Goal: Task Accomplishment & Management: Manage account settings

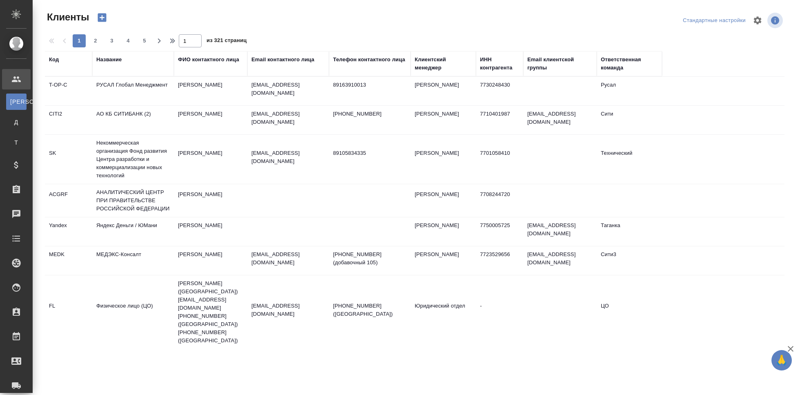
select select "RU"
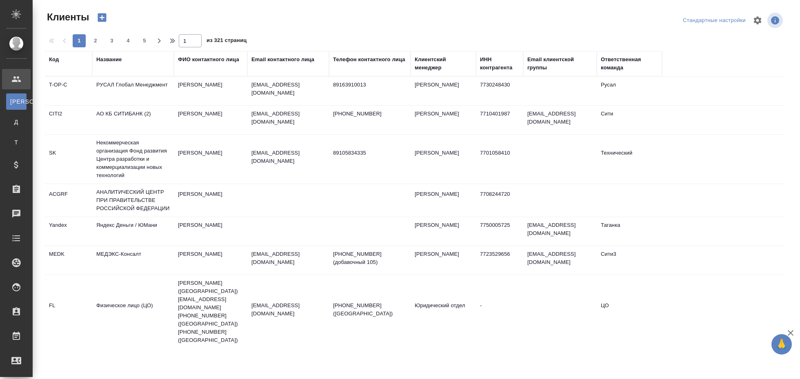
select select "RU"
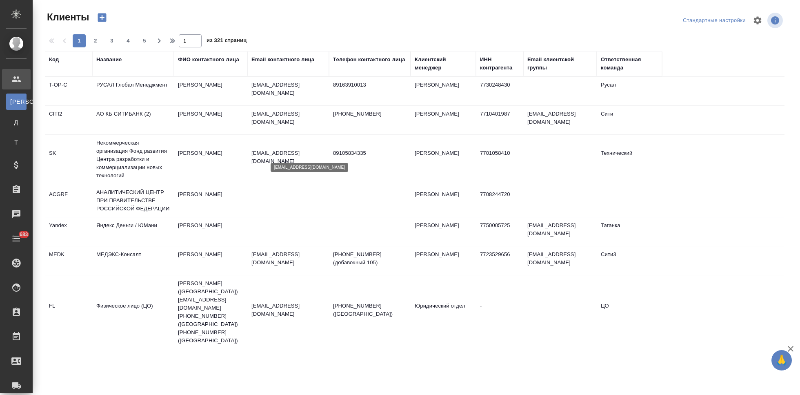
select select "RU"
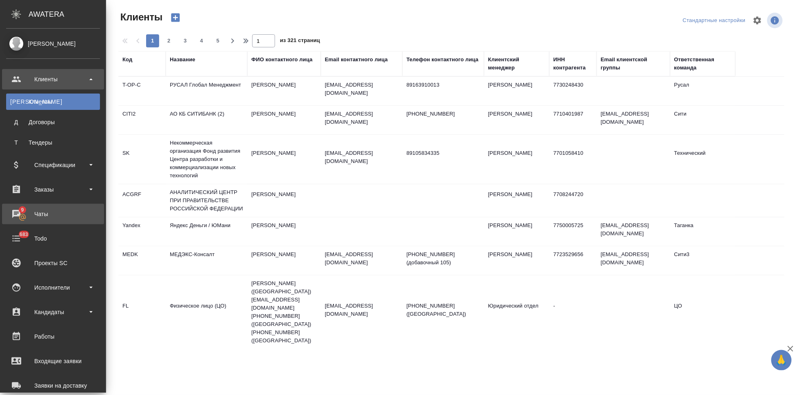
click at [28, 220] on link "9 Чаты" at bounding box center [53, 214] width 102 height 20
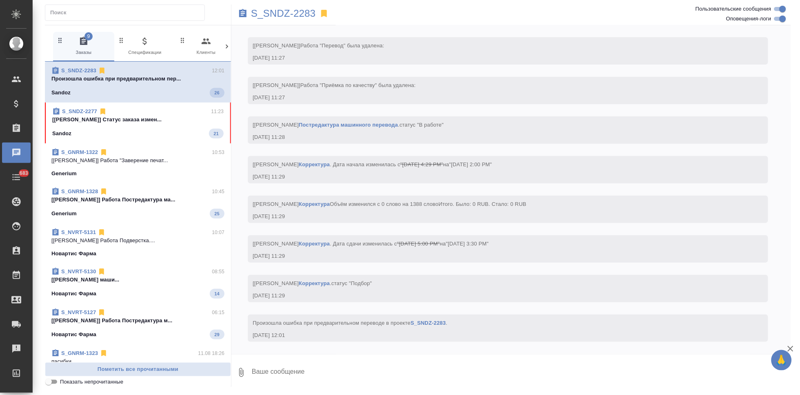
scroll to position [1847, 0]
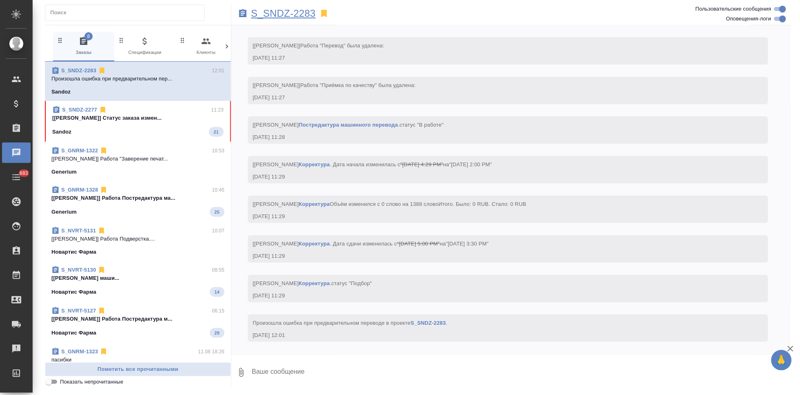
click at [296, 16] on p "S_SNDZ-2283" at bounding box center [283, 13] width 65 height 8
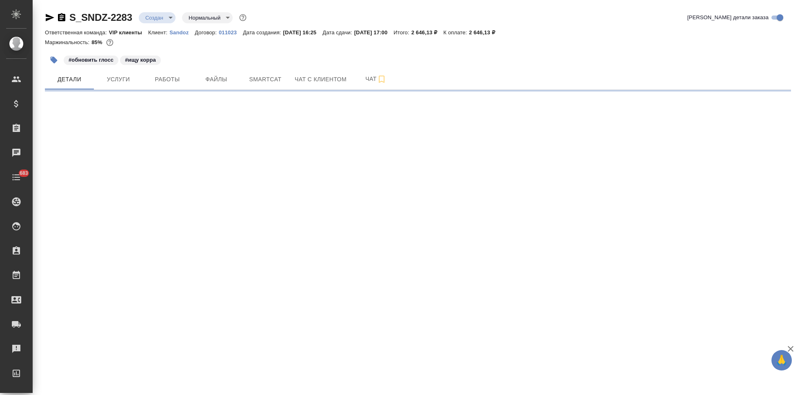
select select "RU"
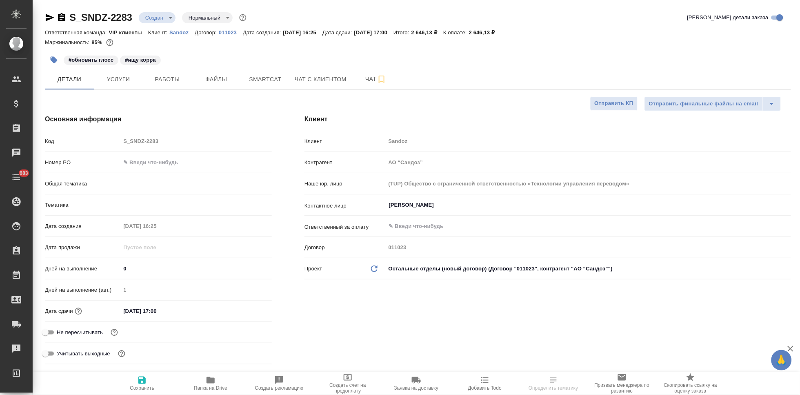
type textarea "x"
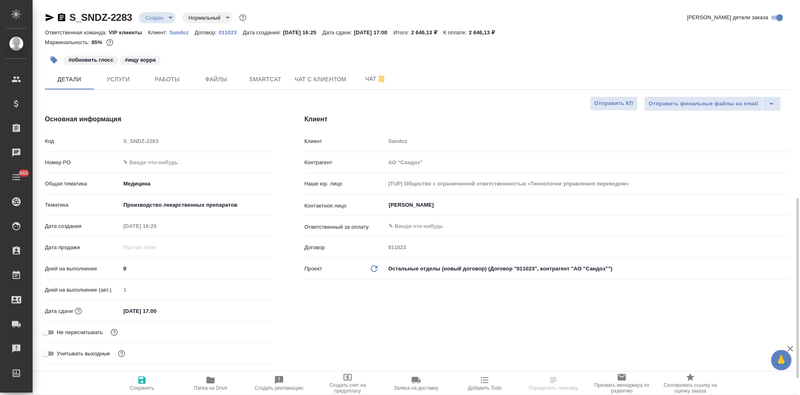
type textarea "x"
type input "Горшкова Валентина"
type input "Комаров Роман"
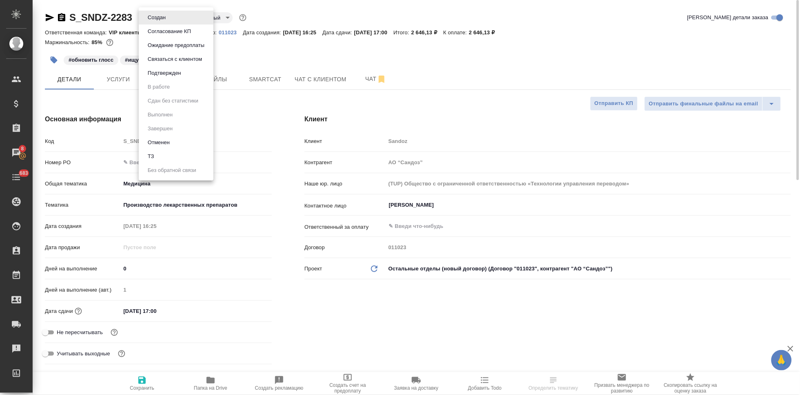
click at [170, 18] on body "🙏 .cls-1 fill:#fff; AWATERA Kabargina Anna Клиенты Спецификации Заказы 8 Чаты 6…" at bounding box center [400, 197] width 800 height 395
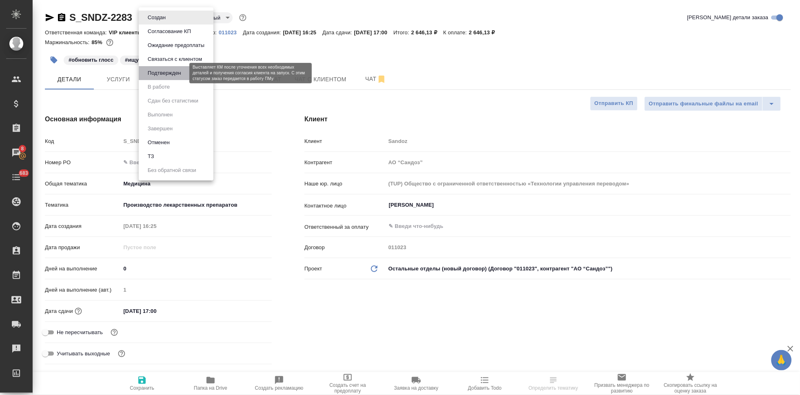
click at [163, 71] on button "Подтвержден" at bounding box center [164, 73] width 38 height 9
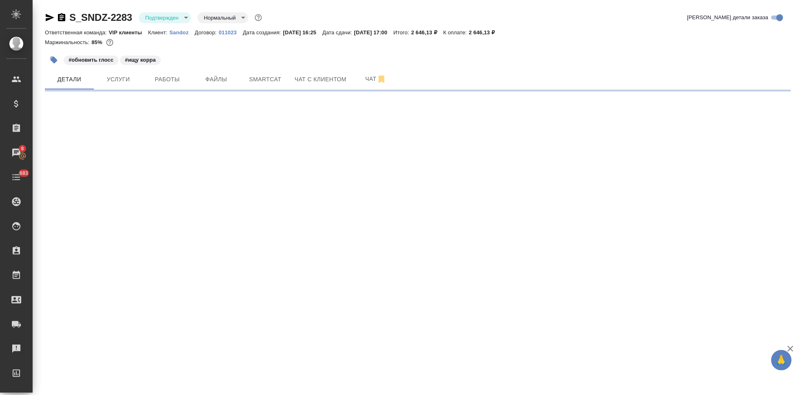
select select "RU"
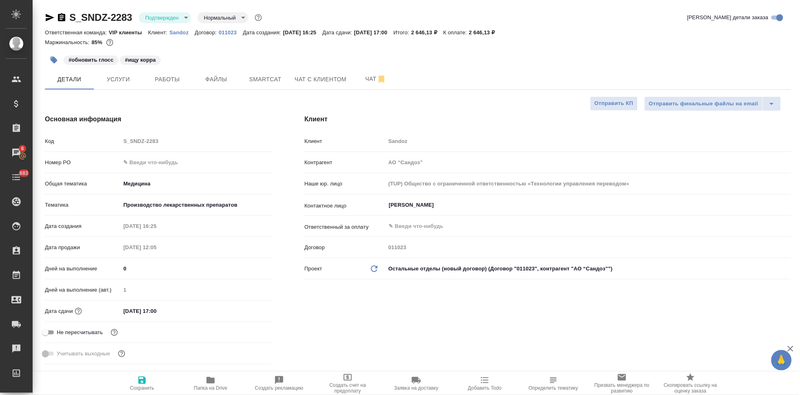
type textarea "x"
click at [372, 82] on span "Чат" at bounding box center [375, 79] width 39 height 10
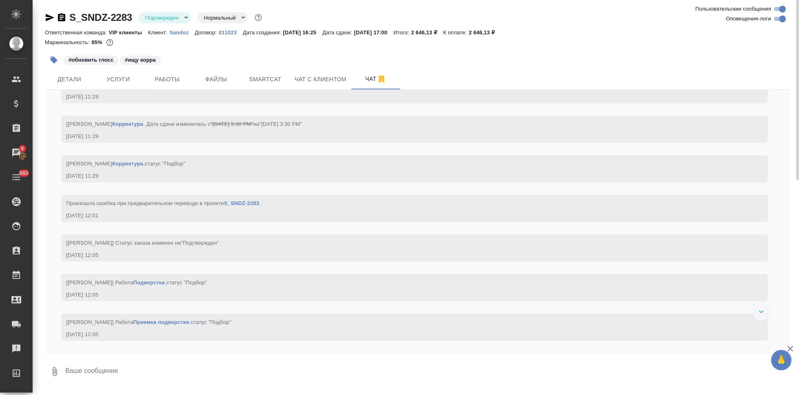
scroll to position [1965, 0]
click at [213, 369] on textarea at bounding box center [427, 371] width 726 height 28
type textarea "переставила статус на подтвержден тут"
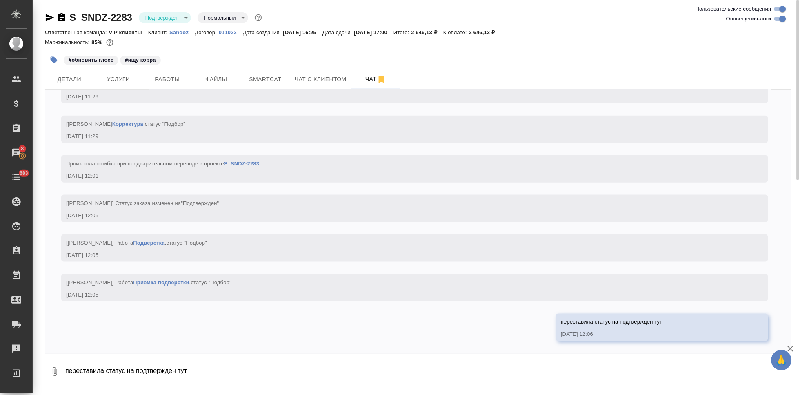
scroll to position [2038, 0]
type textarea "утром обсудили, что ты запустила. до 17 00 сегодня"
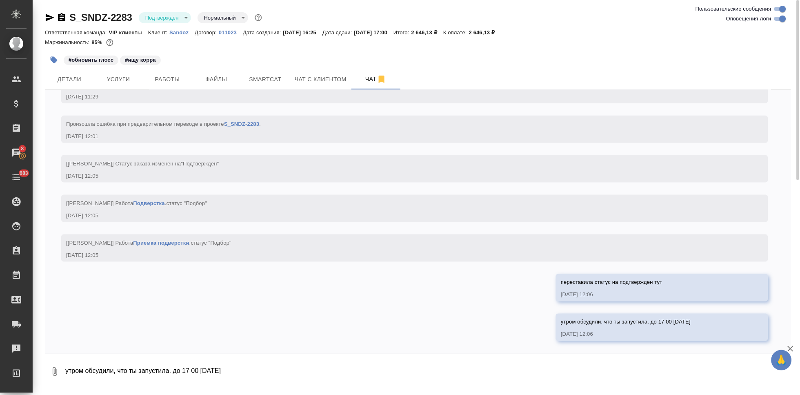
scroll to position [2077, 0]
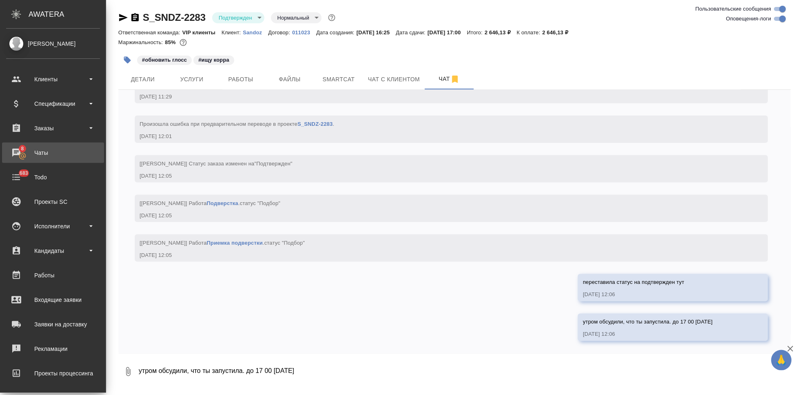
click at [13, 156] on div "Чаты" at bounding box center [53, 153] width 94 height 12
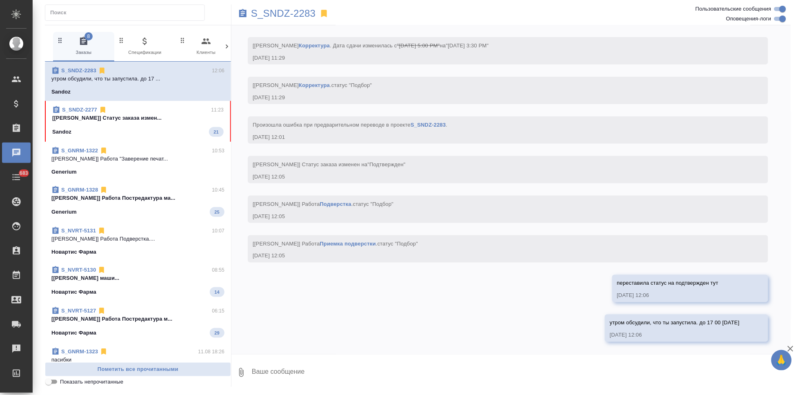
scroll to position [2045, 0]
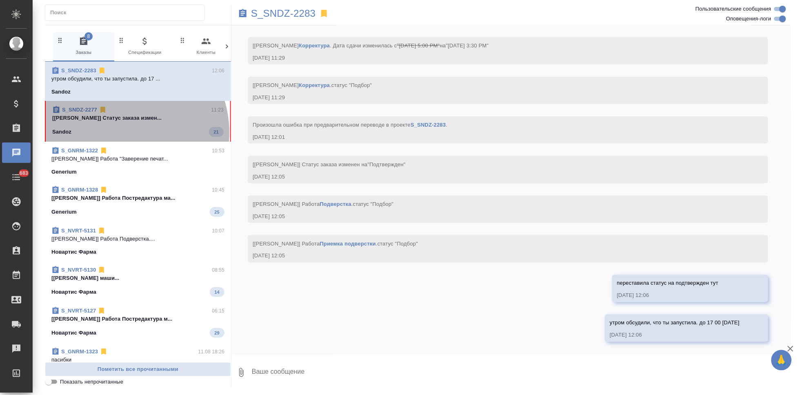
click at [118, 132] on div "Sandoz 21" at bounding box center [137, 132] width 171 height 10
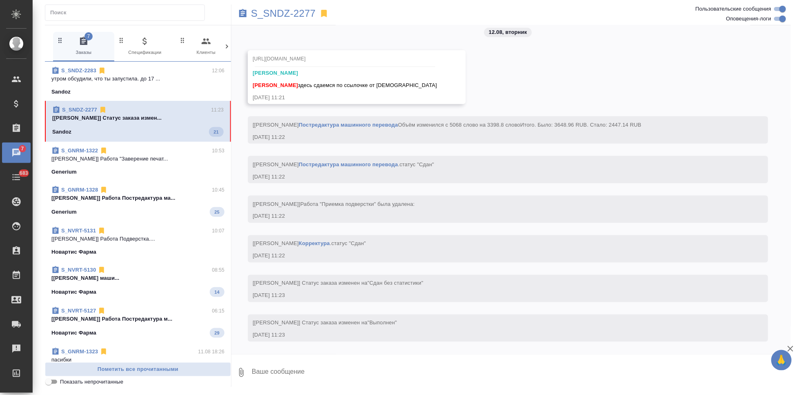
scroll to position [6578, 0]
click at [351, 373] on textarea at bounding box center [521, 372] width 540 height 28
type textarea "спасибо"
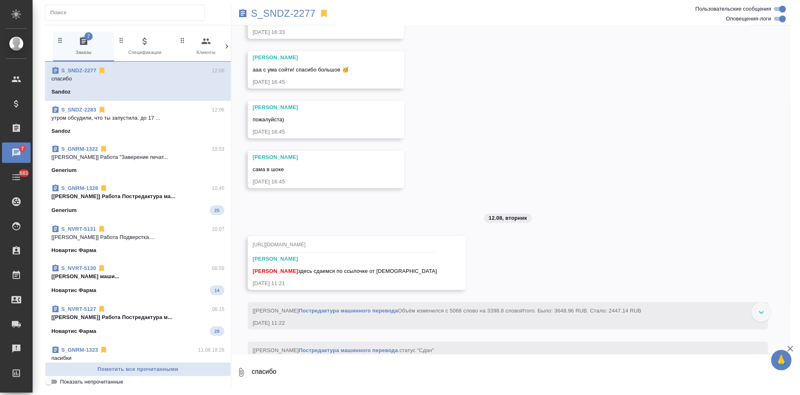
scroll to position [6027, 0]
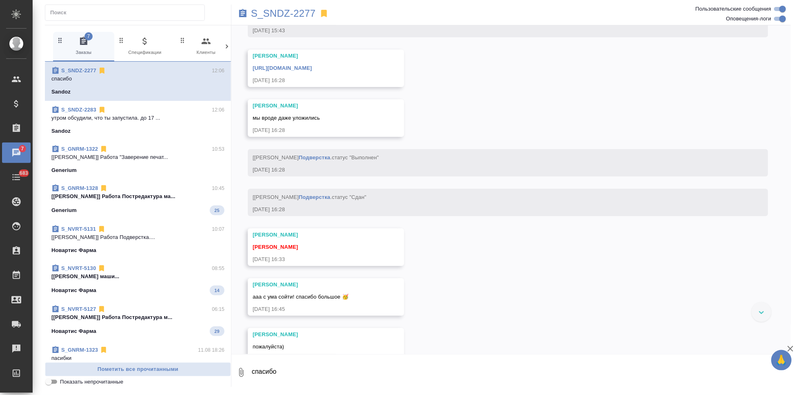
click at [312, 71] on link "https://drive.awatera.com/apps/files/?dir=/Shares/Sandoz/Orders/S_SNDZ-2277/DTP…" at bounding box center [282, 68] width 59 height 6
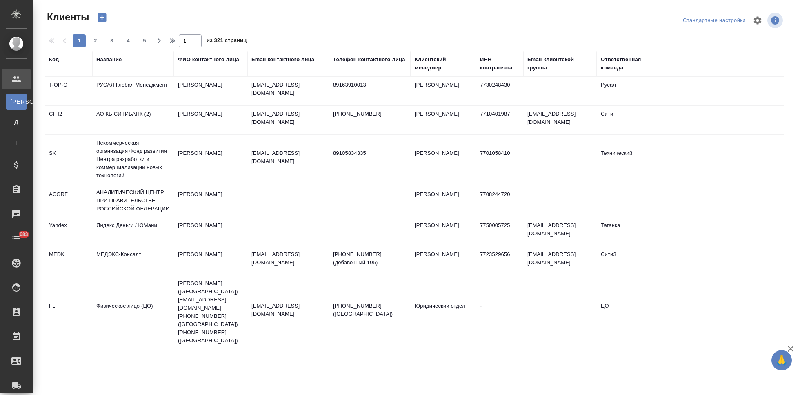
select select "RU"
click at [55, 61] on div "Код" at bounding box center [54, 59] width 10 height 8
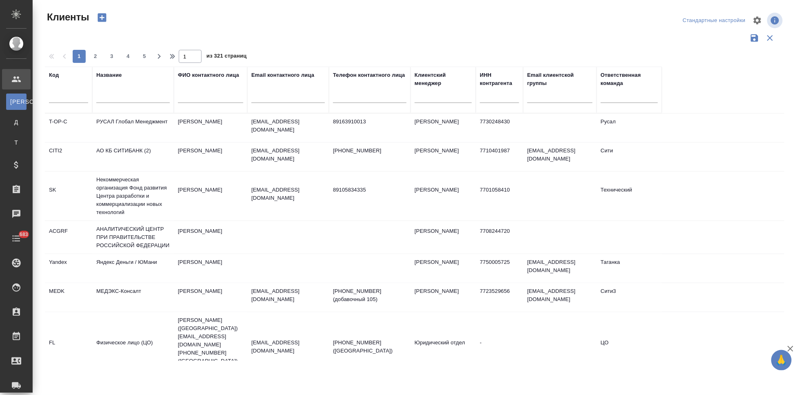
click at [62, 100] on input "text" at bounding box center [68, 98] width 39 height 10
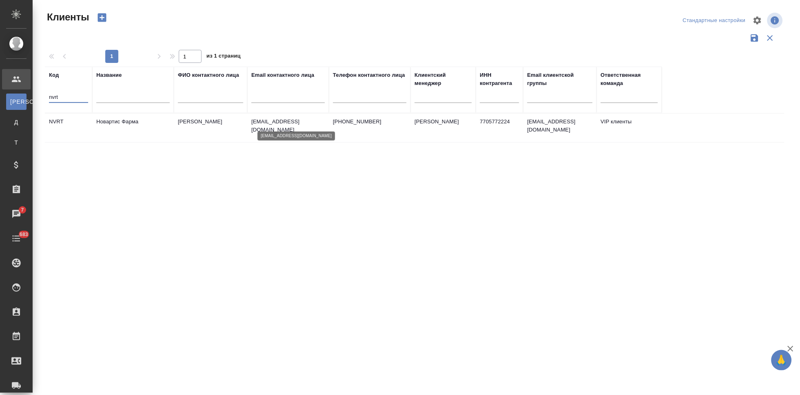
click at [262, 122] on p "daria.golovina@novartis.com" at bounding box center [287, 126] width 73 height 16
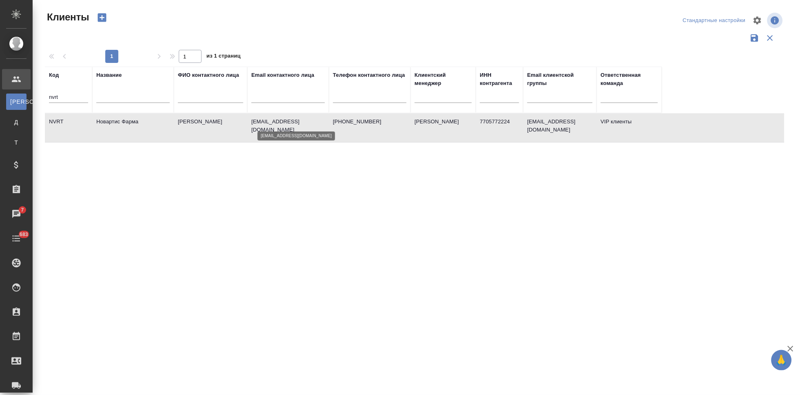
click at [262, 122] on p "daria.golovina@novartis.com" at bounding box center [287, 126] width 73 height 16
click at [76, 96] on input "nvrt" at bounding box center [68, 98] width 39 height 10
type input "n"
type input "gnrm"
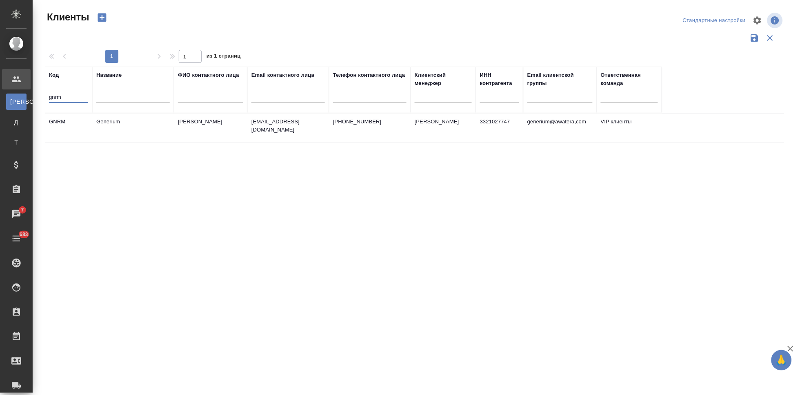
click at [246, 129] on td "Астахова Екатерина" at bounding box center [210, 127] width 73 height 29
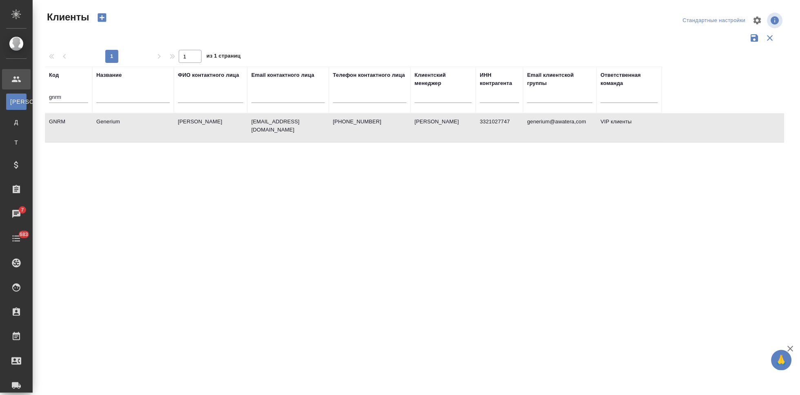
click at [246, 129] on td "Астахова Екатерина" at bounding box center [210, 127] width 73 height 29
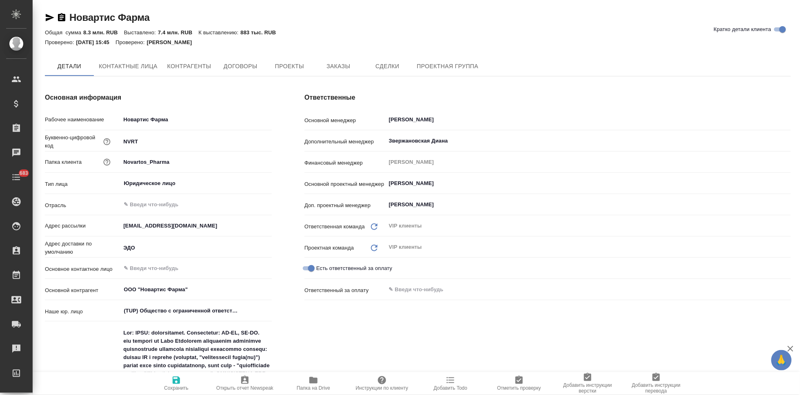
type textarea "x"
click at [242, 73] on button "Договоры" at bounding box center [240, 66] width 49 height 20
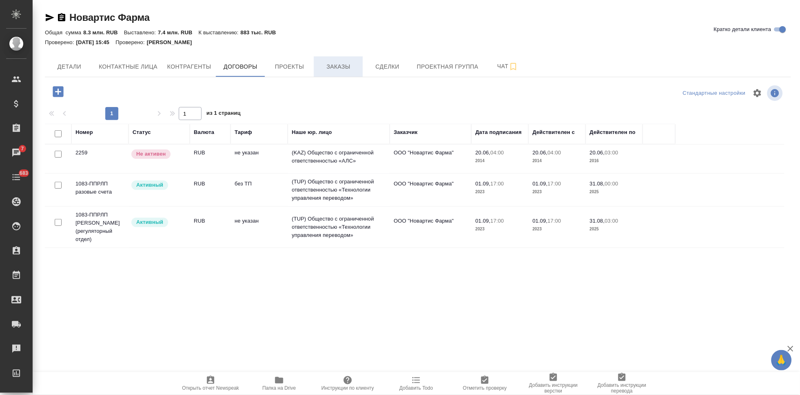
click at [347, 61] on button "Заказы" at bounding box center [338, 66] width 49 height 20
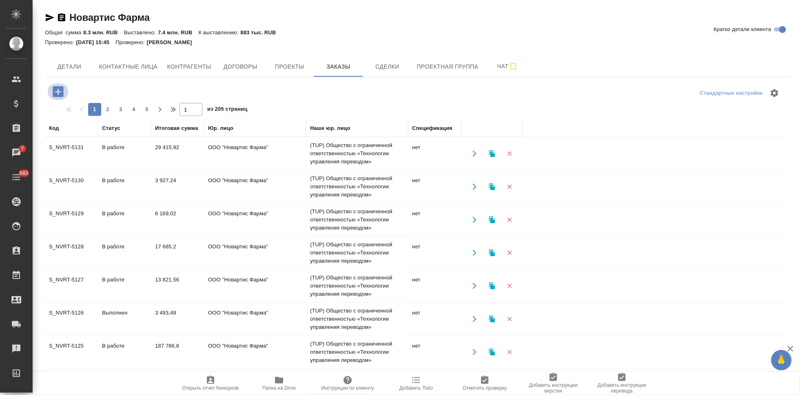
click at [62, 94] on icon "button" at bounding box center [58, 91] width 11 height 11
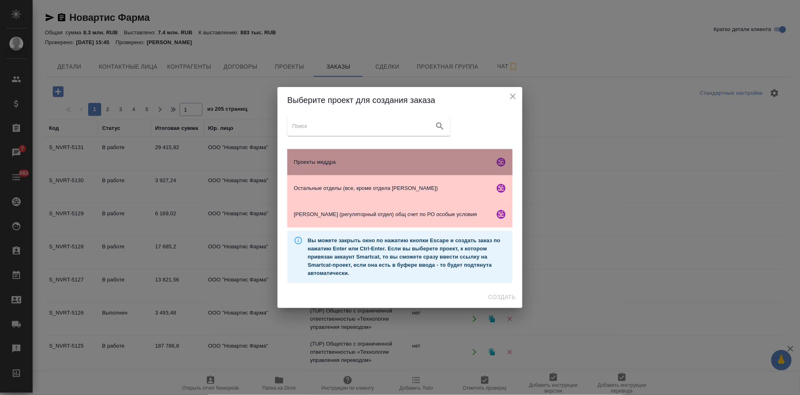
click at [333, 166] on span "Проекты меддра" at bounding box center [393, 162] width 198 height 8
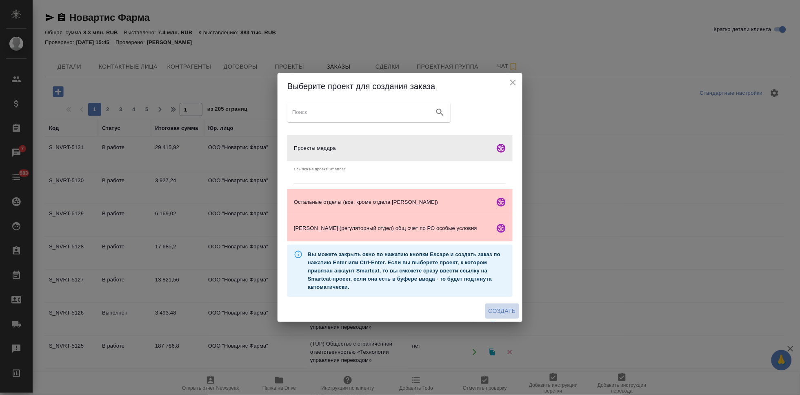
click at [497, 309] on span "Создать" at bounding box center [501, 311] width 27 height 10
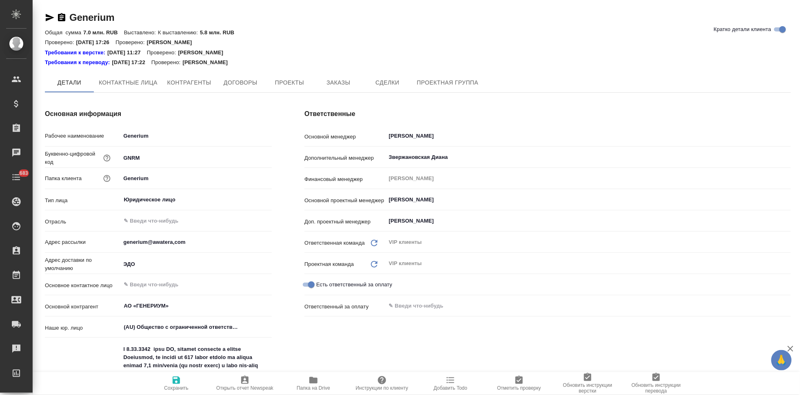
type textarea "x"
click at [337, 78] on span "Заказы" at bounding box center [338, 83] width 39 height 10
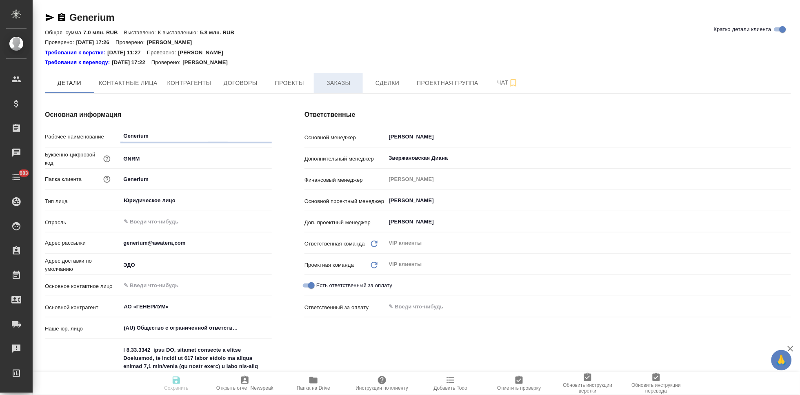
type textarea "x"
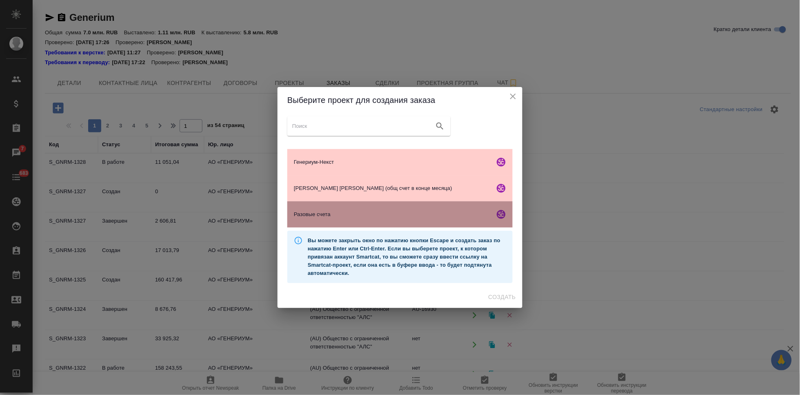
click at [334, 218] on span "Разовые счета" at bounding box center [393, 214] width 198 height 8
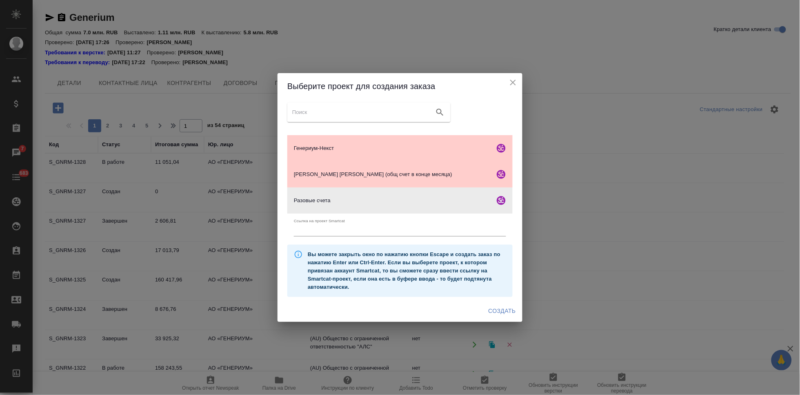
click at [499, 309] on span "Создать" at bounding box center [501, 311] width 27 height 10
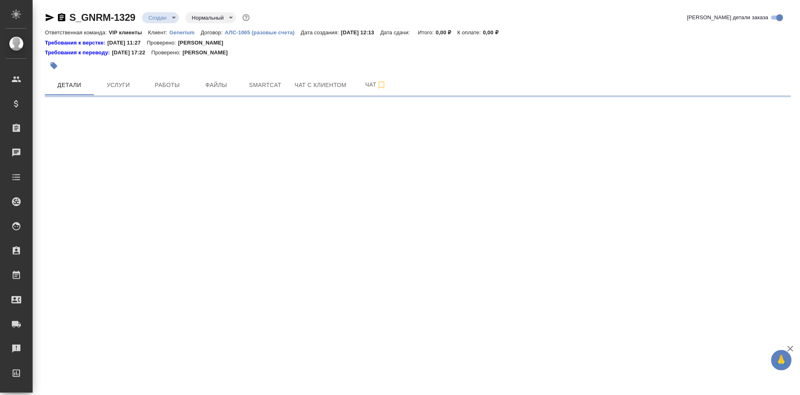
select select "RU"
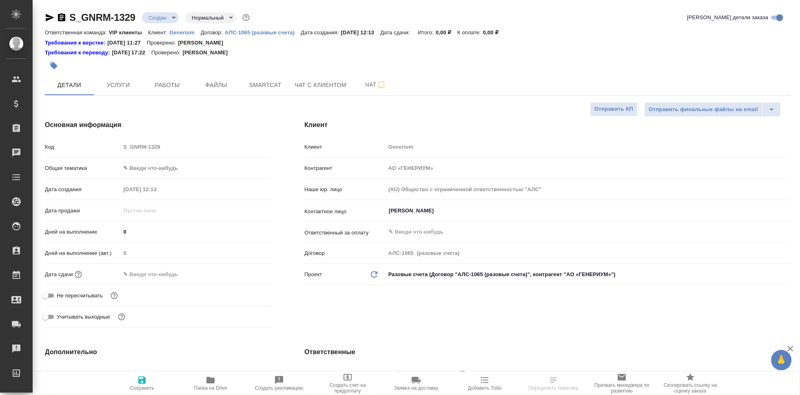
type textarea "x"
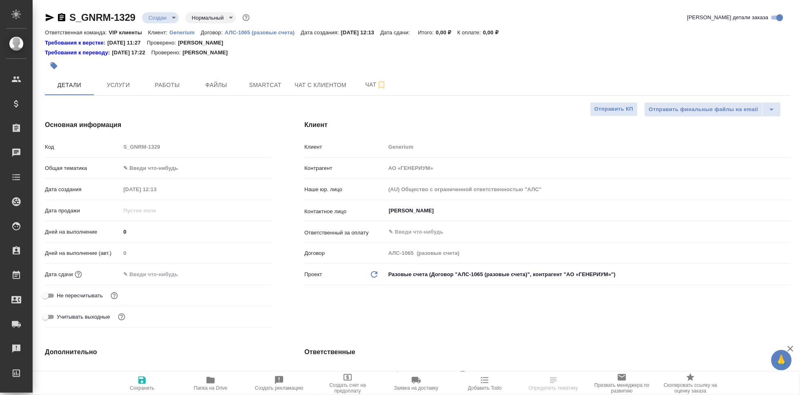
type textarea "x"
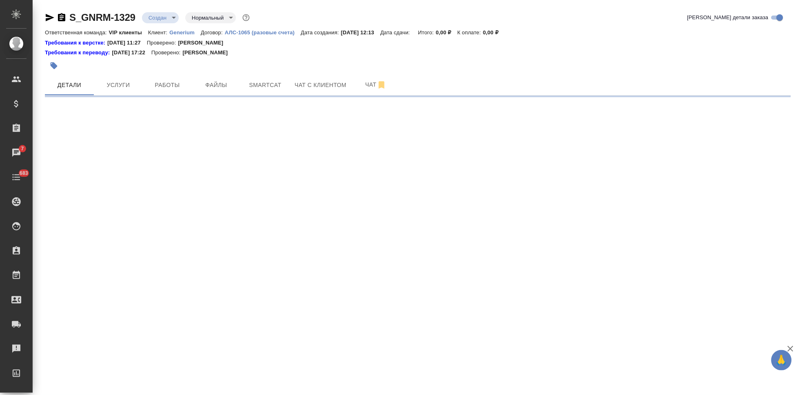
select select "RU"
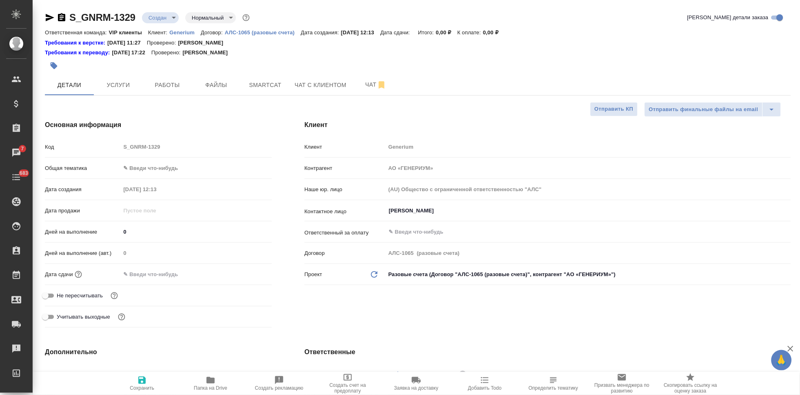
type textarea "x"
click at [462, 211] on input "Михалева Ирина" at bounding box center [574, 211] width 373 height 10
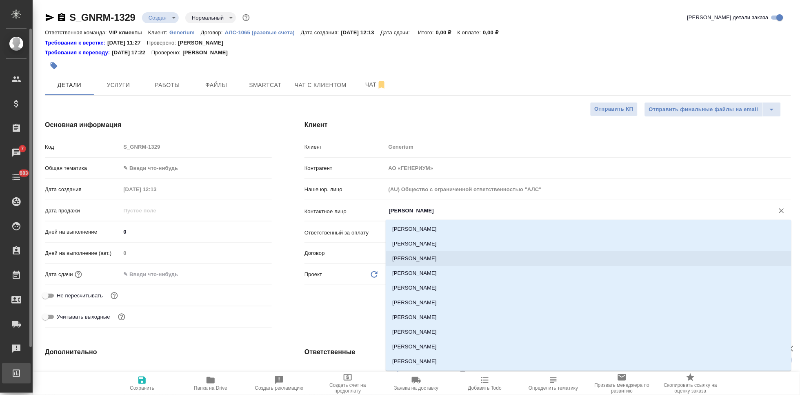
type textarea "x"
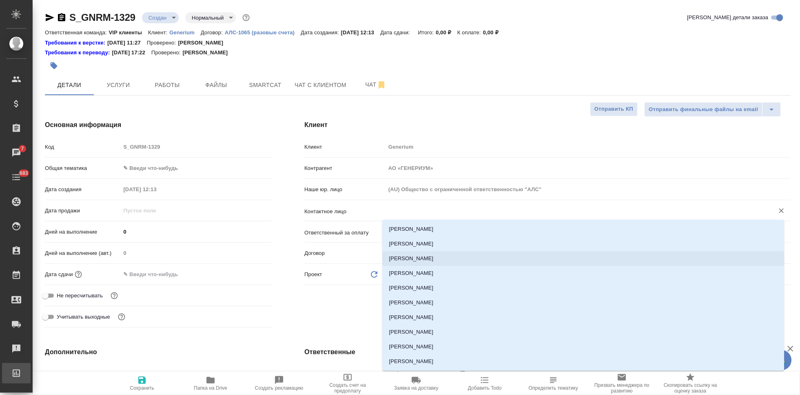
type textarea "x"
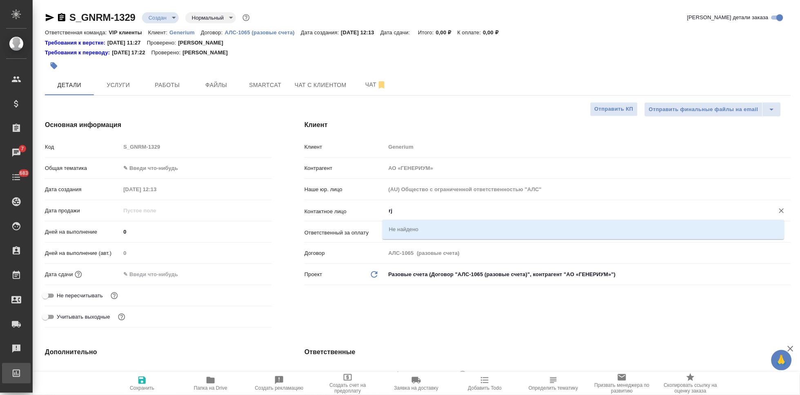
type input "r"
type textarea "x"
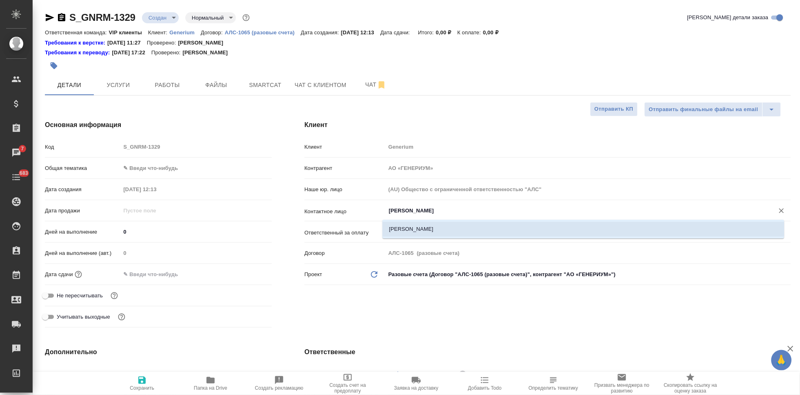
click at [419, 224] on li "Кондрашова Мария" at bounding box center [583, 229] width 402 height 15
type input "Кондрашова Мария"
type textarea "x"
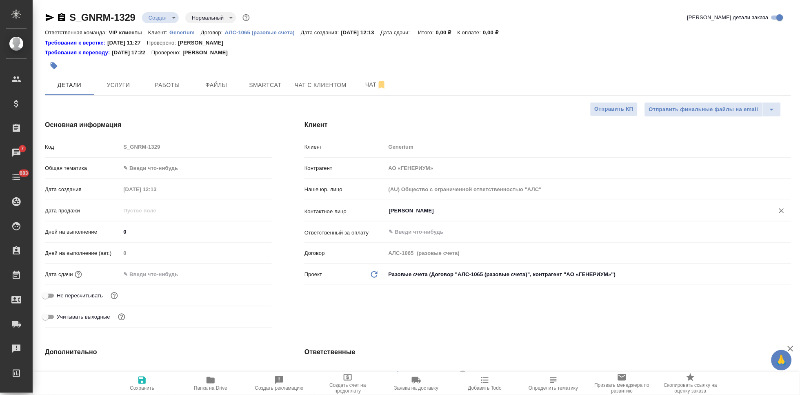
type input "Кондрашова Мария"
click at [135, 385] on span "Сохранить" at bounding box center [142, 388] width 24 height 6
type textarea "x"
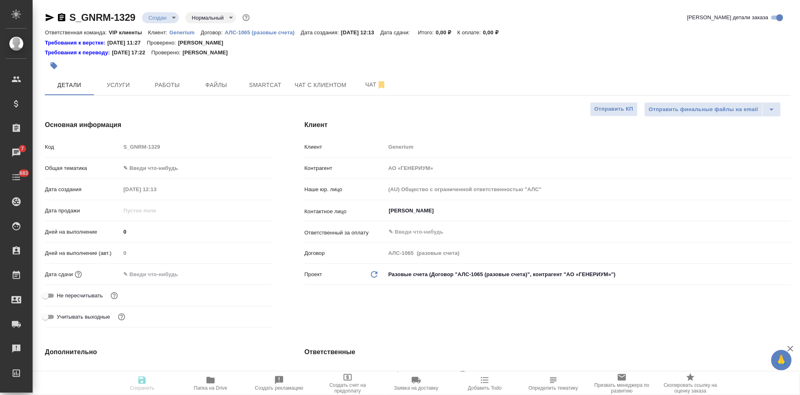
type textarea "x"
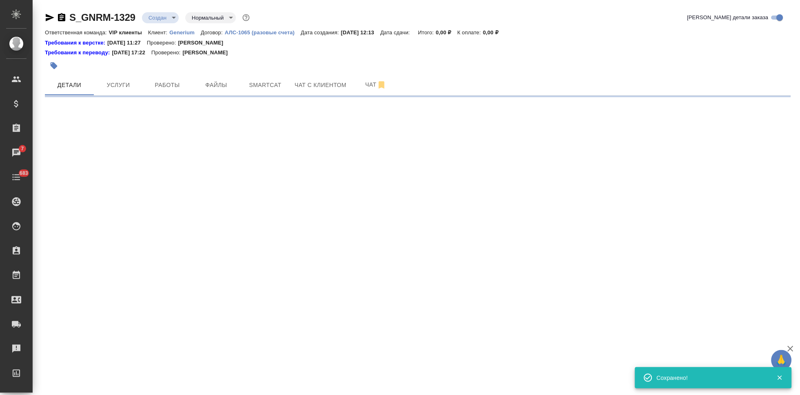
select select "RU"
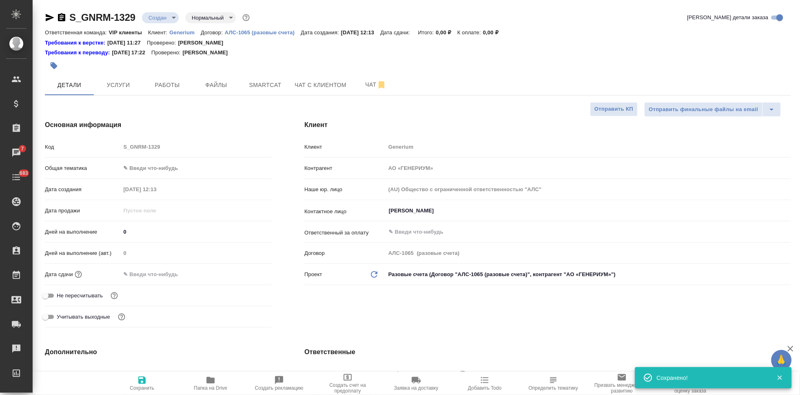
type textarea "x"
click at [100, 148] on div "Код S_GNRM-1329" at bounding box center [158, 147] width 227 height 14
type textarea "x"
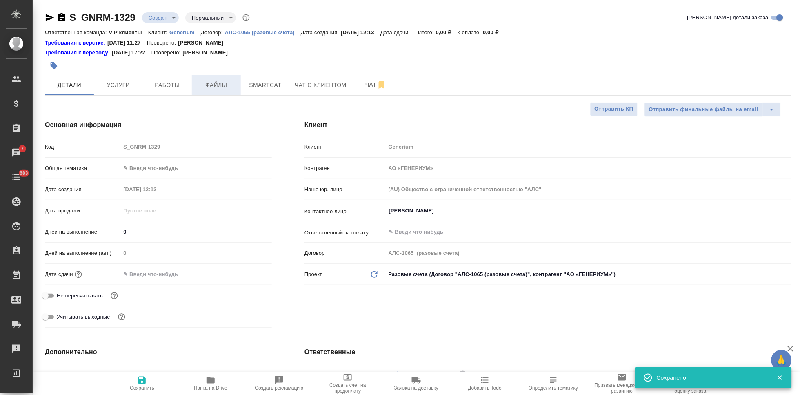
type textarea "x"
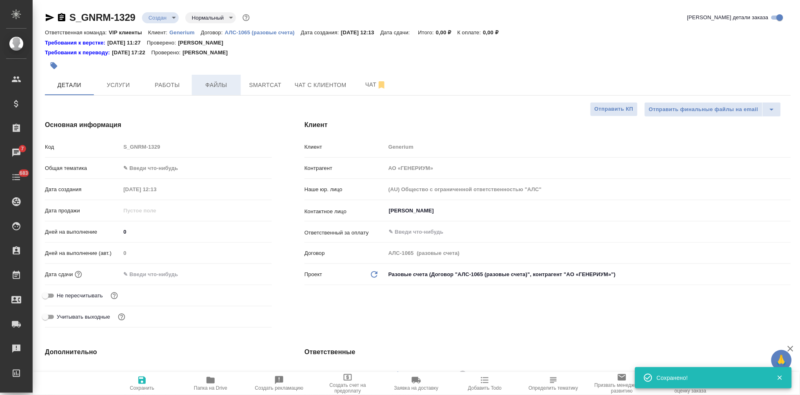
click at [234, 87] on span "Файлы" at bounding box center [216, 85] width 39 height 10
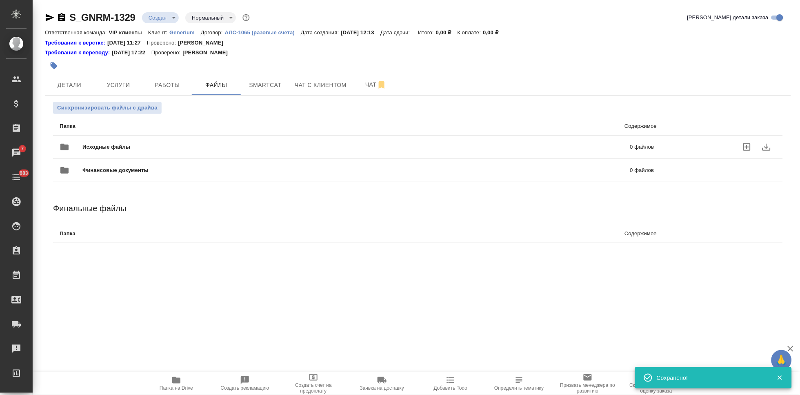
click at [744, 148] on icon "uploadFiles" at bounding box center [746, 146] width 7 height 7
click at [0, 0] on input "uploadFiles" at bounding box center [0, 0] width 0 height 0
click at [175, 20] on body "🙏 .cls-1 fill:#fff; AWATERA Kabargina Anna Клиенты Спецификации Заказы 7 Чаты 6…" at bounding box center [400, 197] width 800 height 395
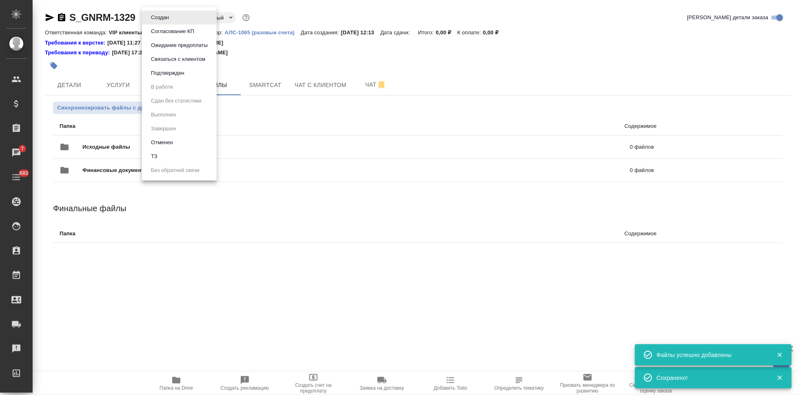
click at [161, 163] on ul "Создан Согласование КП Ожидание предоплаты Связаться с клиентом Подтвержден В р…" at bounding box center [179, 93] width 75 height 173
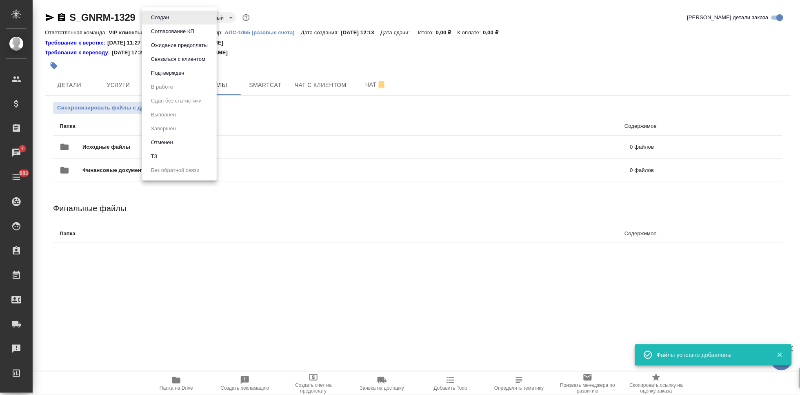
click at [161, 162] on li "ТЗ" at bounding box center [179, 156] width 75 height 14
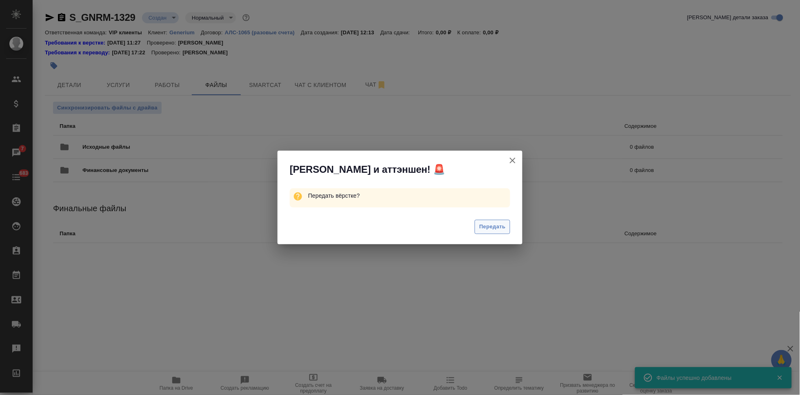
click at [503, 224] on span "Передать" at bounding box center [492, 226] width 27 height 9
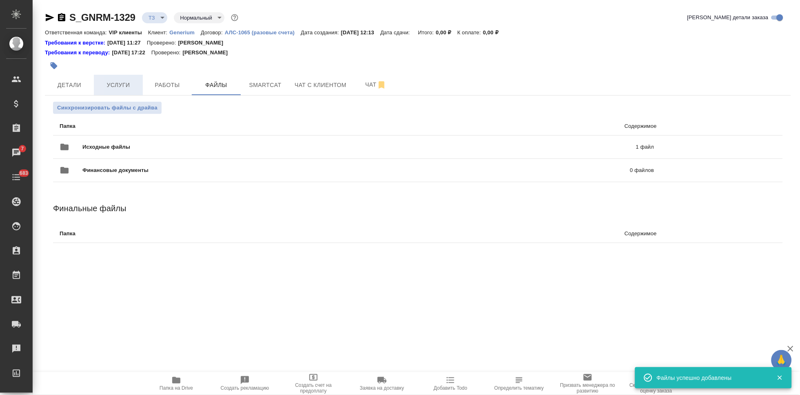
click at [133, 86] on span "Услуги" at bounding box center [118, 85] width 39 height 10
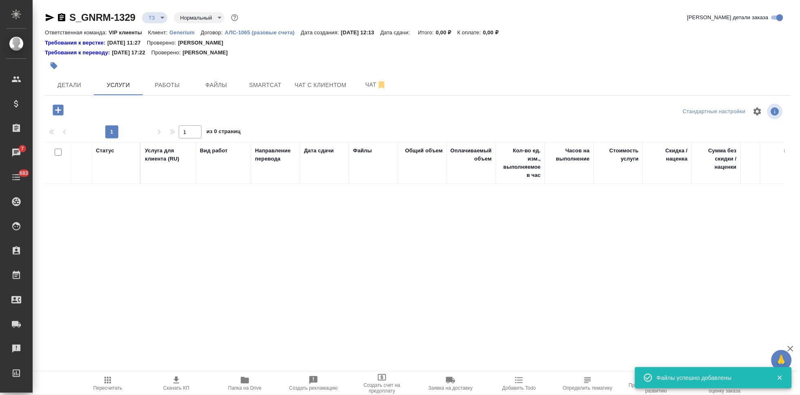
click at [57, 108] on icon "button" at bounding box center [58, 109] width 11 height 11
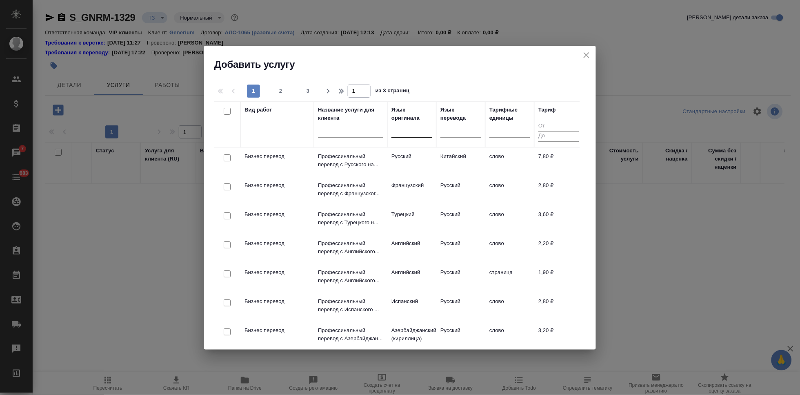
click at [402, 133] on div at bounding box center [411, 129] width 41 height 12
type input "а"
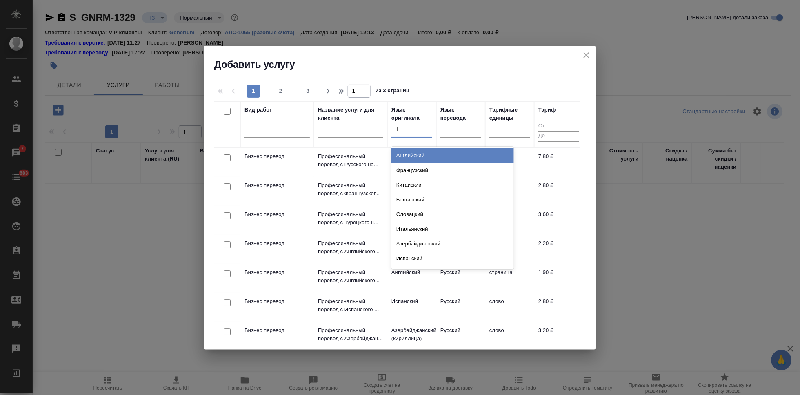
click at [420, 155] on div "Английский" at bounding box center [452, 155] width 122 height 15
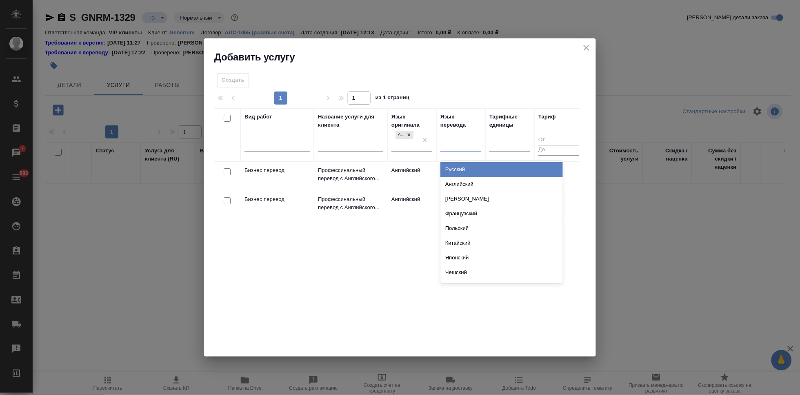
click at [449, 150] on div at bounding box center [460, 144] width 41 height 16
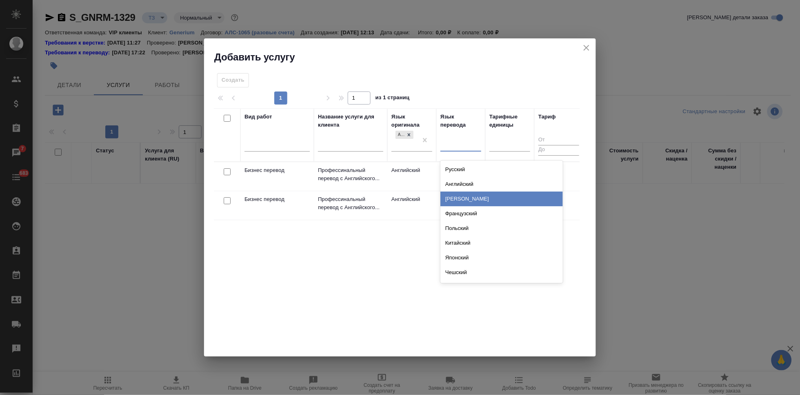
click at [317, 249] on div "Вид работ Название услуги для клиента Язык оригинала Английский Язык перевода o…" at bounding box center [397, 230] width 366 height 245
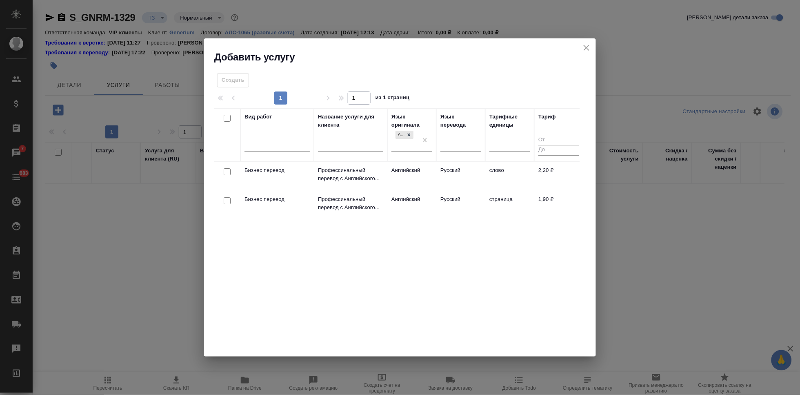
click at [434, 177] on td "Английский" at bounding box center [411, 176] width 49 height 29
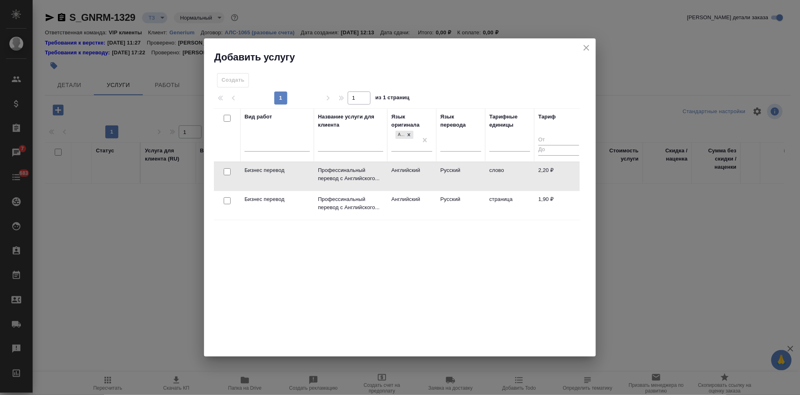
click at [434, 177] on td "Английский" at bounding box center [411, 176] width 49 height 29
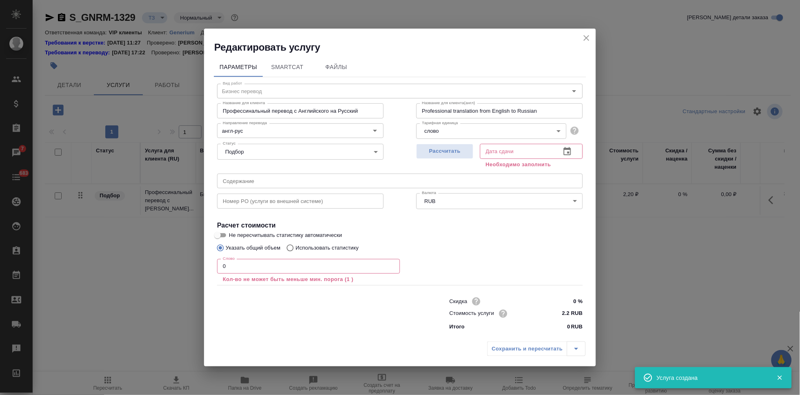
click at [254, 271] on input "0" at bounding box center [308, 266] width 183 height 15
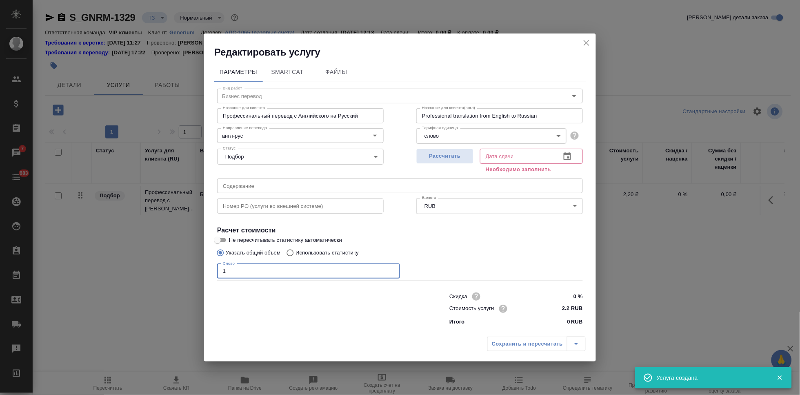
type input "1"
click at [574, 157] on button "button" at bounding box center [567, 157] width 20 height 20
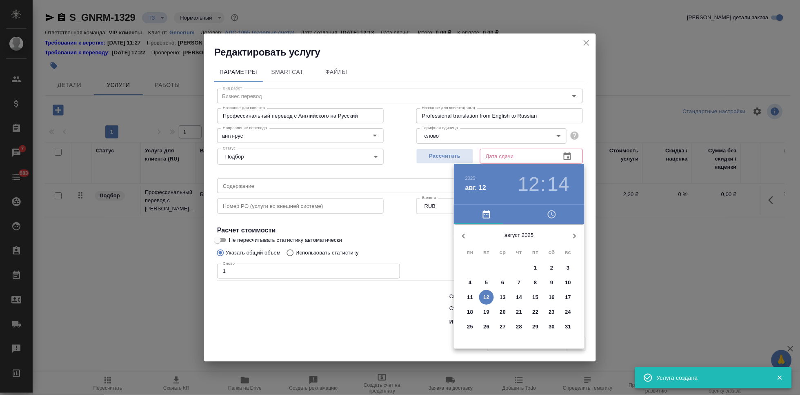
click at [490, 295] on span "12" at bounding box center [486, 297] width 15 height 8
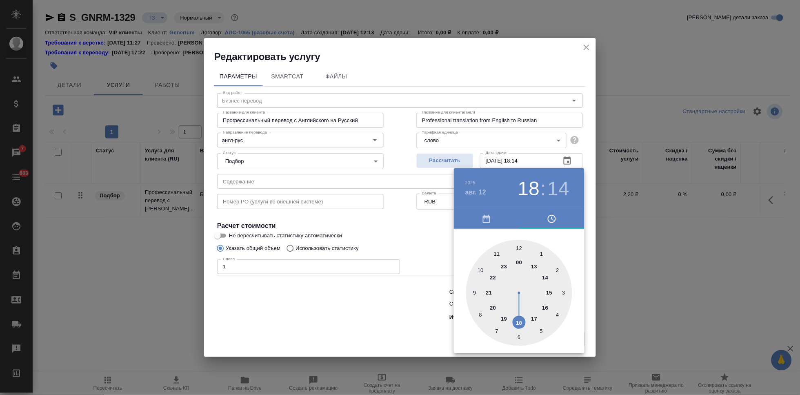
drag, startPoint x: 526, startPoint y: 308, endPoint x: 524, endPoint y: 317, distance: 9.5
click at [524, 317] on div at bounding box center [519, 293] width 106 height 106
type input "12.08.2025 18:00"
drag, startPoint x: 548, startPoint y: 288, endPoint x: 519, endPoint y: 249, distance: 48.6
click at [519, 249] on div at bounding box center [519, 293] width 106 height 106
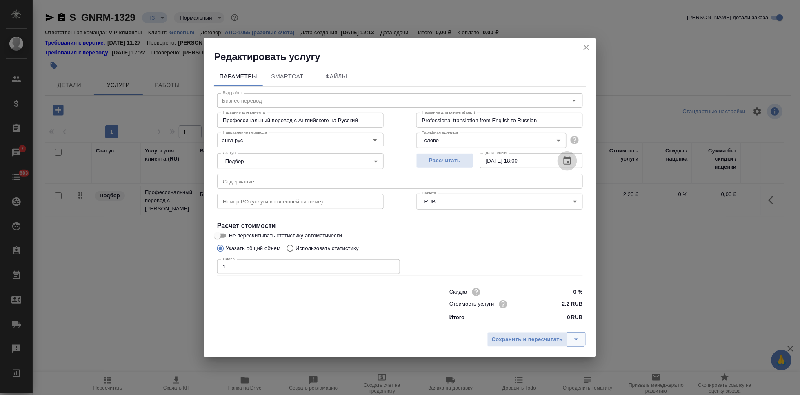
click at [575, 333] on button "split button" at bounding box center [576, 339] width 19 height 15
click at [543, 320] on li "Сохранить" at bounding box center [537, 321] width 98 height 13
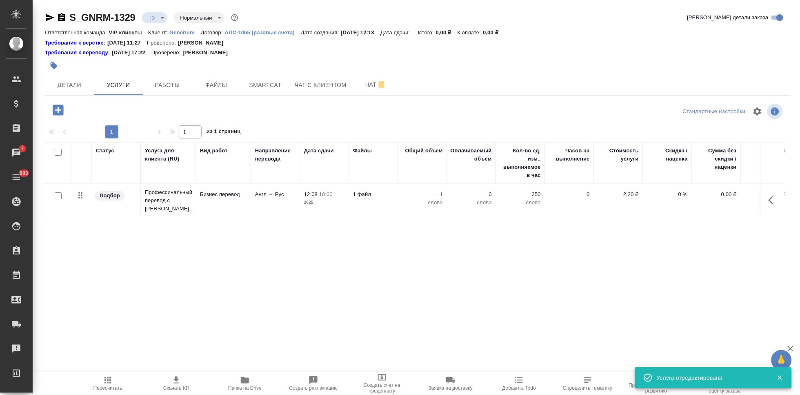
click at [57, 194] on input "checkbox" at bounding box center [58, 195] width 7 height 7
checkbox input "true"
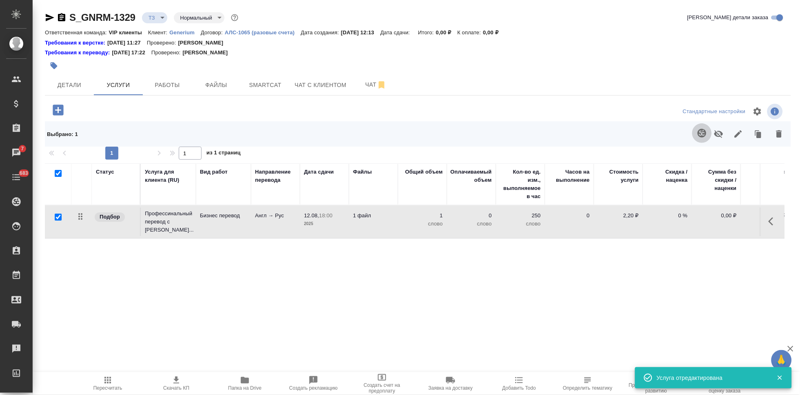
click at [700, 131] on icon "button" at bounding box center [702, 133] width 10 height 10
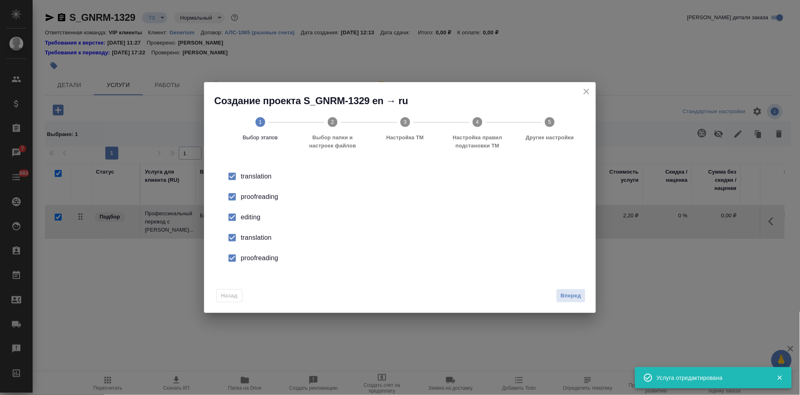
click at [235, 220] on input "checkbox" at bounding box center [232, 217] width 17 height 17
click at [240, 244] on input "checkbox" at bounding box center [232, 237] width 17 height 17
click at [236, 262] on input "checkbox" at bounding box center [232, 257] width 17 height 17
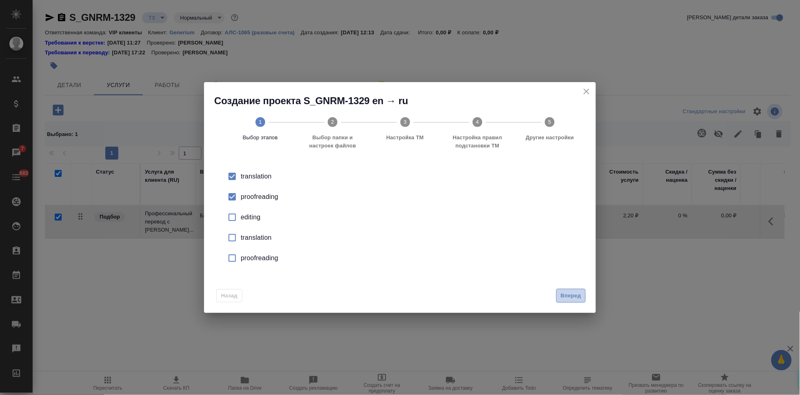
click at [563, 297] on span "Вперед" at bounding box center [571, 295] width 20 height 9
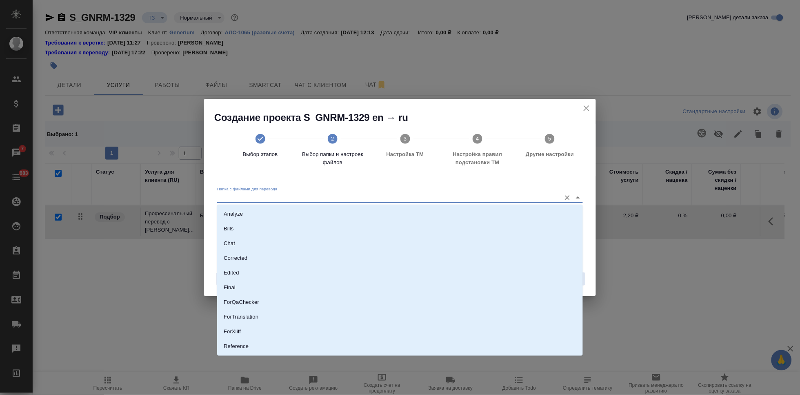
click at [519, 195] on input "Папка с файлами для перевода" at bounding box center [387, 198] width 340 height 10
click at [264, 323] on li "Source" at bounding box center [400, 318] width 366 height 15
type input "Source"
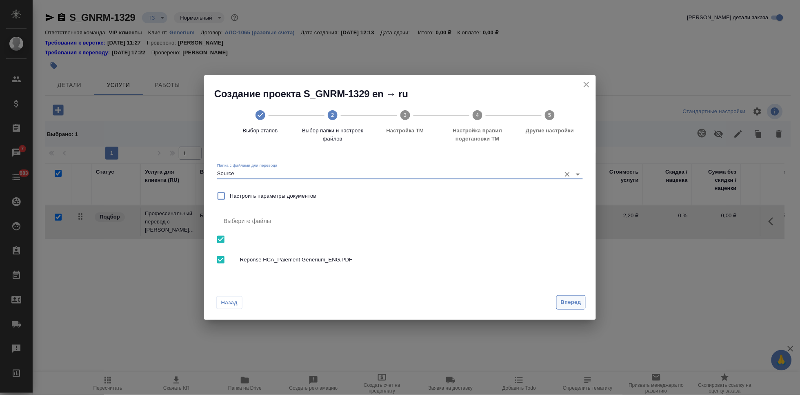
click at [564, 302] on span "Вперед" at bounding box center [571, 301] width 20 height 9
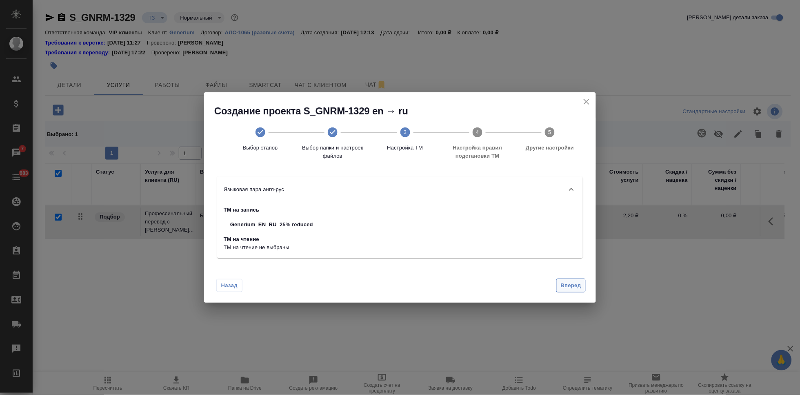
click at [571, 288] on span "Вперед" at bounding box center [571, 285] width 20 height 9
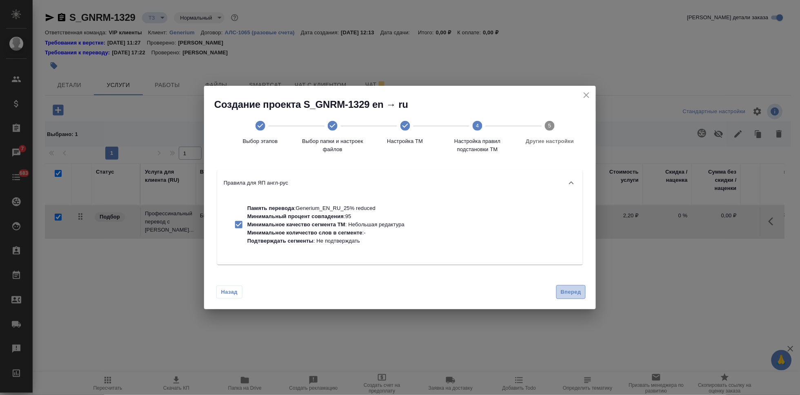
click at [571, 295] on span "Вперед" at bounding box center [571, 291] width 20 height 9
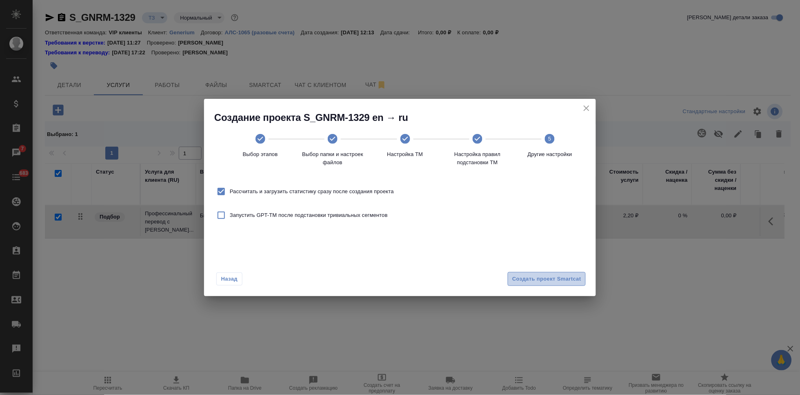
click at [564, 273] on button "Создать проект Smartcat" at bounding box center [547, 279] width 78 height 14
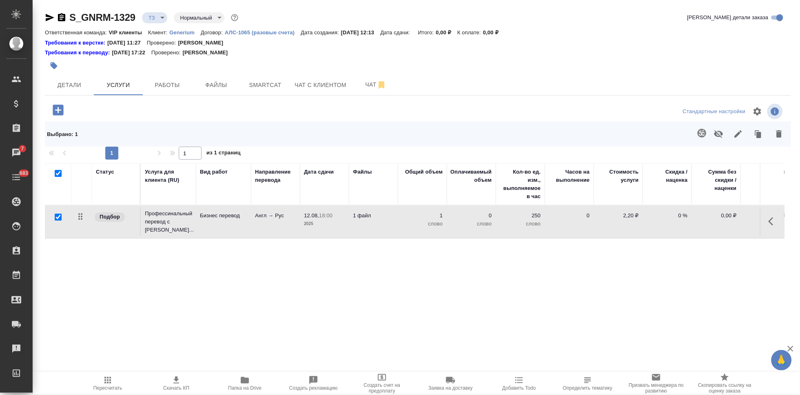
click at [55, 109] on icon "button" at bounding box center [58, 109] width 11 height 11
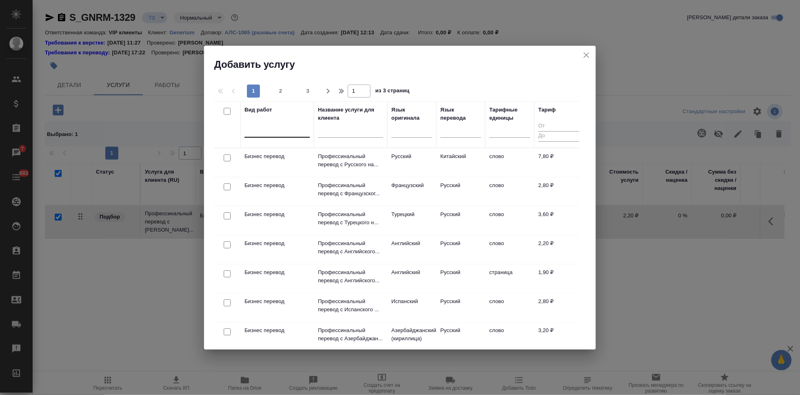
click at [287, 128] on div at bounding box center [276, 129] width 65 height 12
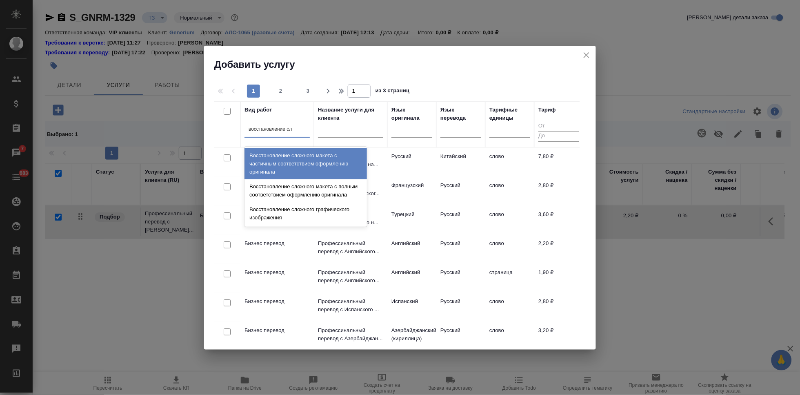
type input "восстановление сло"
click at [303, 161] on div "Восстановление сложного макета с частичным соответствием оформлению оригинала" at bounding box center [305, 163] width 122 height 31
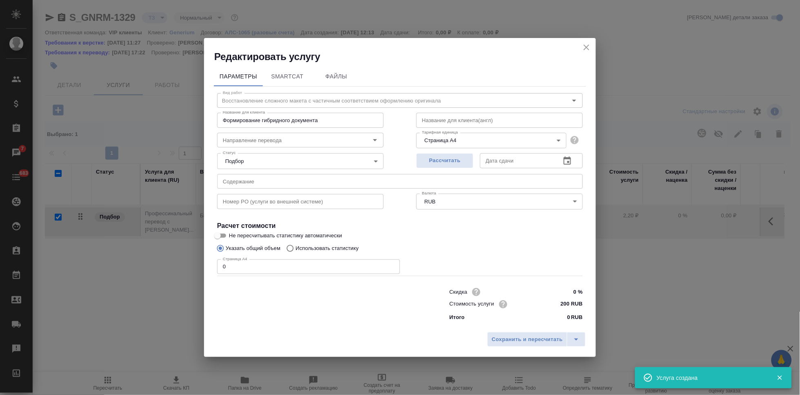
checkbox input "false"
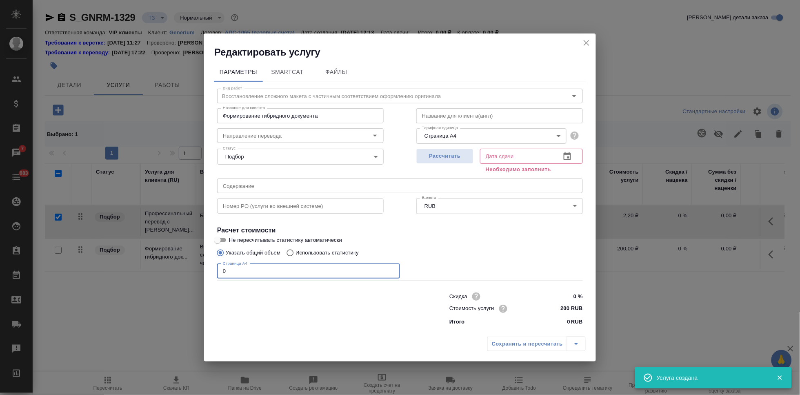
click at [293, 264] on input "0" at bounding box center [308, 271] width 183 height 15
type input "2"
click at [564, 160] on icon "button" at bounding box center [567, 156] width 10 height 10
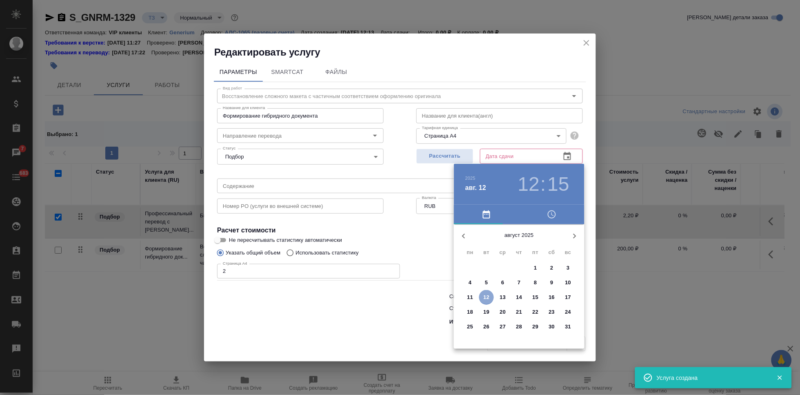
click at [488, 295] on p "12" at bounding box center [487, 297] width 6 height 8
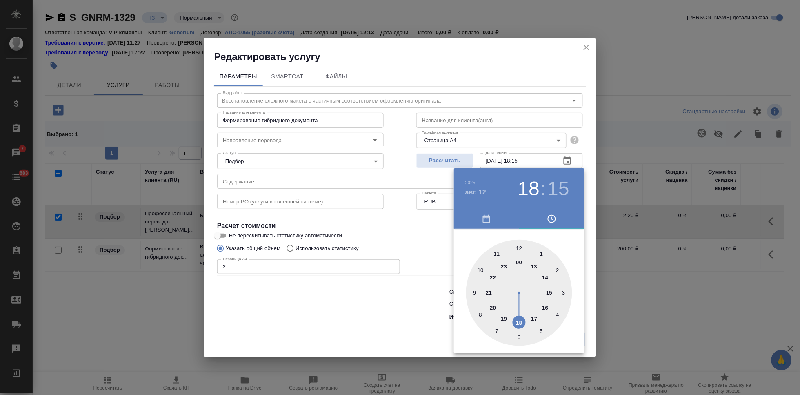
drag, startPoint x: 518, startPoint y: 255, endPoint x: 516, endPoint y: 306, distance: 51.4
click at [516, 306] on div at bounding box center [519, 293] width 106 height 106
type input "12.08.2025 18:00"
drag, startPoint x: 523, startPoint y: 271, endPoint x: 519, endPoint y: 255, distance: 17.0
click at [519, 255] on div at bounding box center [519, 293] width 106 height 106
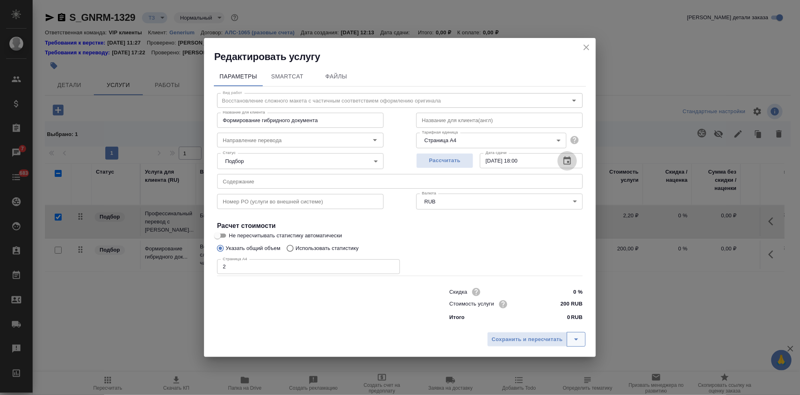
click at [575, 332] on button "split button" at bounding box center [576, 339] width 19 height 15
click at [557, 323] on li "Сохранить" at bounding box center [537, 321] width 98 height 13
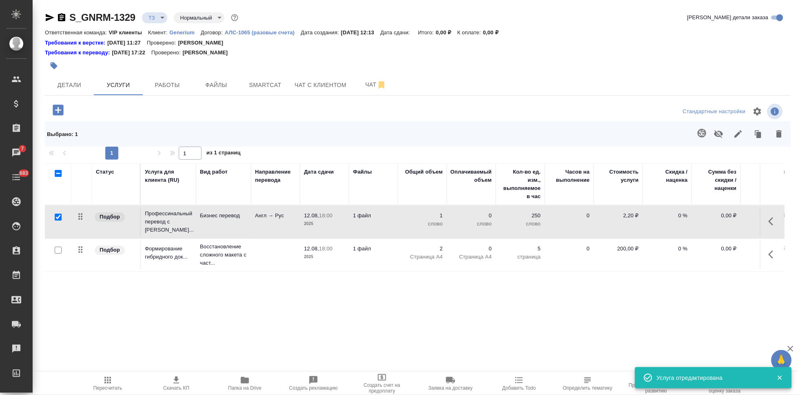
click at [770, 219] on icon "button" at bounding box center [770, 221] width 5 height 8
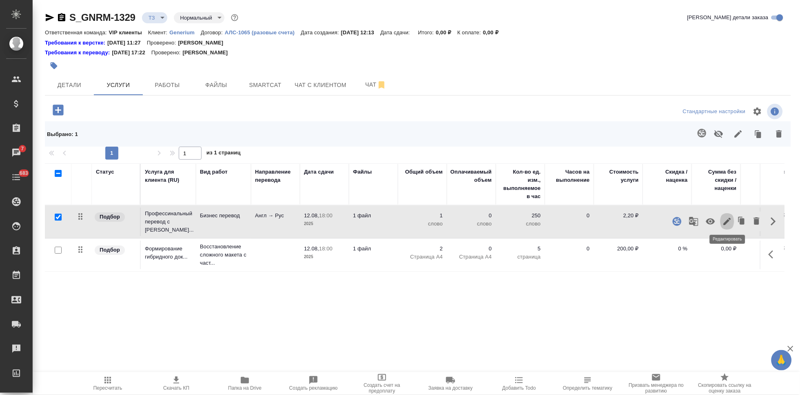
click at [726, 217] on icon "button" at bounding box center [727, 221] width 10 height 10
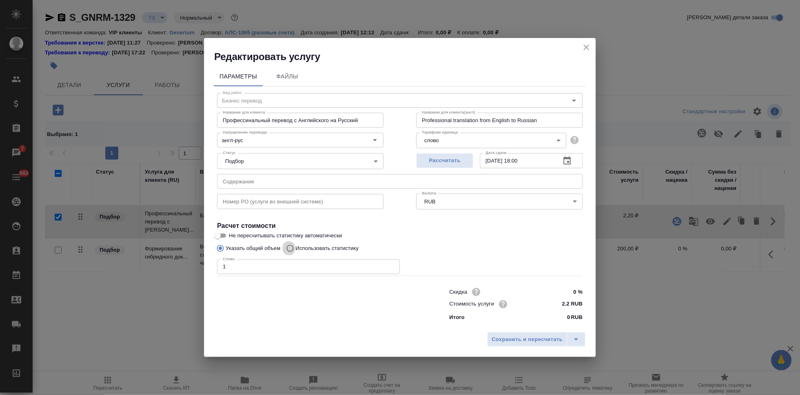
click at [293, 245] on input "Использовать статистику" at bounding box center [288, 248] width 13 height 16
radio input "true"
radio input "false"
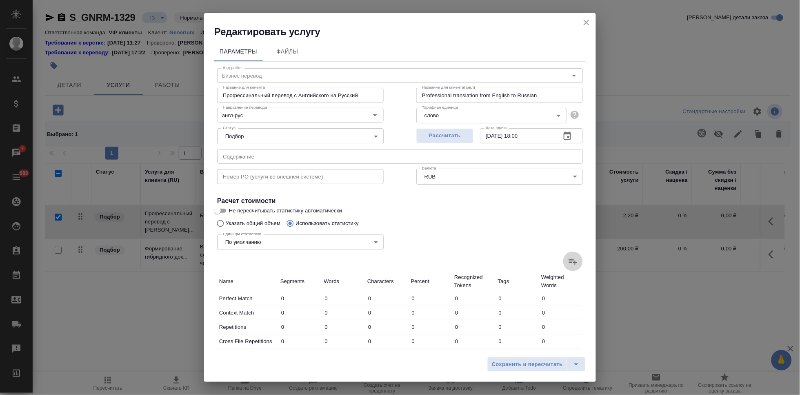
click at [569, 266] on icon at bounding box center [573, 261] width 10 height 10
click at [0, 0] on input "file" at bounding box center [0, 0] width 0 height 0
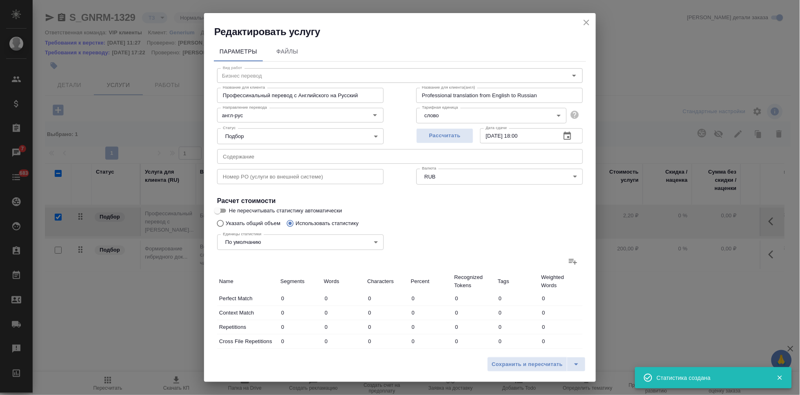
type input "3"
type input "16"
type input "2"
type input "3"
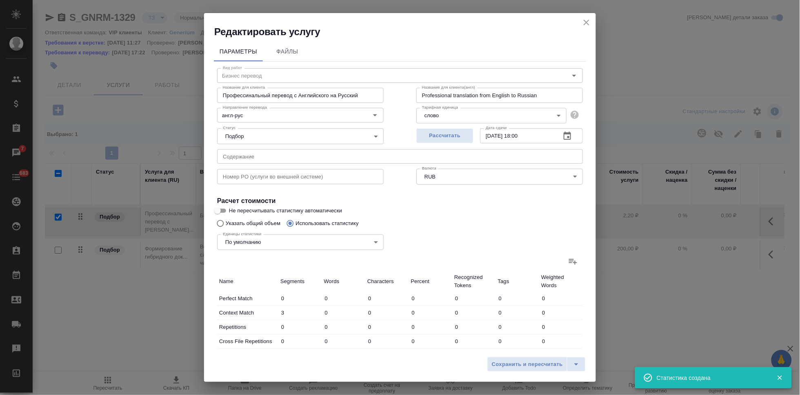
type input "14"
type input "8"
type input "18"
type input "142"
type input "5"
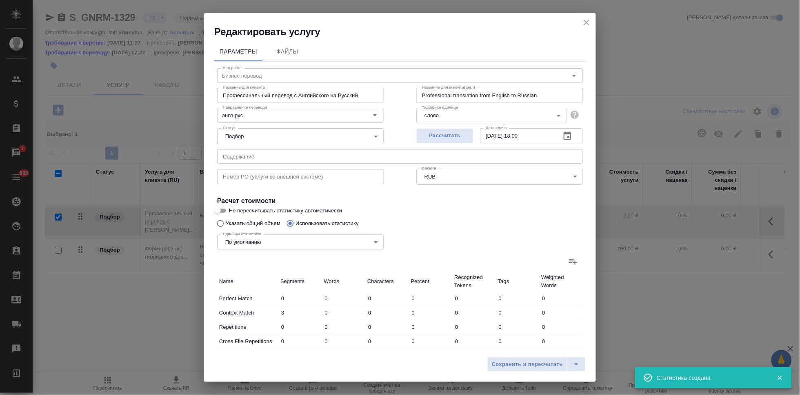
type input "13"
type input "91"
type input "43"
type input "340"
type input "2016"
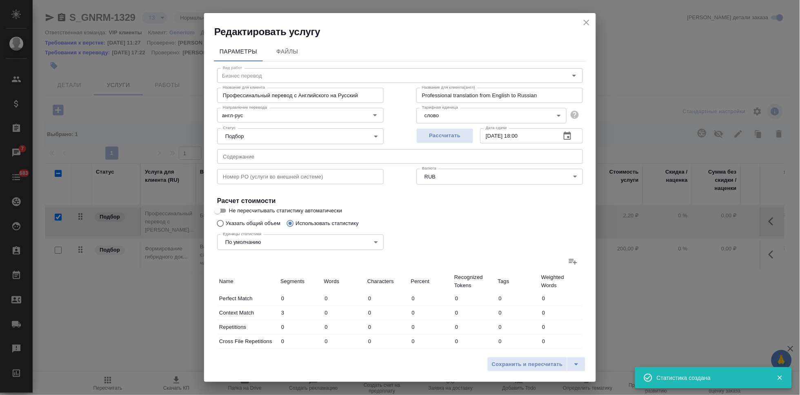
type input "57"
type input "371"
type input "2262"
type input "59"
type input "374"
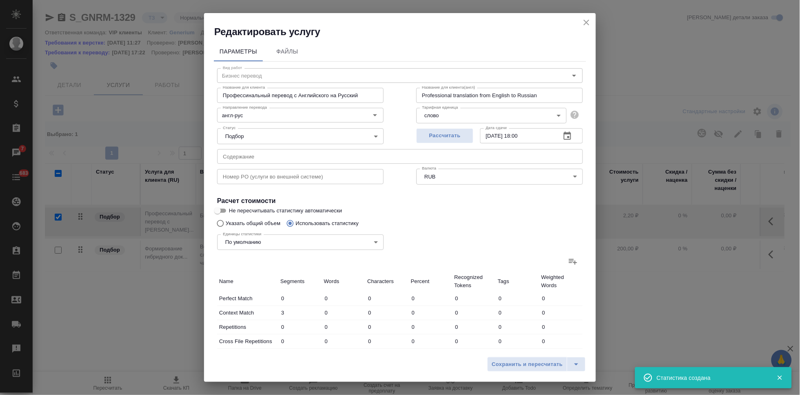
type input "2276"
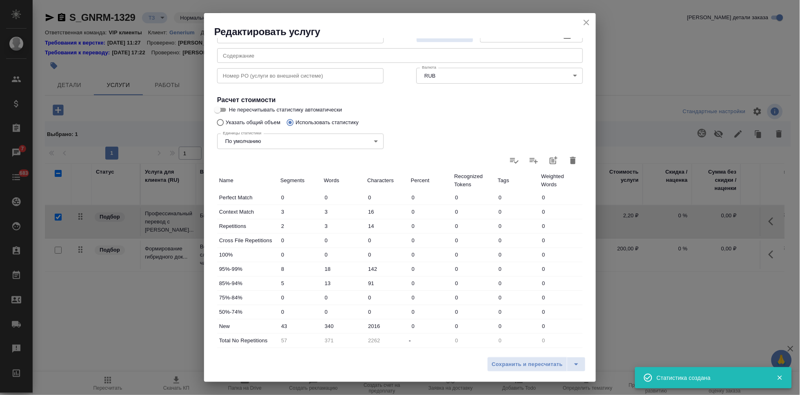
scroll to position [162, 0]
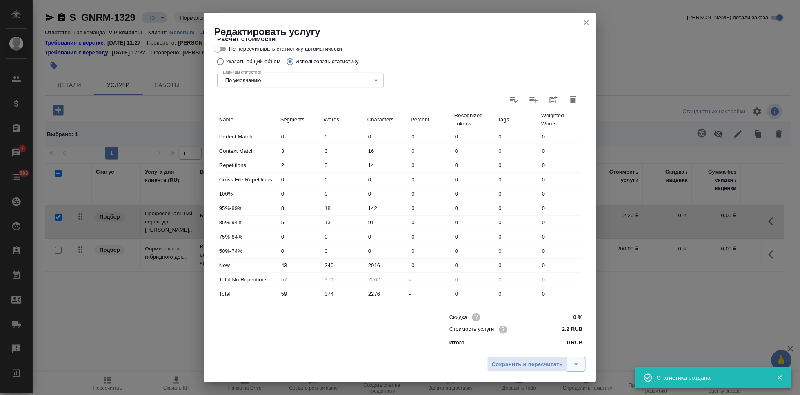
click at [573, 367] on icon "split button" at bounding box center [576, 364] width 10 height 10
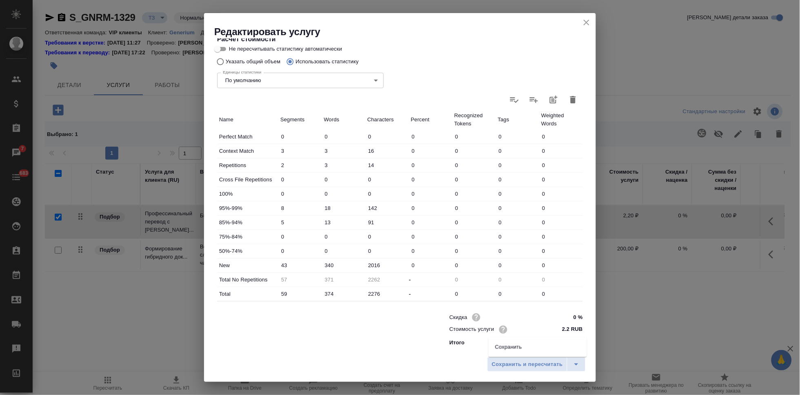
click at [332, 264] on input "340" at bounding box center [344, 265] width 44 height 12
type input "329"
click at [580, 360] on icon "split button" at bounding box center [576, 364] width 10 height 10
click at [555, 346] on li "Сохранить" at bounding box center [537, 346] width 98 height 13
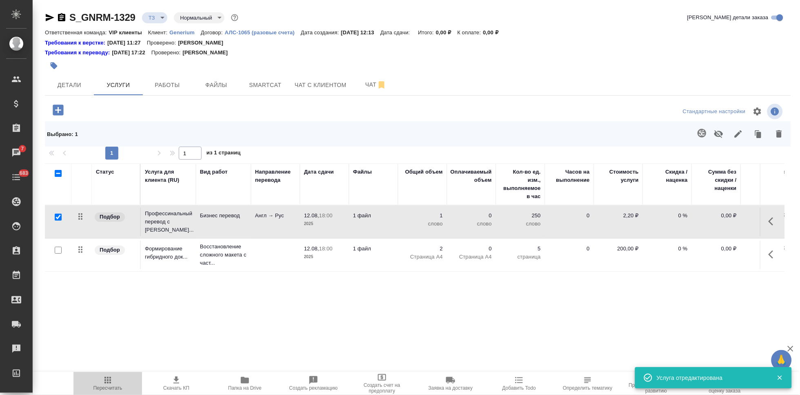
click at [105, 384] on icon "button" at bounding box center [108, 380] width 10 height 10
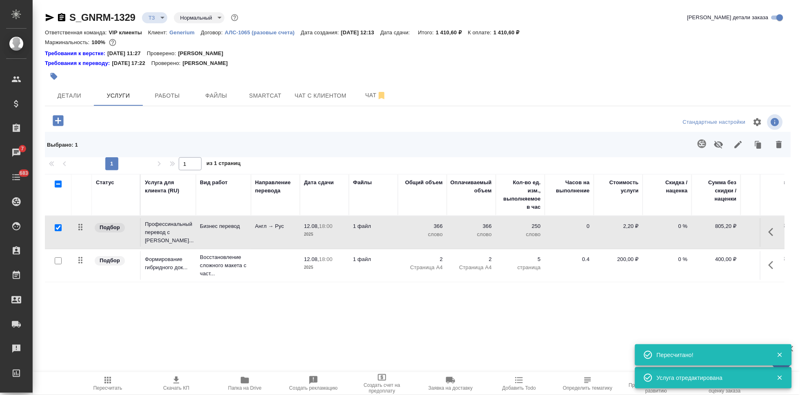
click at [168, 383] on span "Скачать КП" at bounding box center [176, 383] width 59 height 16
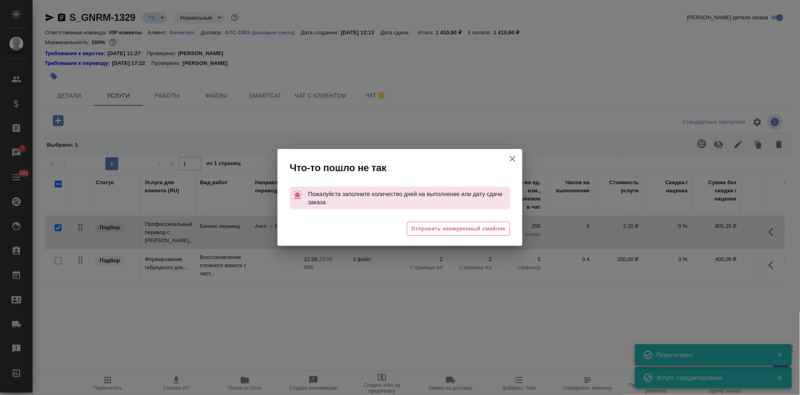
click at [514, 161] on icon "button" at bounding box center [513, 159] width 10 height 10
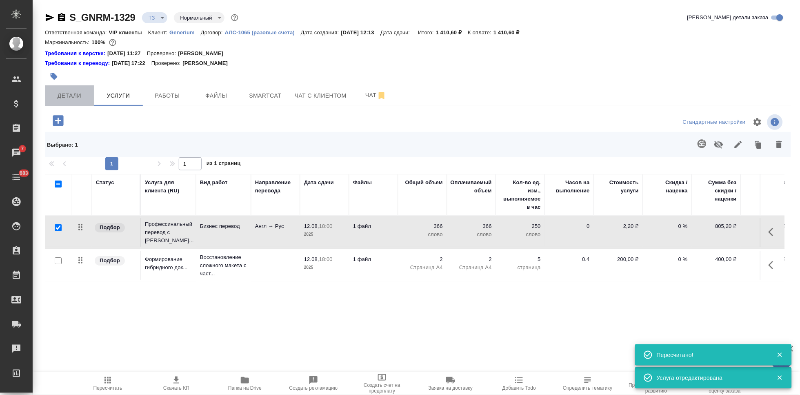
click at [90, 100] on button "Детали" at bounding box center [69, 95] width 49 height 20
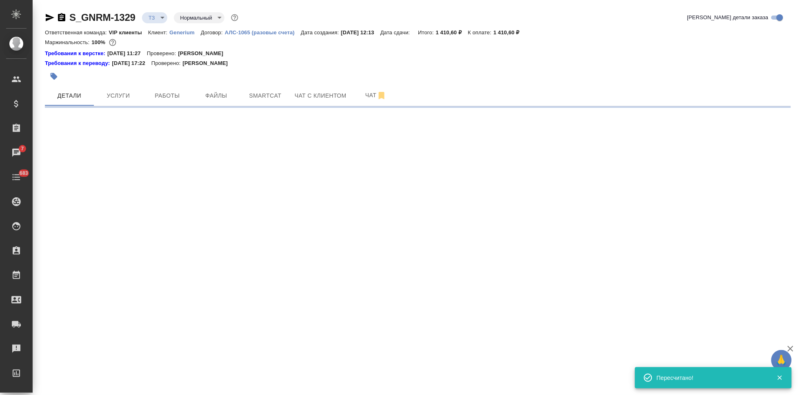
select select "RU"
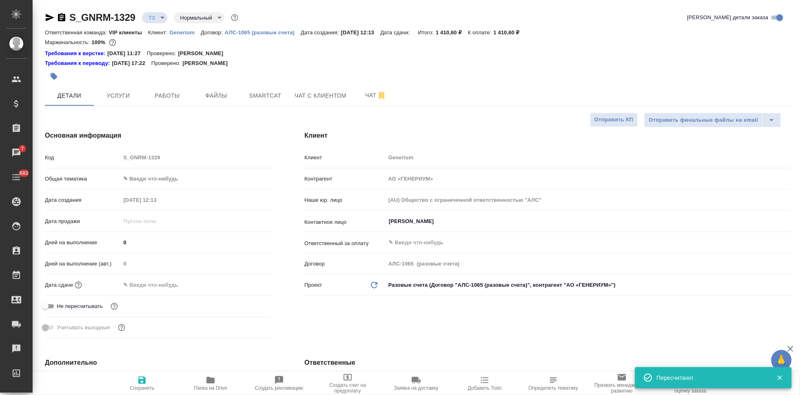
type textarea "x"
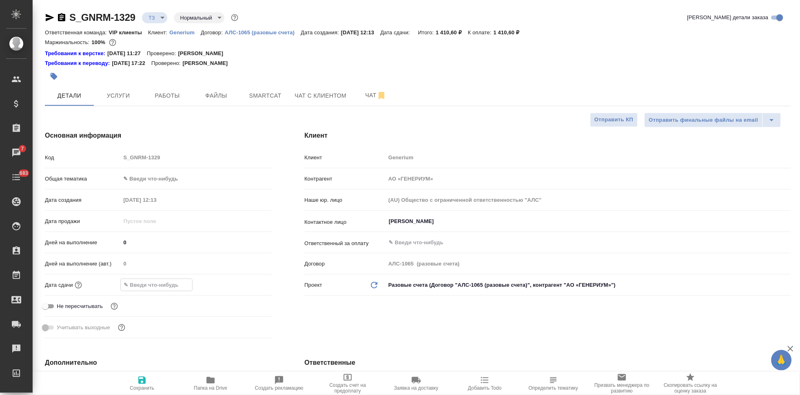
click at [136, 280] on input "text" at bounding box center [156, 285] width 71 height 12
click at [245, 285] on icon "button" at bounding box center [248, 284] width 10 height 10
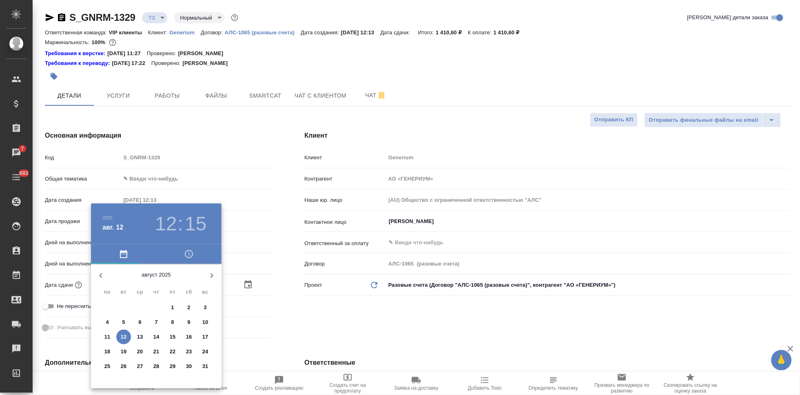
click at [121, 335] on p "12" at bounding box center [124, 337] width 6 height 8
type input "12.08.2025 12:15"
type textarea "x"
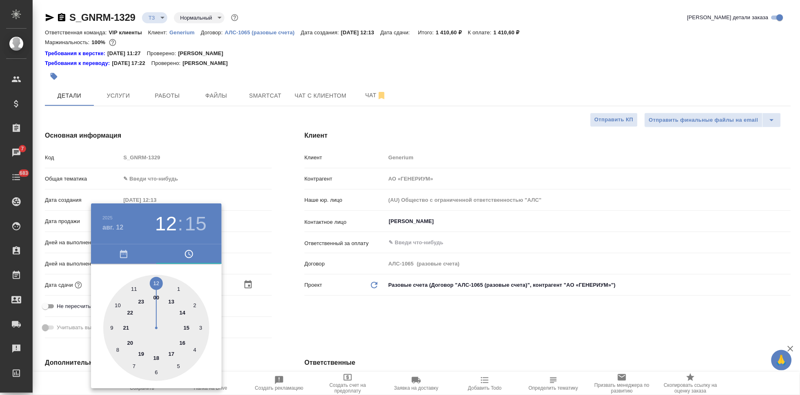
type input "12.08.2025 18:15"
type textarea "x"
drag, startPoint x: 159, startPoint y: 286, endPoint x: 154, endPoint y: 342, distance: 55.7
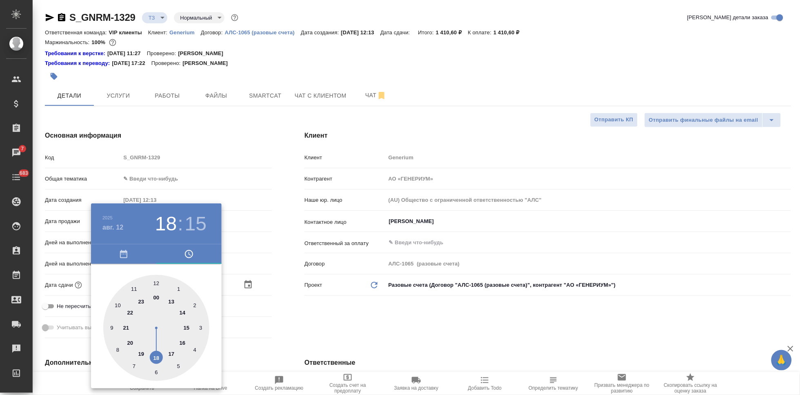
click at [154, 342] on div at bounding box center [156, 328] width 106 height 106
type textarea "x"
type input "12.08.2025 18:00"
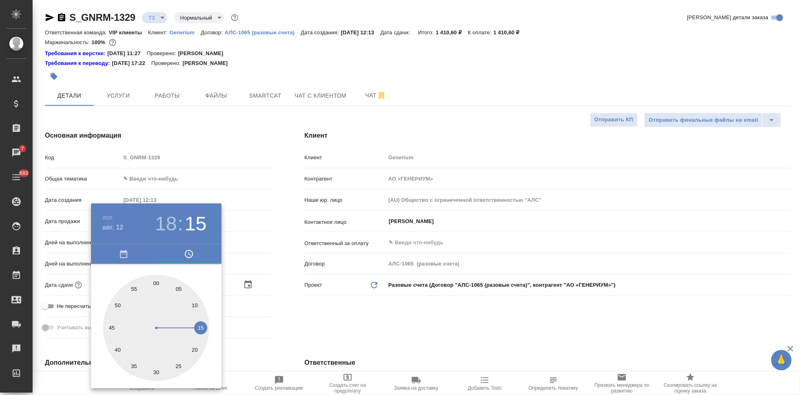
type textarea "x"
drag, startPoint x: 162, startPoint y: 310, endPoint x: 154, endPoint y: 282, distance: 28.5
click at [154, 282] on div at bounding box center [156, 328] width 106 height 106
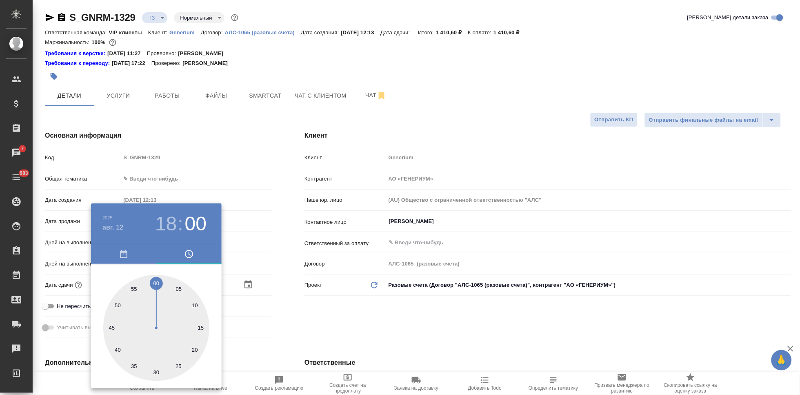
type textarea "x"
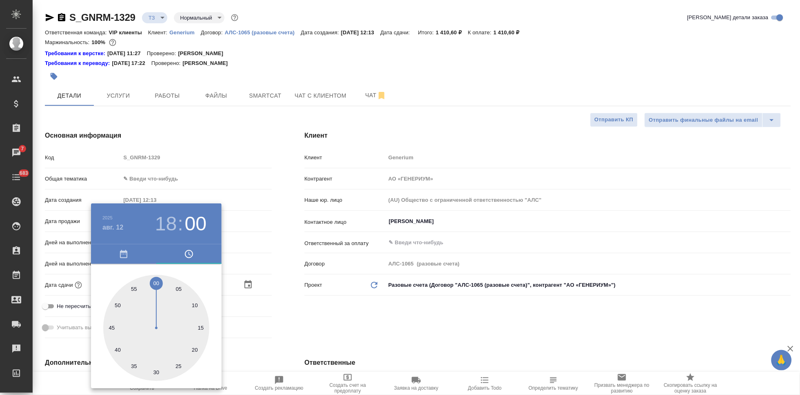
type textarea "x"
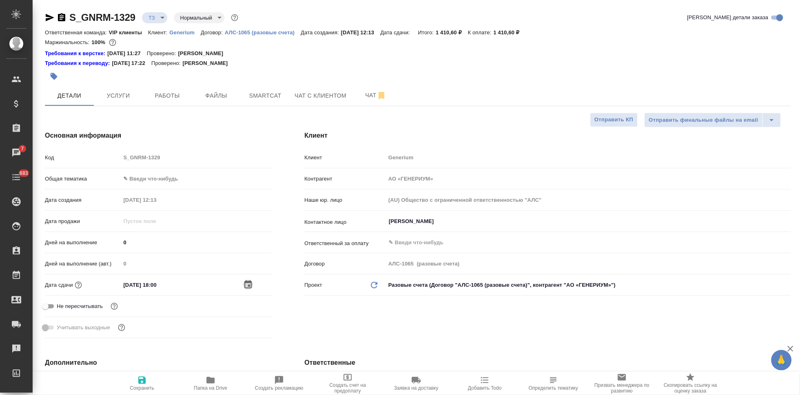
click at [146, 390] on span "Сохранить" at bounding box center [142, 388] width 24 height 6
type textarea "x"
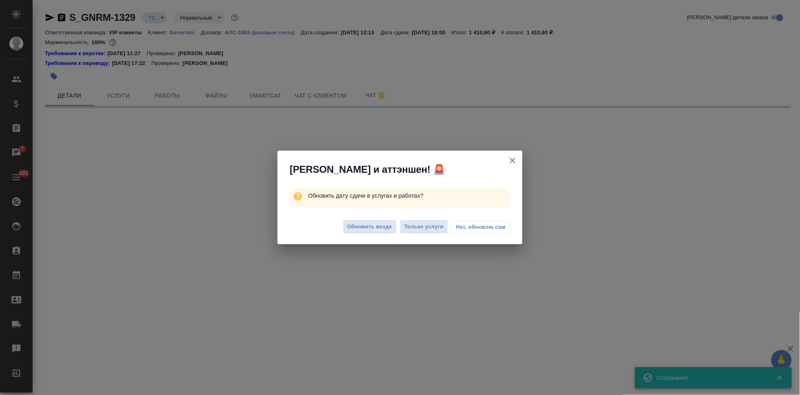
click at [382, 218] on div "Обновить везде Только услуги Нет, обновлю сам" at bounding box center [399, 227] width 245 height 33
select select "RU"
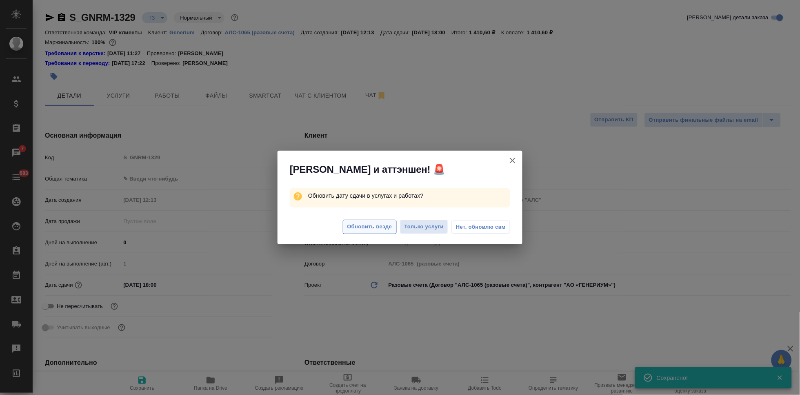
type textarea "x"
click at [377, 225] on span "Обновить везде" at bounding box center [369, 226] width 45 height 9
type textarea "x"
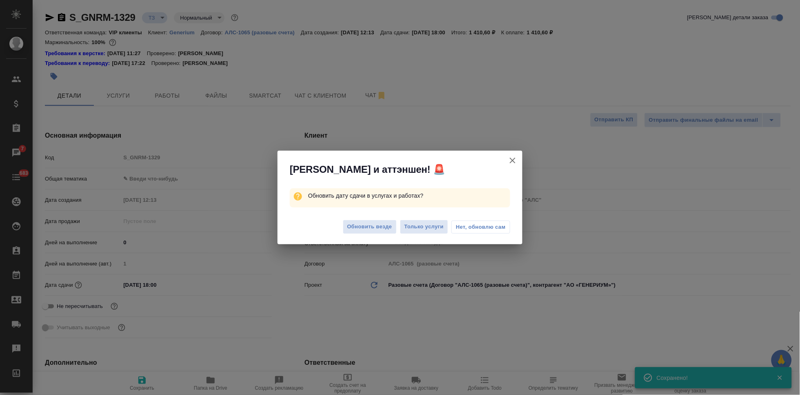
type textarea "x"
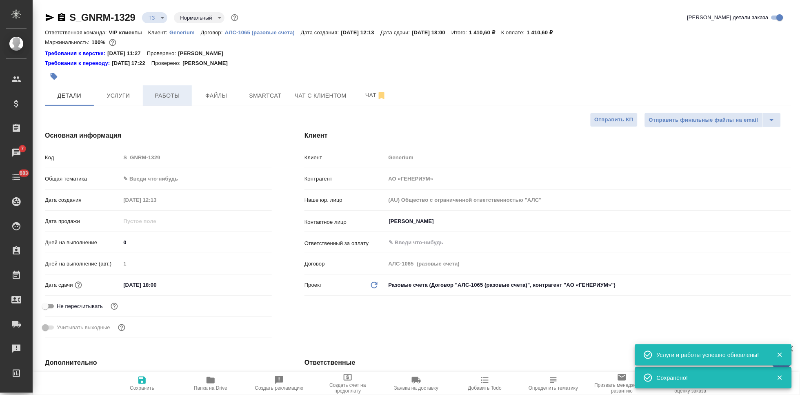
click at [143, 95] on button "Работы" at bounding box center [167, 95] width 49 height 20
click at [118, 100] on span "Услуги" at bounding box center [118, 96] width 39 height 10
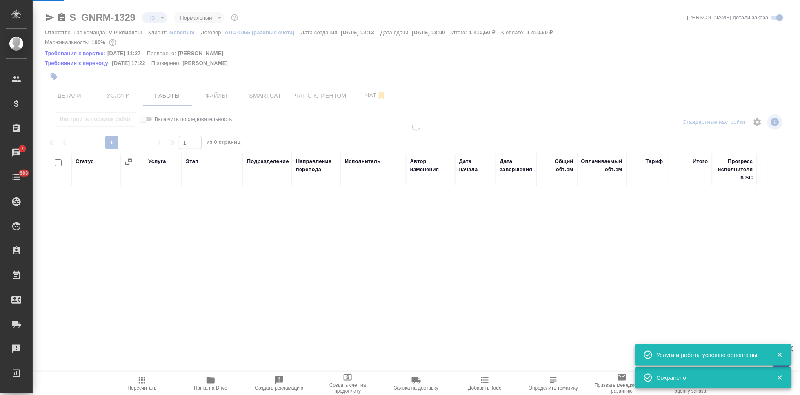
click at [122, 100] on span "Услуги" at bounding box center [118, 96] width 39 height 10
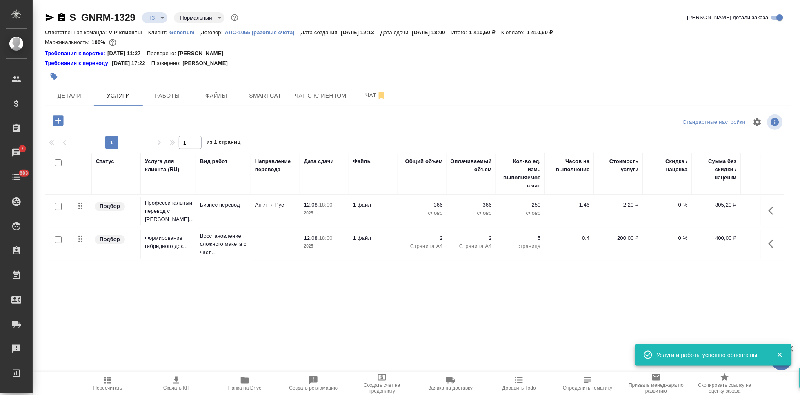
click at [106, 386] on span "Пересчитать" at bounding box center [107, 388] width 29 height 6
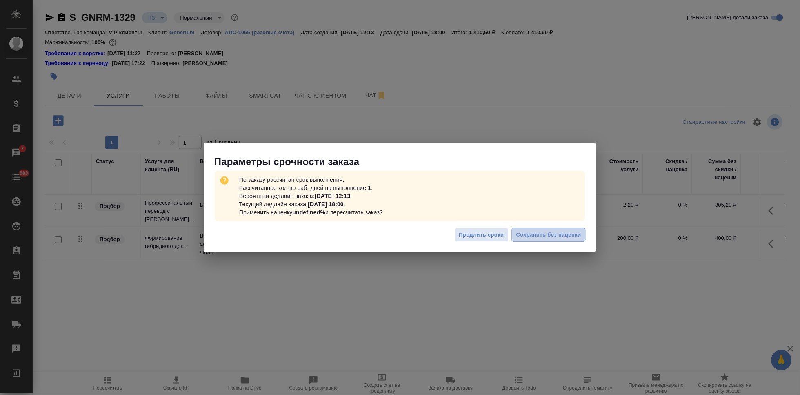
click at [530, 234] on span "Сохранить без наценки" at bounding box center [548, 234] width 65 height 9
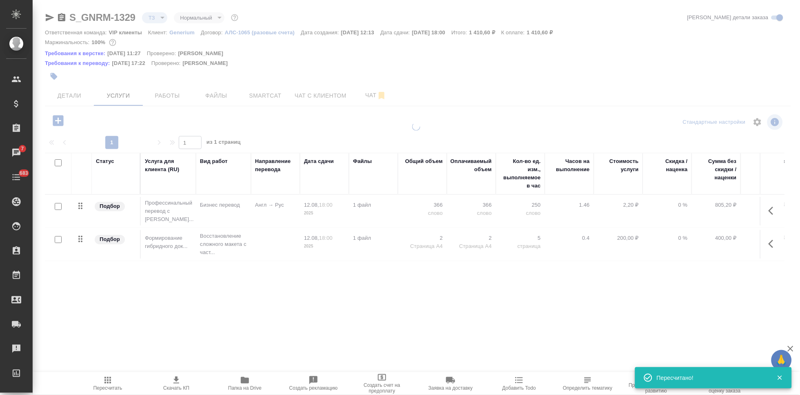
type input "urgent"
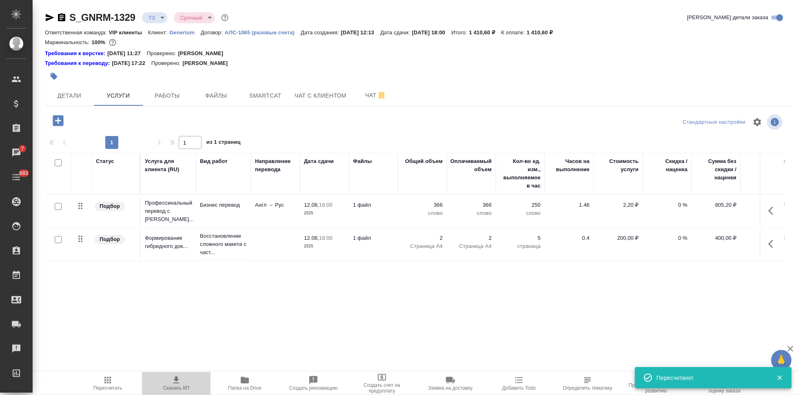
click at [180, 388] on span "Скачать КП" at bounding box center [176, 388] width 26 height 6
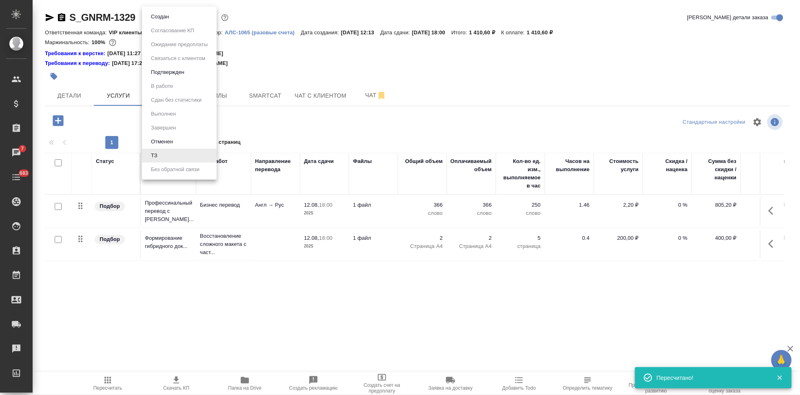
click at [163, 19] on body "🙏 .cls-1 fill:#fff; AWATERA Kabargina Anna Клиенты Спецификации Заказы 7 Чаты 6…" at bounding box center [400, 197] width 800 height 395
click at [166, 75] on button "Подтвержден" at bounding box center [168, 72] width 38 height 9
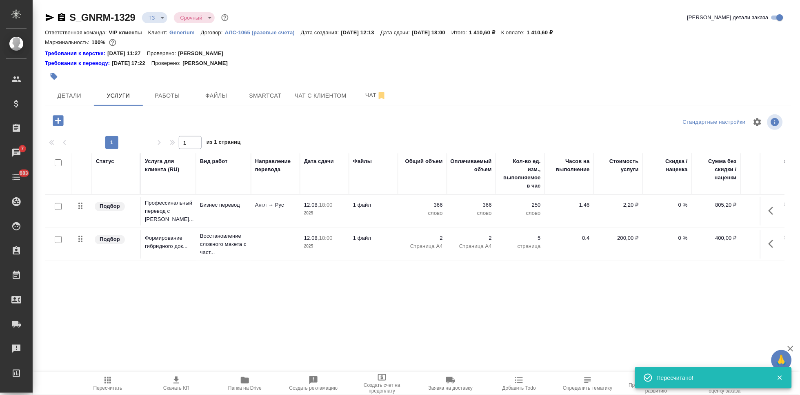
click at [370, 99] on div ".cls-1 fill:#fff; AWATERA Kabargina Anna Клиенты Спецификации Заказы 7 Чаты 683…" at bounding box center [400, 197] width 800 height 395
click at [57, 93] on span "Детали" at bounding box center [69, 96] width 39 height 10
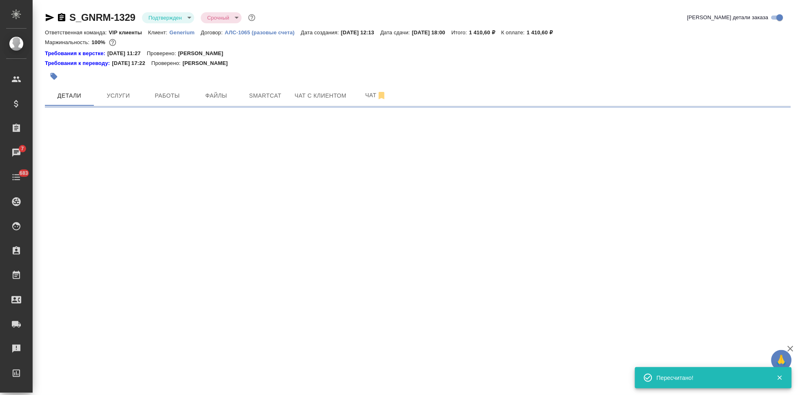
select select "RU"
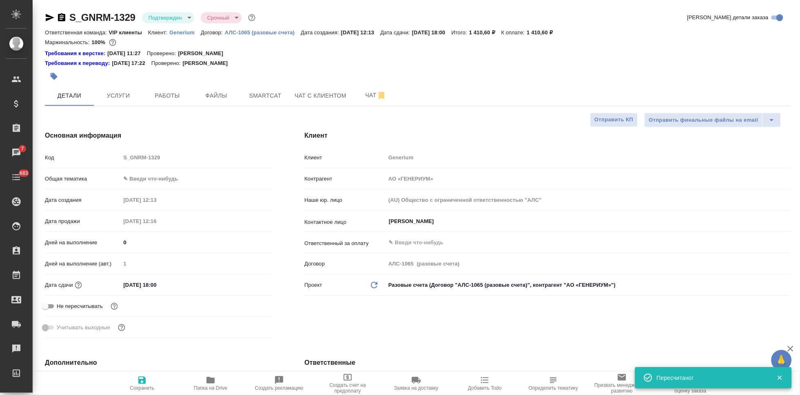
type textarea "x"
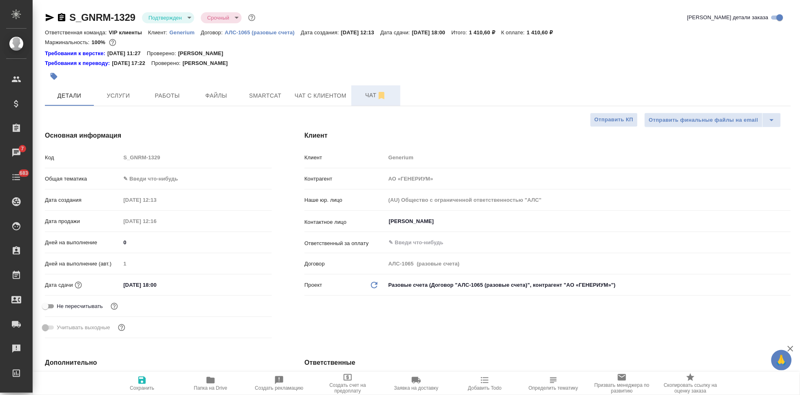
click at [364, 91] on span "Чат" at bounding box center [375, 95] width 39 height 10
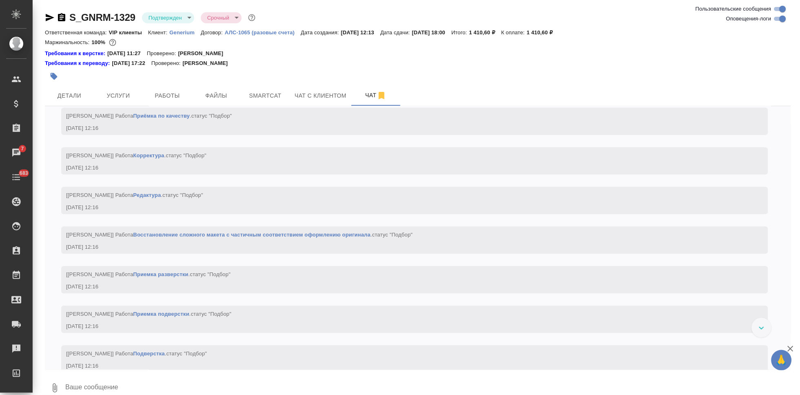
scroll to position [523, 0]
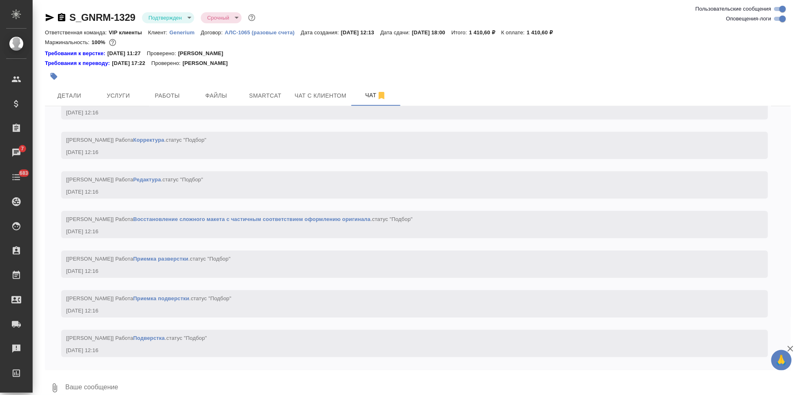
click at [157, 385] on textarea at bounding box center [427, 388] width 726 height 28
type textarea """
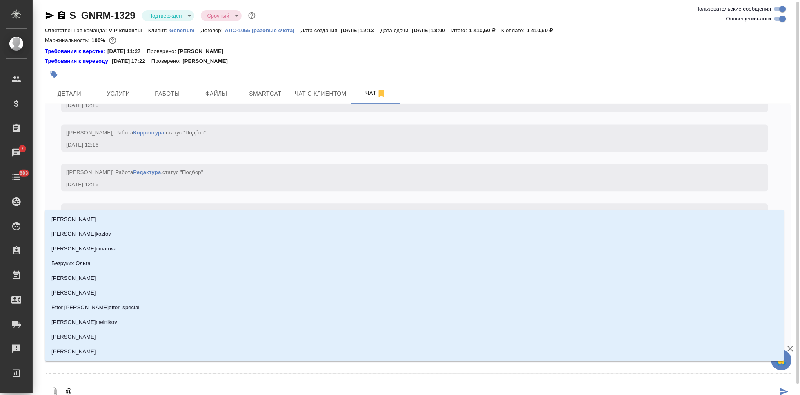
type textarea "@г"
type input "г"
type textarea "@гр"
type input "гр"
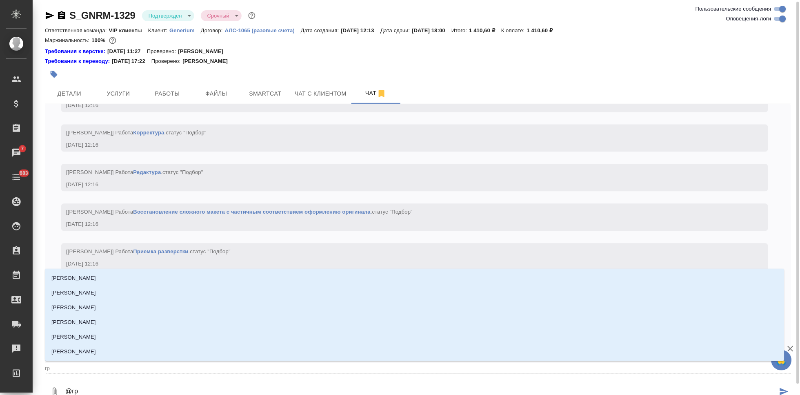
type textarea "@гра"
type input "гра"
type textarea "@граб"
type input "граб"
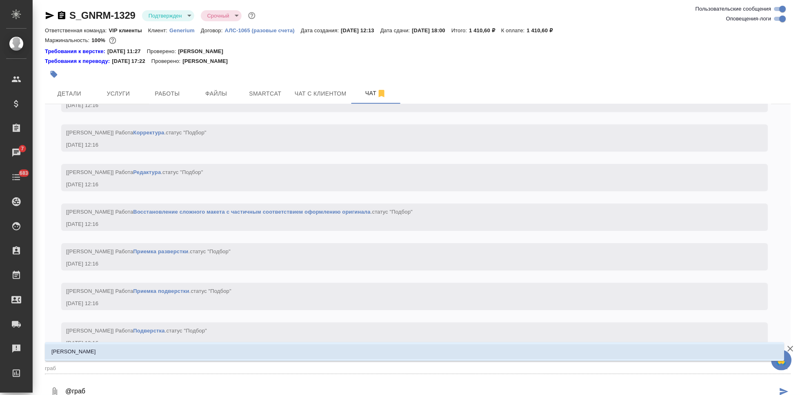
click at [138, 348] on li "Грабко Мария" at bounding box center [414, 351] width 739 height 15
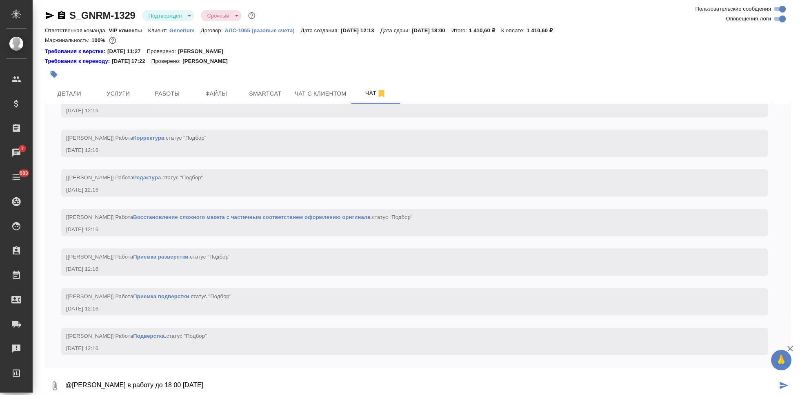
type textarea "@Грабко Мария в работу до 18 00 сегодня"
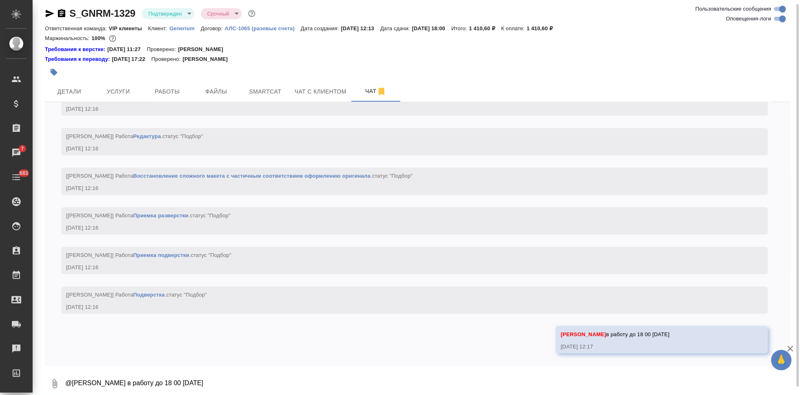
scroll to position [563, 0]
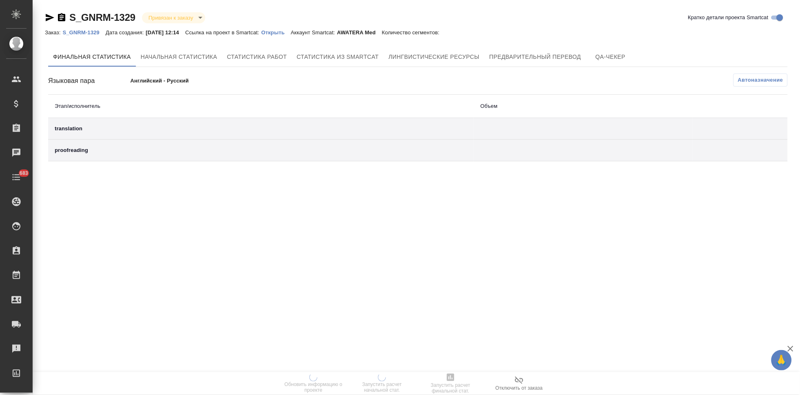
click at [283, 31] on p "Открыть" at bounding box center [275, 32] width 29 height 6
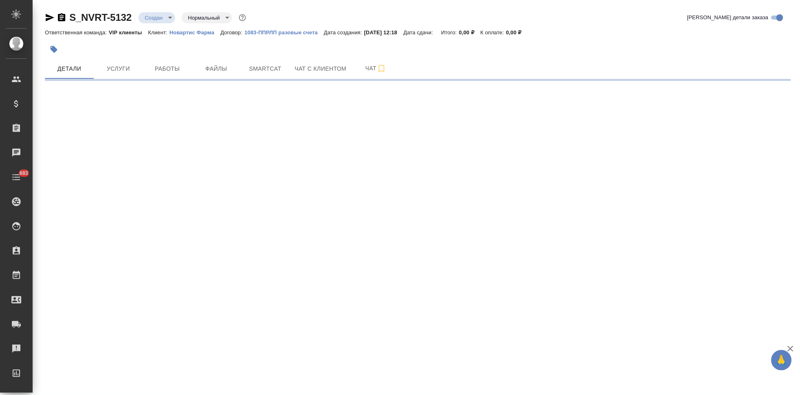
select select "RU"
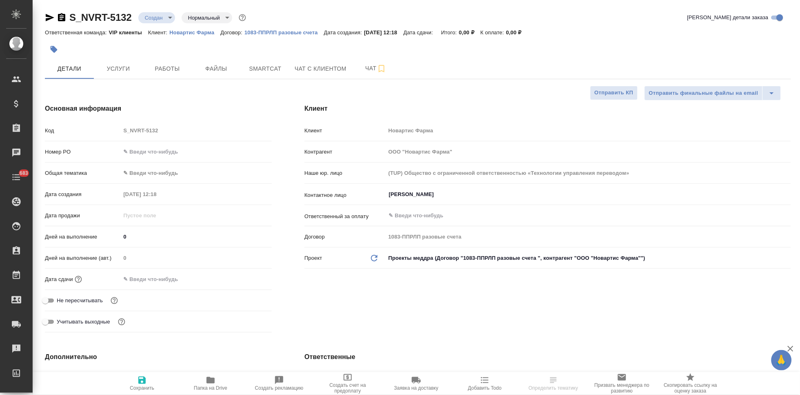
type textarea "x"
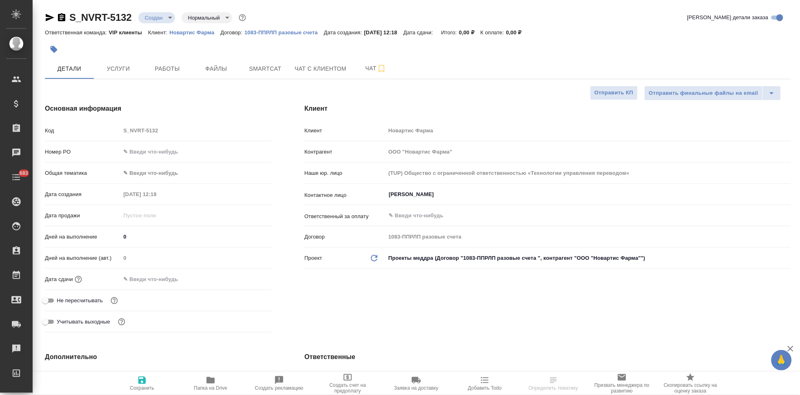
type textarea "x"
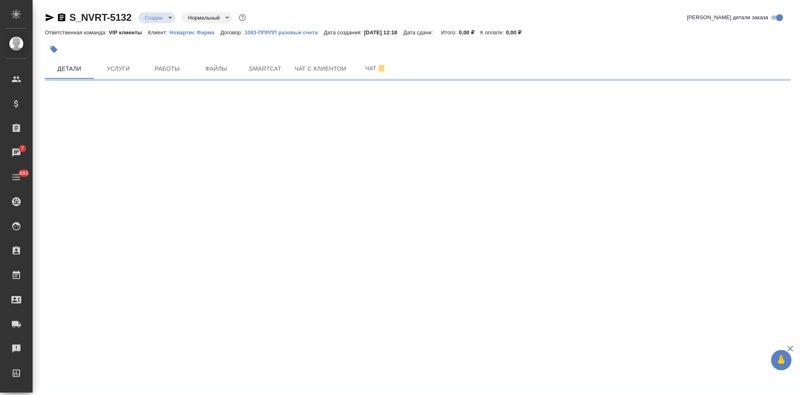
select select "RU"
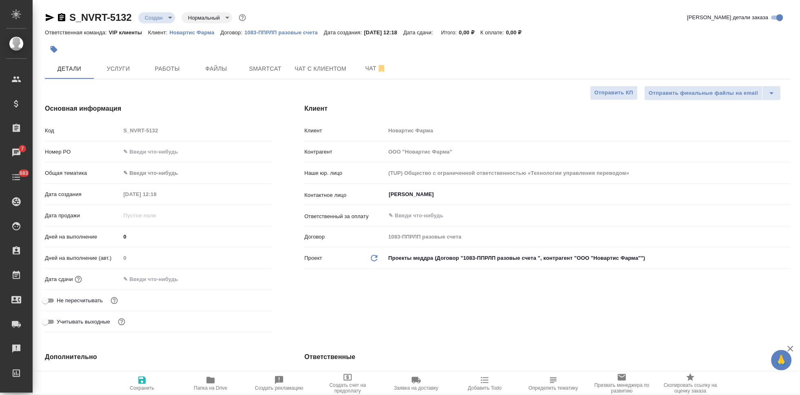
type textarea "x"
click at [217, 76] on button "Файлы" at bounding box center [216, 68] width 49 height 20
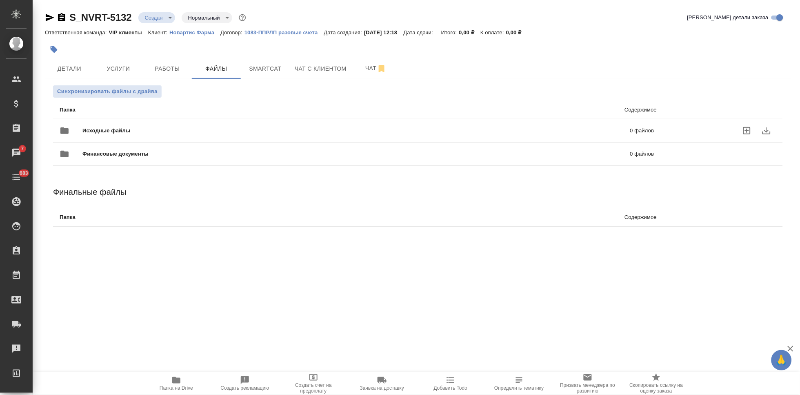
click at [741, 128] on label "uploadFiles" at bounding box center [747, 131] width 20 height 20
click at [0, 0] on input "uploadFiles" at bounding box center [0, 0] width 0 height 0
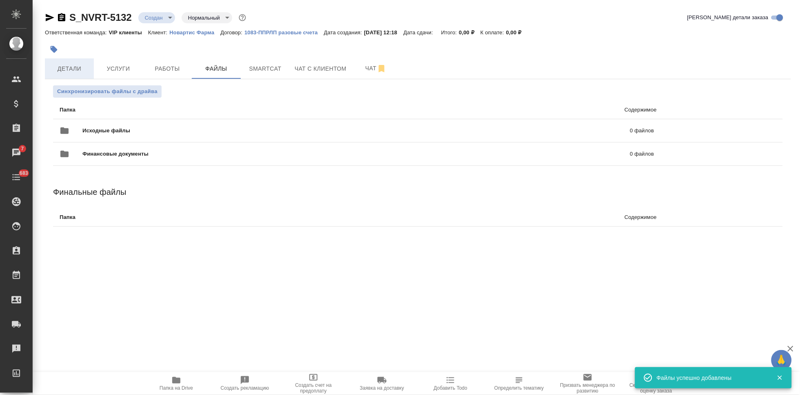
click at [64, 63] on button "Детали" at bounding box center [69, 68] width 49 height 20
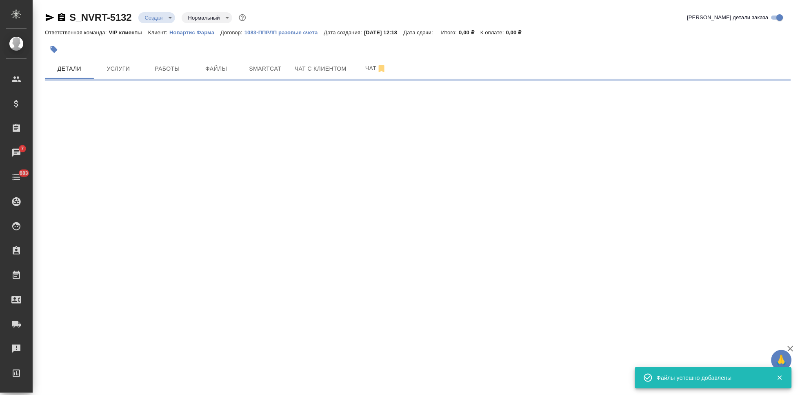
select select "RU"
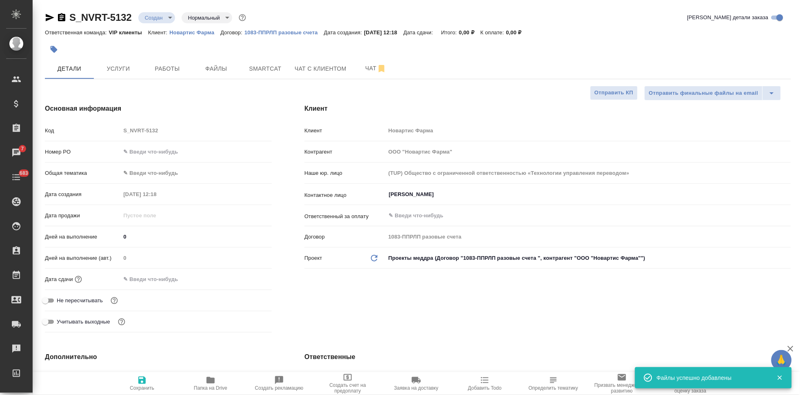
type textarea "x"
click at [144, 277] on input "text" at bounding box center [155, 279] width 71 height 12
click at [250, 278] on icon "button" at bounding box center [248, 278] width 10 height 10
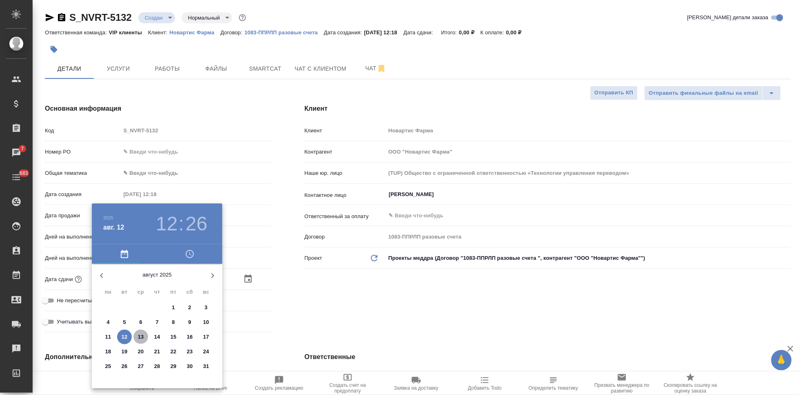
click at [141, 337] on p "13" at bounding box center [141, 337] width 6 height 8
type input "[DATE] 12:26"
type textarea "x"
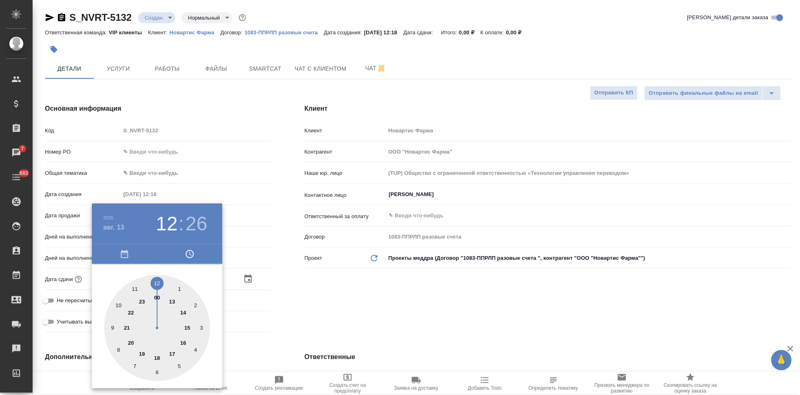
type input "[DATE] 11:26"
type textarea "x"
click at [134, 287] on div at bounding box center [157, 328] width 106 height 106
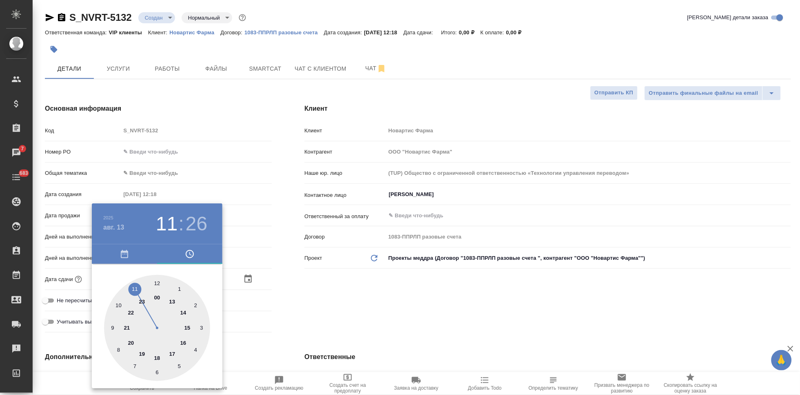
type textarea "x"
type input "[DATE] 11:06"
type textarea "x"
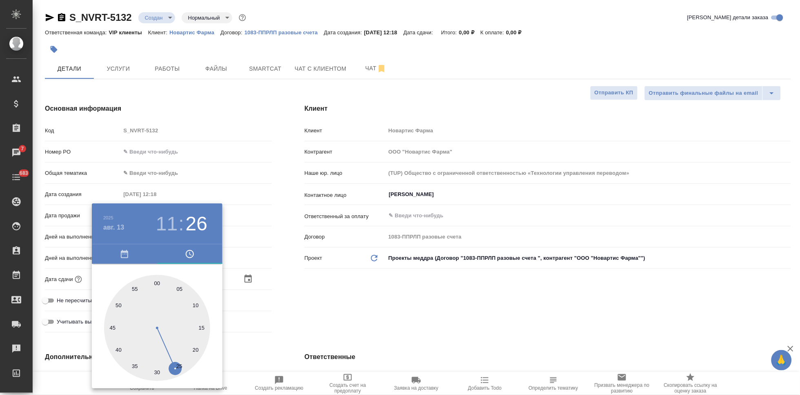
type textarea "x"
type input "[DATE] 11:59"
type textarea "x"
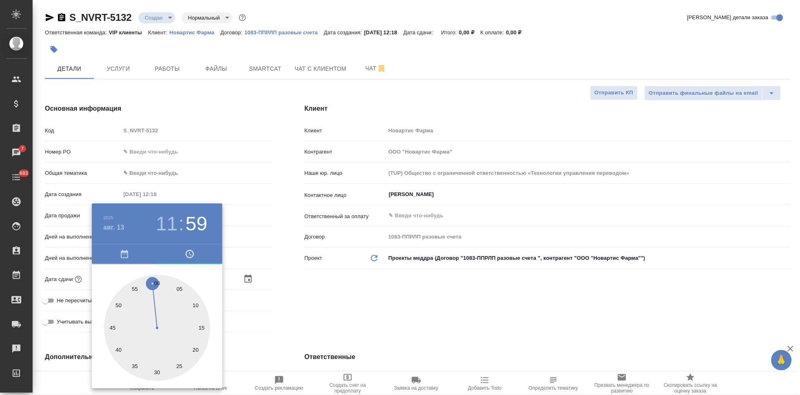
type textarea "x"
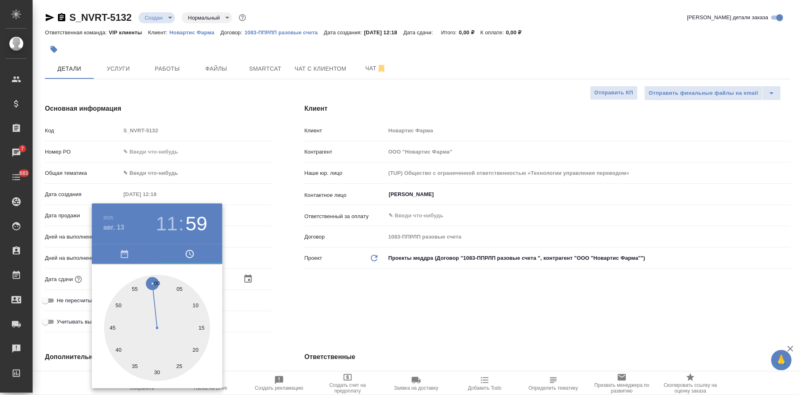
type textarea "x"
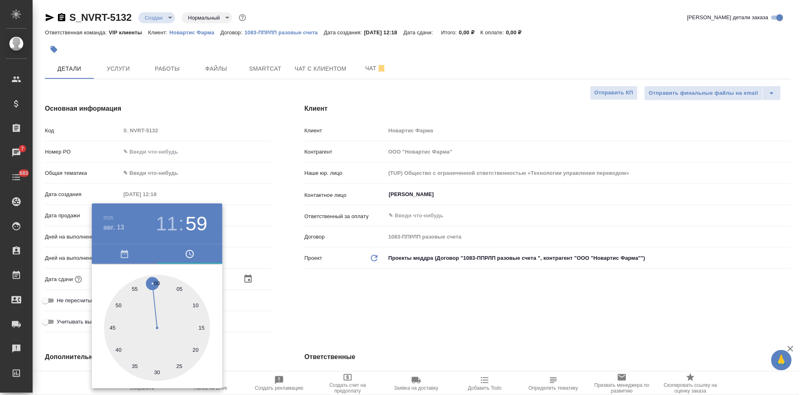
type textarea "x"
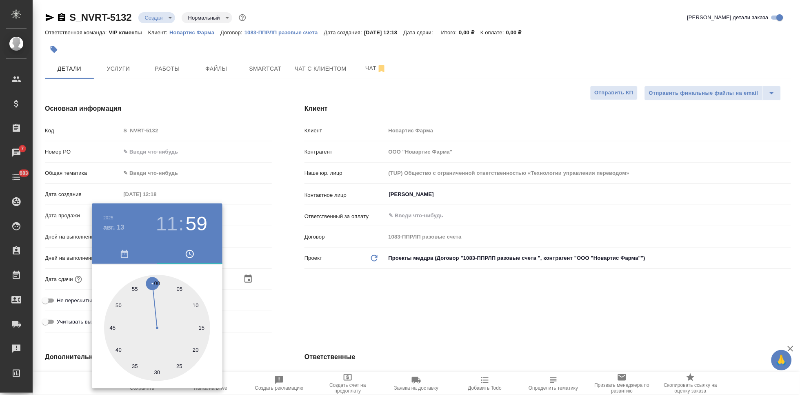
type textarea "x"
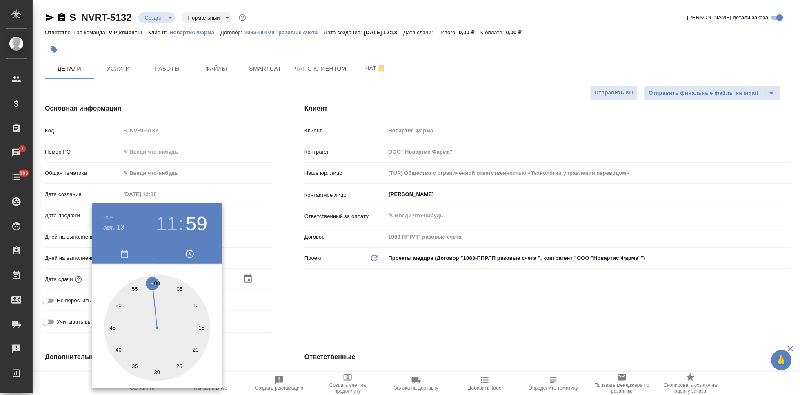
type textarea "x"
type input "13.08.2025 11:00"
type textarea "x"
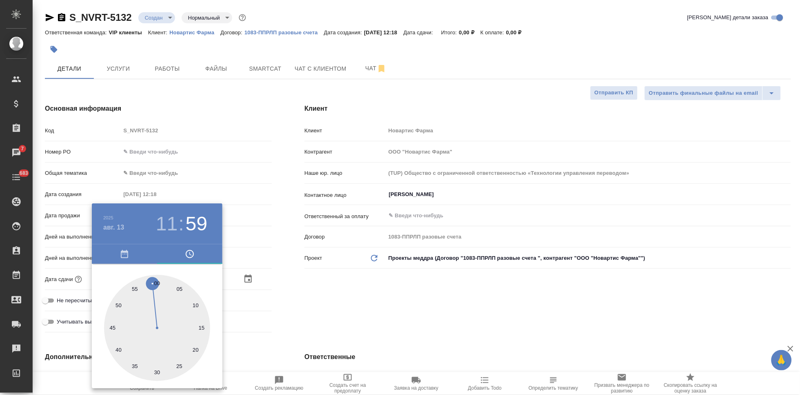
type textarea "x"
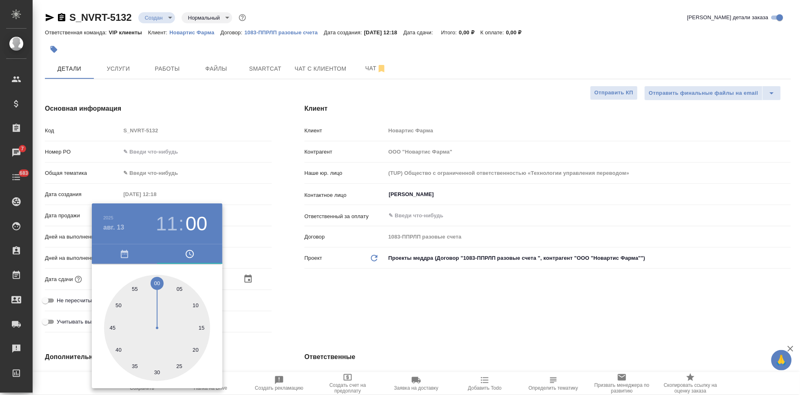
type textarea "x"
drag, startPoint x: 153, startPoint y: 288, endPoint x: 155, endPoint y: 277, distance: 10.9
click at [155, 277] on div at bounding box center [157, 328] width 106 height 106
type textarea "x"
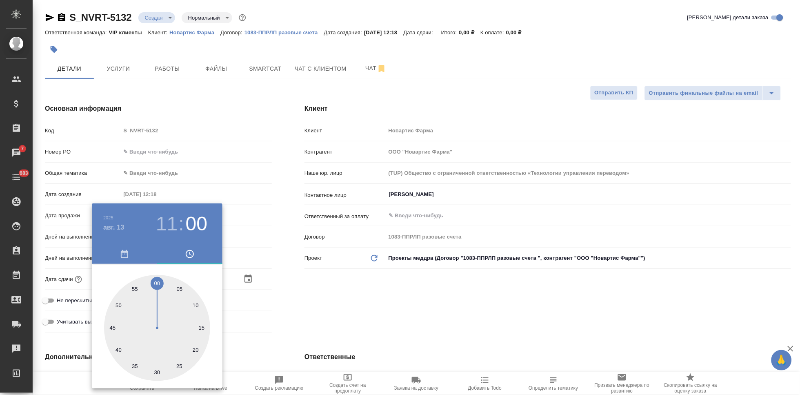
type textarea "x"
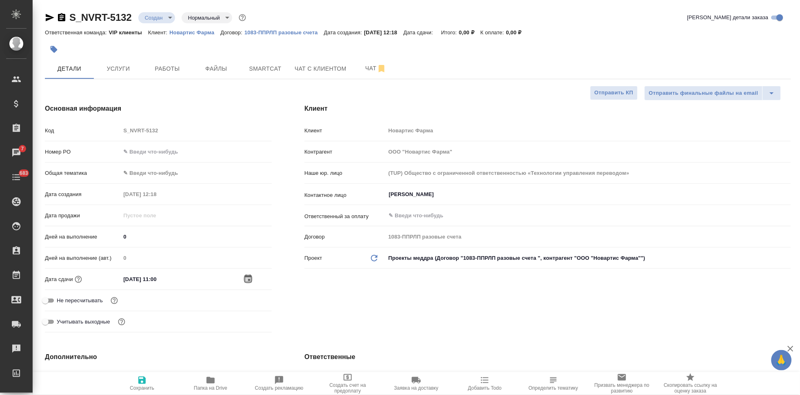
click at [141, 382] on icon "button" at bounding box center [142, 380] width 10 height 10
type textarea "x"
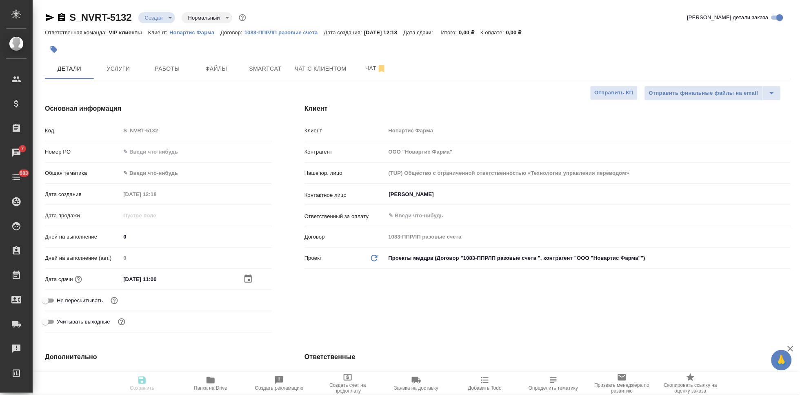
type textarea "x"
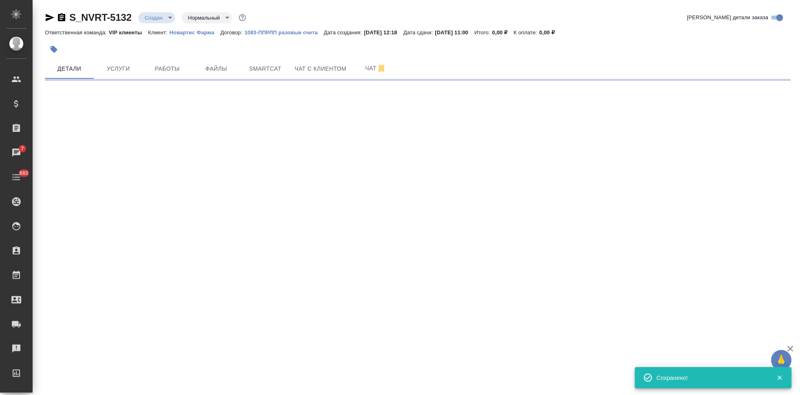
select select "RU"
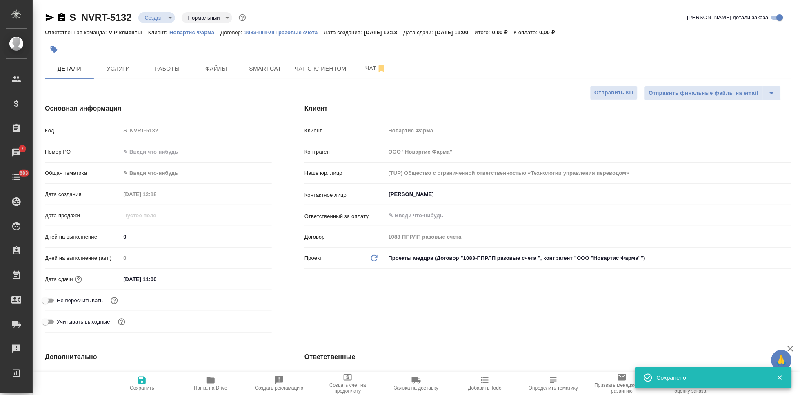
type textarea "x"
click at [126, 75] on button "Услуги" at bounding box center [118, 68] width 49 height 20
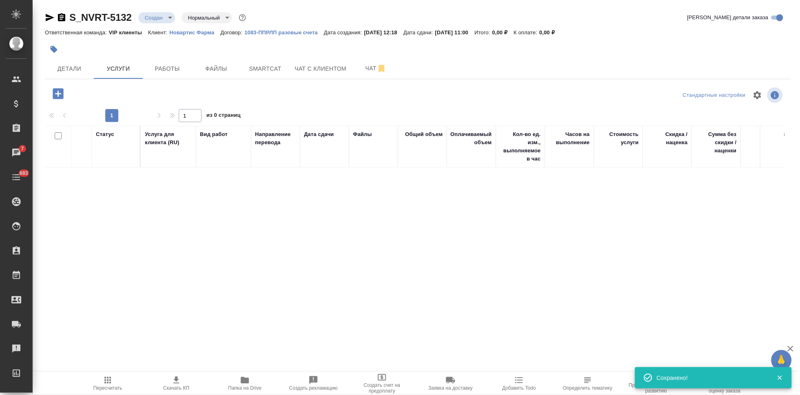
click at [54, 91] on icon "button" at bounding box center [58, 93] width 11 height 11
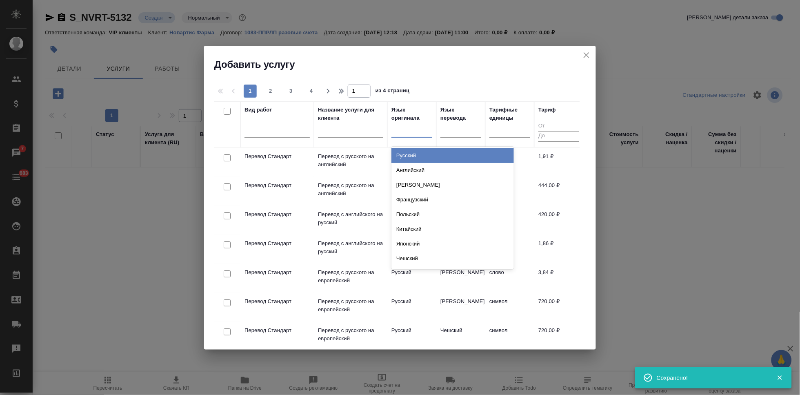
click at [411, 133] on div at bounding box center [411, 129] width 41 height 12
type input "а"
click at [414, 152] on div "Английский" at bounding box center [452, 155] width 122 height 15
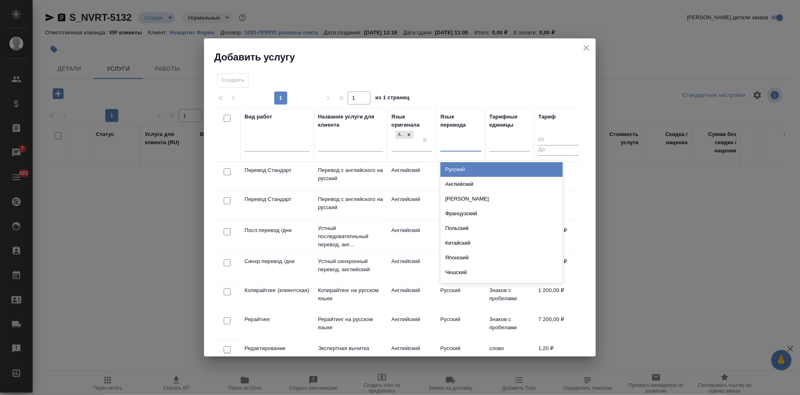
click at [449, 143] on div at bounding box center [460, 143] width 41 height 12
type input "рус"
click at [469, 168] on div "Русский" at bounding box center [501, 169] width 122 height 15
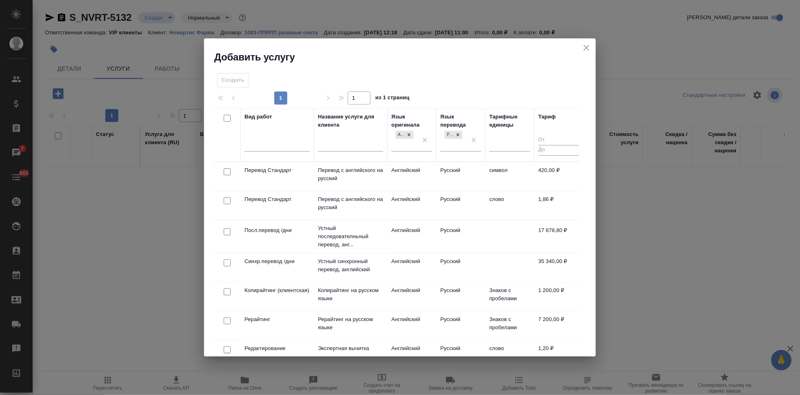
click at [444, 191] on td "Русский" at bounding box center [460, 176] width 49 height 29
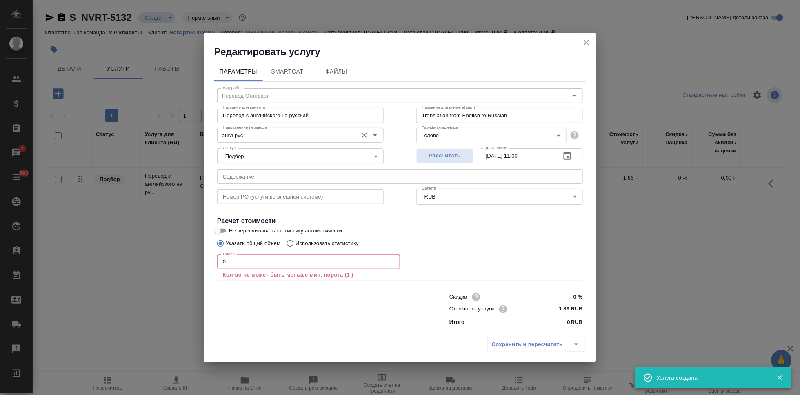
click at [265, 137] on input "англ-рус" at bounding box center [287, 135] width 134 height 10
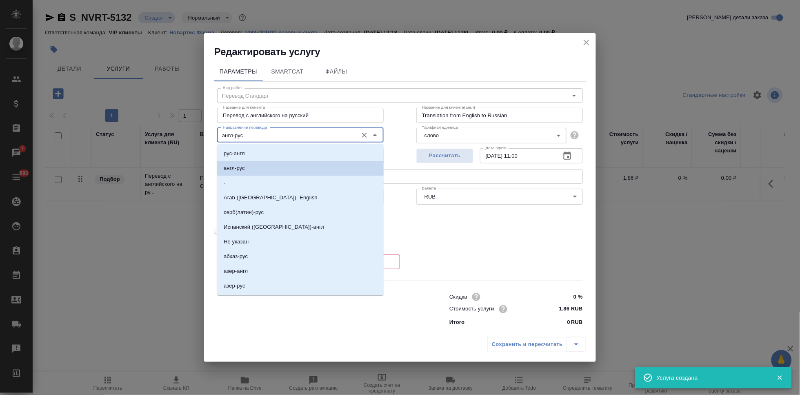
click at [262, 139] on input "англ-рус" at bounding box center [287, 135] width 134 height 10
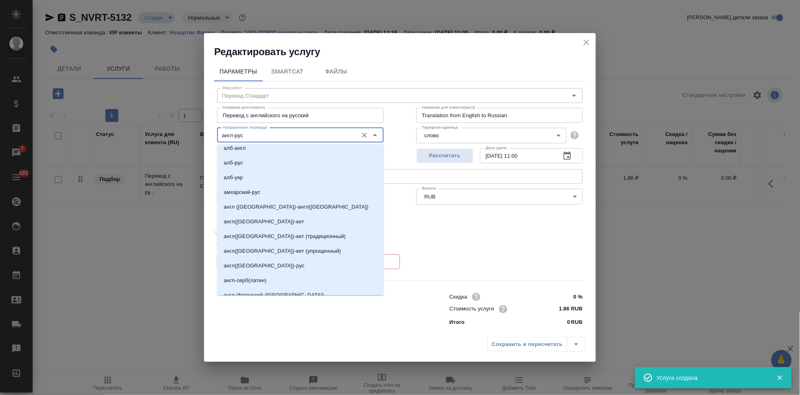
scroll to position [181, 0]
click at [259, 247] on p "англ(США)-рус" at bounding box center [264, 251] width 81 height 8
type input "англ(США)-рус"
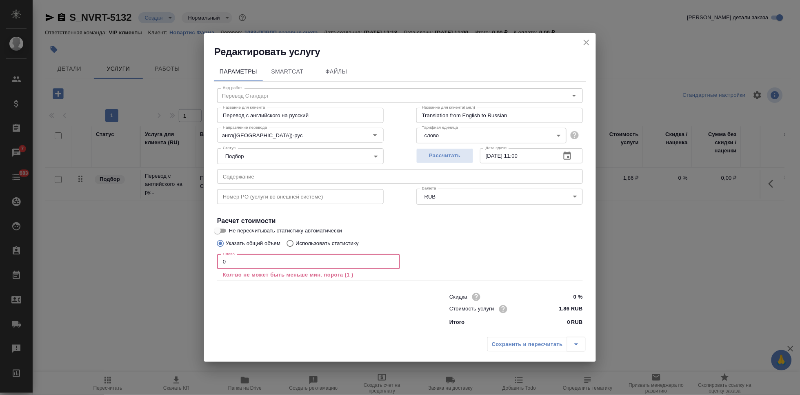
click at [246, 267] on input "0" at bounding box center [308, 261] width 183 height 15
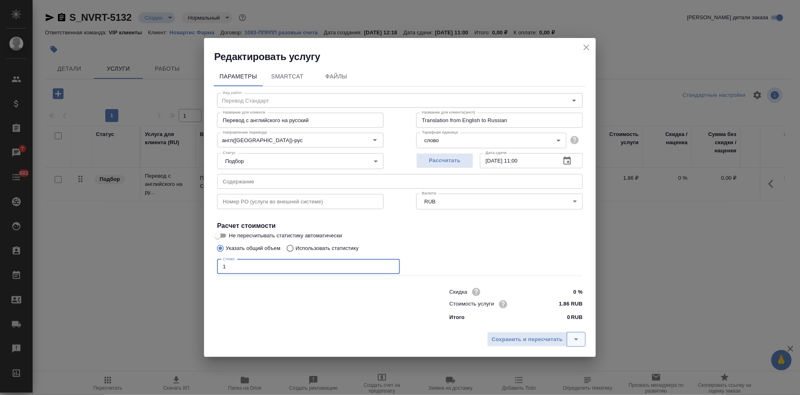
type input "1"
click at [576, 337] on icon "split button" at bounding box center [576, 339] width 10 height 10
click at [548, 326] on li "Сохранить" at bounding box center [537, 321] width 98 height 13
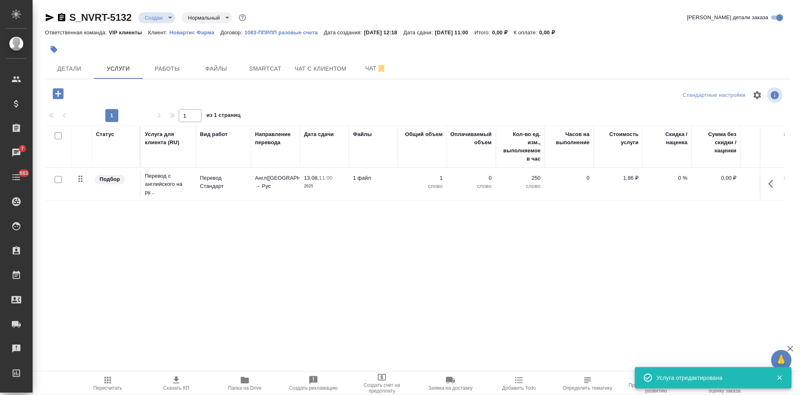
click at [57, 178] on input "checkbox" at bounding box center [58, 179] width 7 height 7
checkbox input "true"
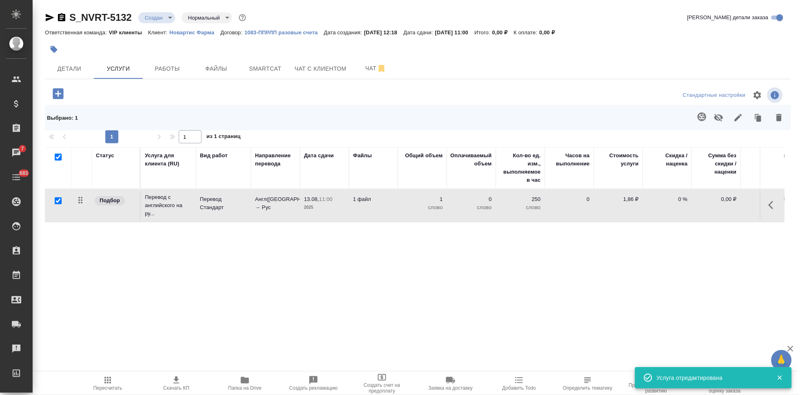
click at [698, 118] on icon "button" at bounding box center [701, 116] width 9 height 9
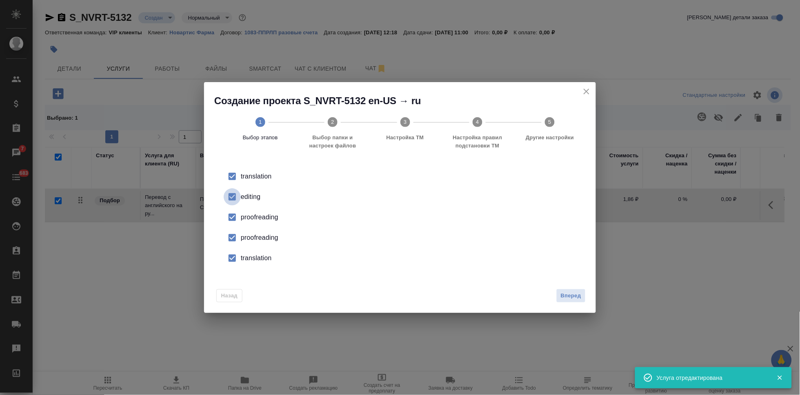
click at [230, 199] on input "checkbox" at bounding box center [232, 196] width 17 height 17
click at [239, 240] on input "checkbox" at bounding box center [232, 237] width 17 height 17
click at [238, 253] on input "checkbox" at bounding box center [232, 257] width 17 height 17
click at [559, 297] on button "Вперед" at bounding box center [570, 296] width 29 height 14
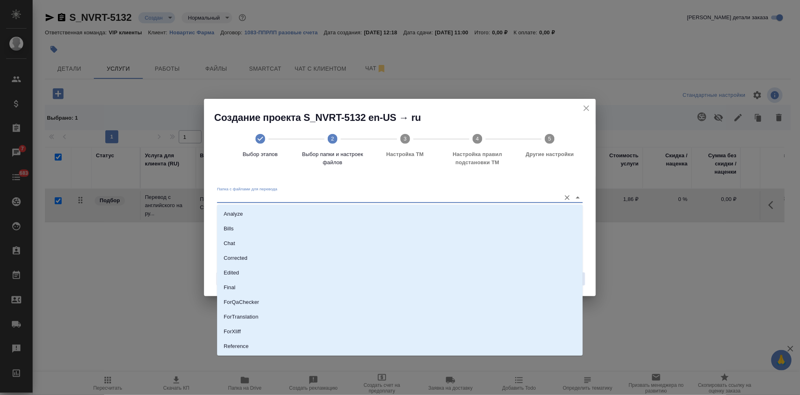
drag, startPoint x: 518, startPoint y: 199, endPoint x: 462, endPoint y: 230, distance: 63.9
click at [518, 199] on input "Папка с файлами для перевода" at bounding box center [387, 198] width 340 height 10
click at [275, 321] on li "Source" at bounding box center [400, 318] width 366 height 15
type input "Source"
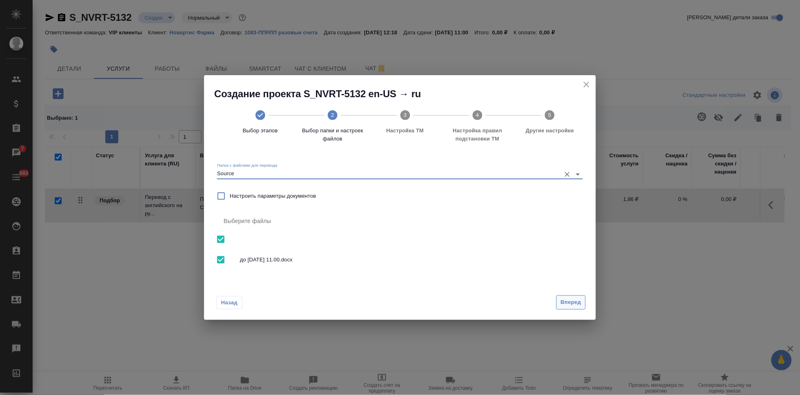
click at [557, 306] on button "Вперед" at bounding box center [570, 302] width 29 height 14
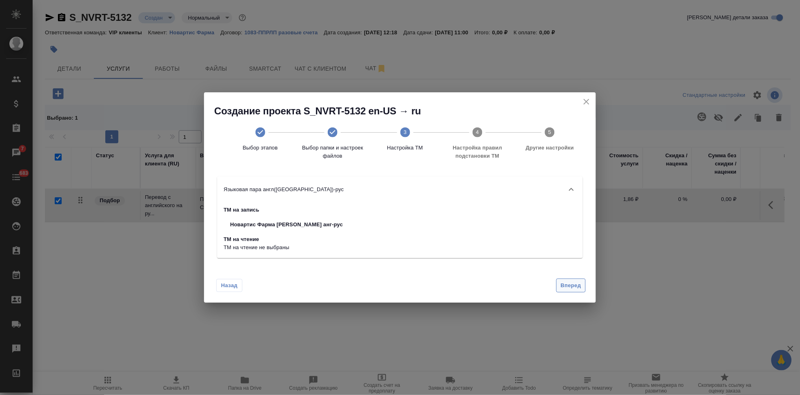
click at [573, 282] on span "Вперед" at bounding box center [571, 285] width 20 height 9
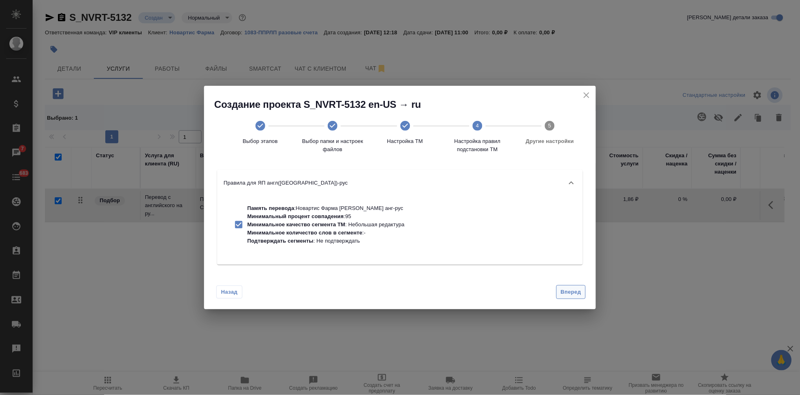
click at [570, 291] on span "Вперед" at bounding box center [571, 291] width 20 height 9
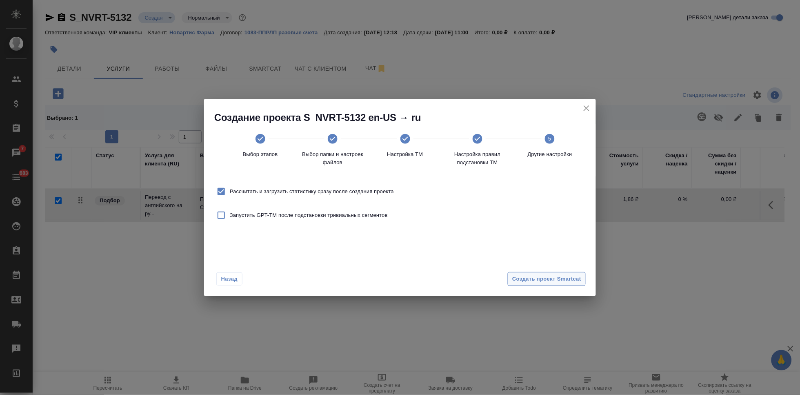
click at [571, 276] on span "Создать проект Smartcat" at bounding box center [546, 278] width 69 height 9
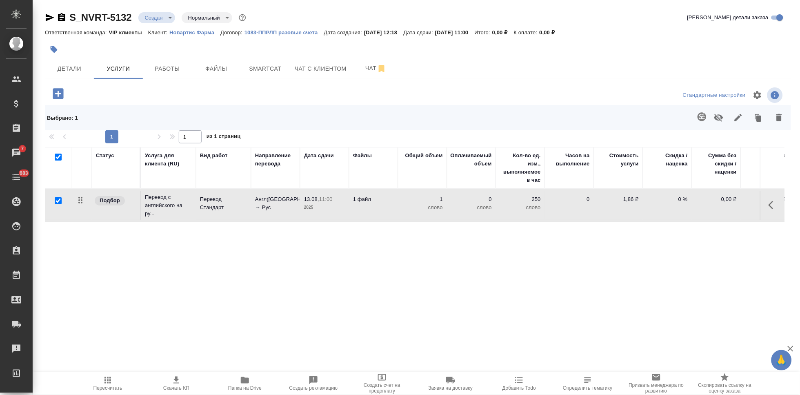
click at [774, 205] on icon "button" at bounding box center [773, 205] width 10 height 10
click at [726, 207] on icon "button" at bounding box center [727, 204] width 7 height 7
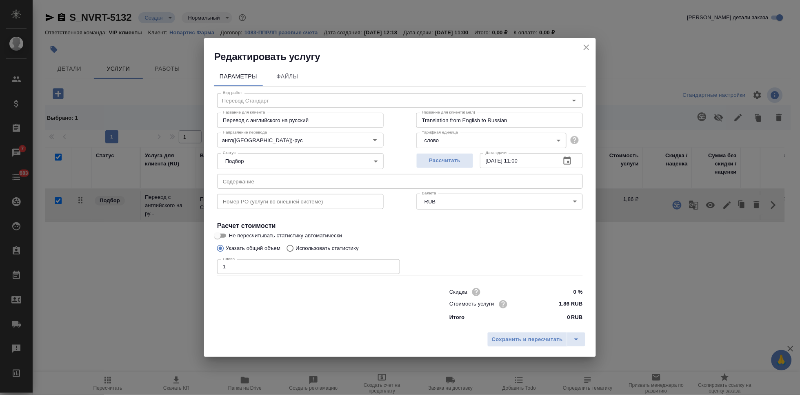
click at [293, 250] on input "Использовать статистику" at bounding box center [288, 248] width 13 height 16
radio input "true"
radio input "false"
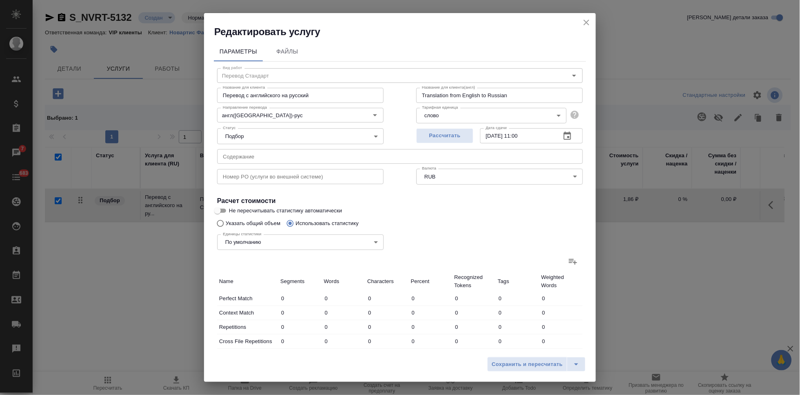
click at [568, 265] on icon at bounding box center [573, 261] width 10 height 10
click at [0, 0] on input "file" at bounding box center [0, 0] width 0 height 0
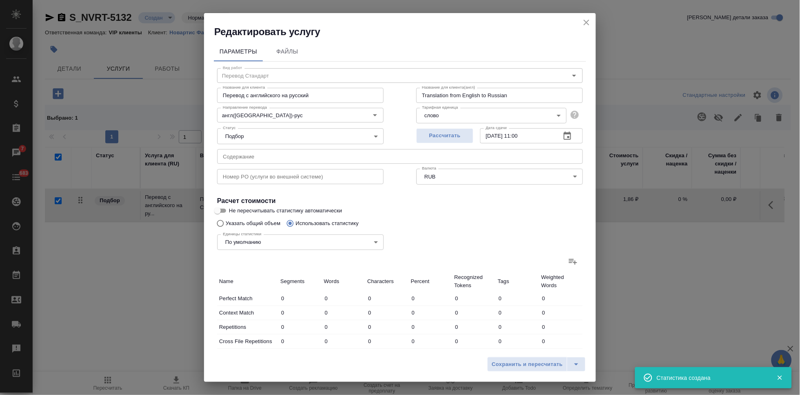
type input "13"
type input "137"
type input "842"
type input "13"
type input "91"
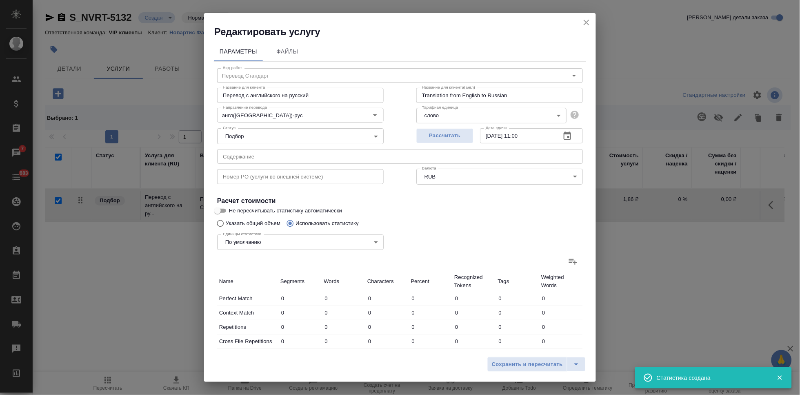
type input "601"
type input "5"
type input "140"
type input "947"
type input "15"
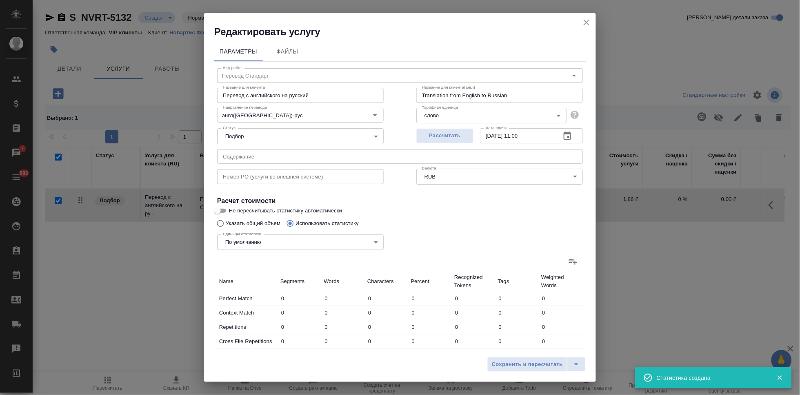
type input "235"
type input "1626"
type input "7"
type input "100"
type input "707"
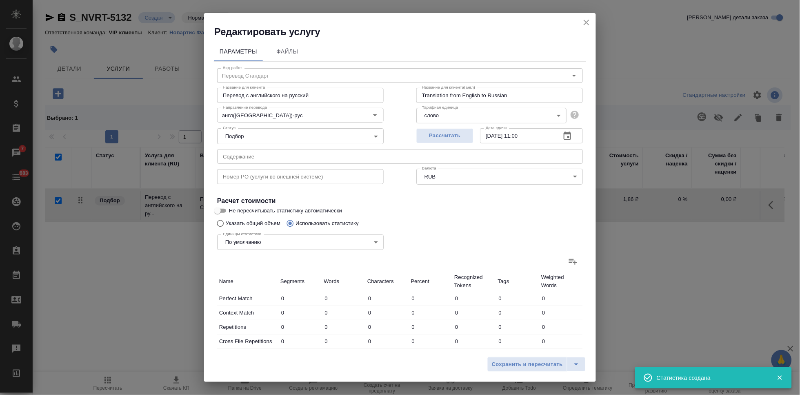
type input "40"
type input "839"
type input "5985"
type input "93"
type input "1542"
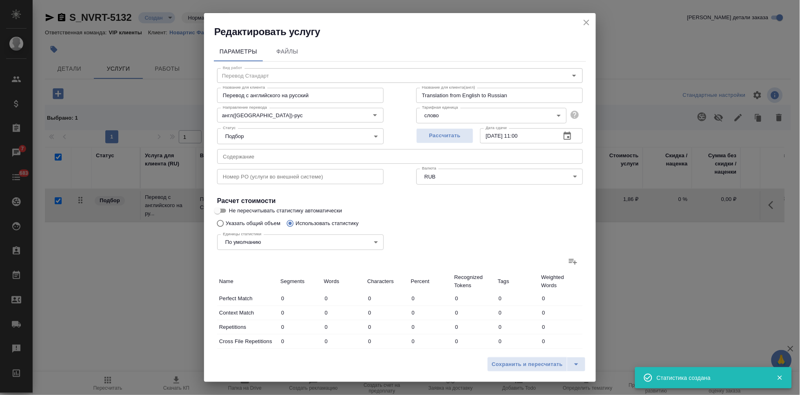
type input "10708"
type input "93"
type input "1542"
type input "10708"
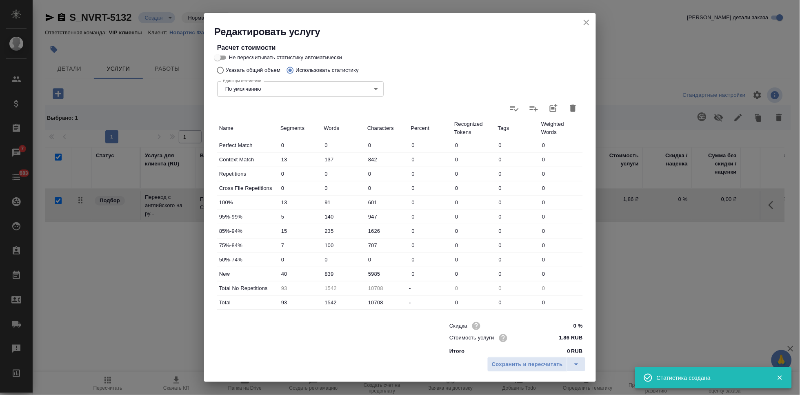
scroll to position [162, 0]
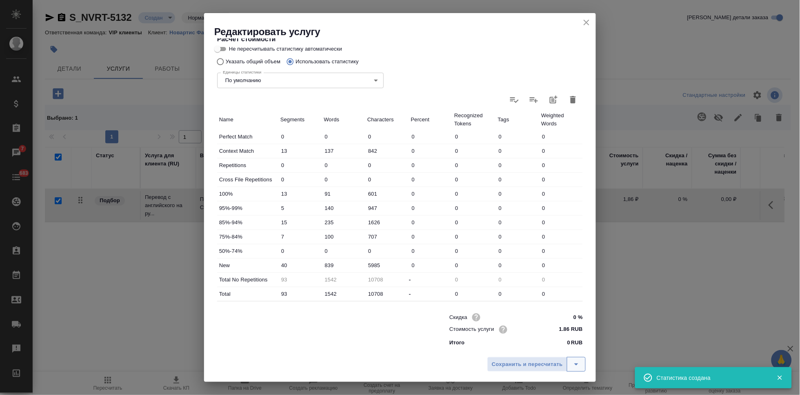
click at [576, 362] on icon "split button" at bounding box center [576, 364] width 10 height 10
click at [540, 346] on li "Сохранить" at bounding box center [537, 346] width 98 height 13
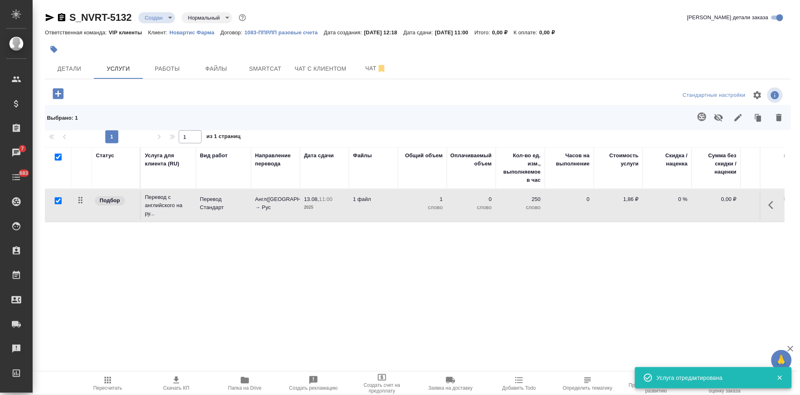
click at [117, 386] on span "Пересчитать" at bounding box center [107, 388] width 29 height 6
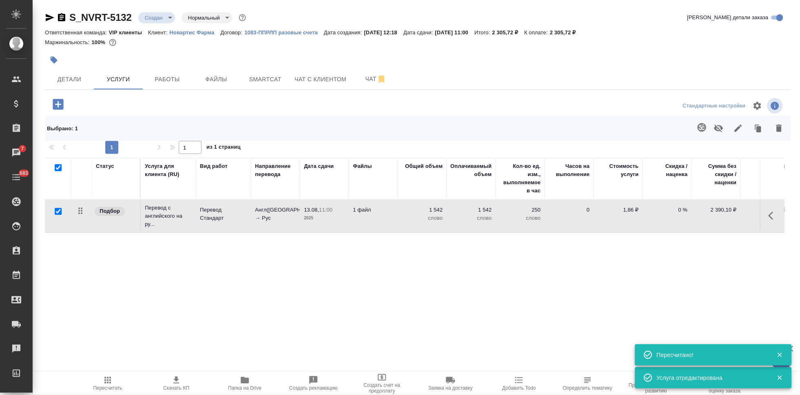
click at [179, 388] on span "Скачать КП" at bounding box center [176, 388] width 26 height 6
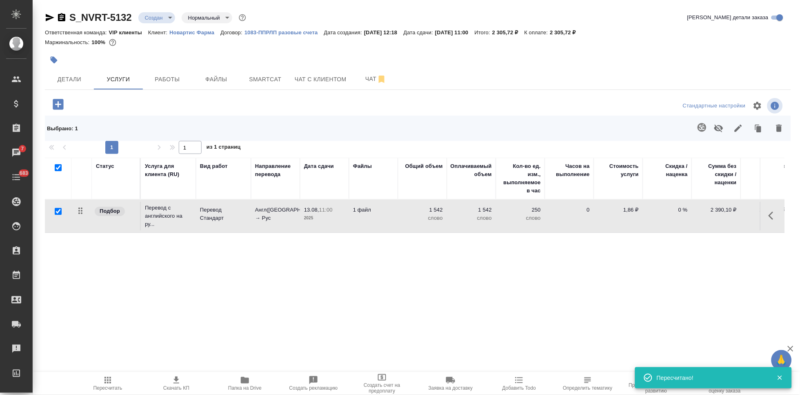
click at [165, 20] on body "🙏 .cls-1 fill:#fff; AWATERA Kabargina Anna Клиенты Спецификации Заказы 7 Чаты 6…" at bounding box center [400, 197] width 800 height 395
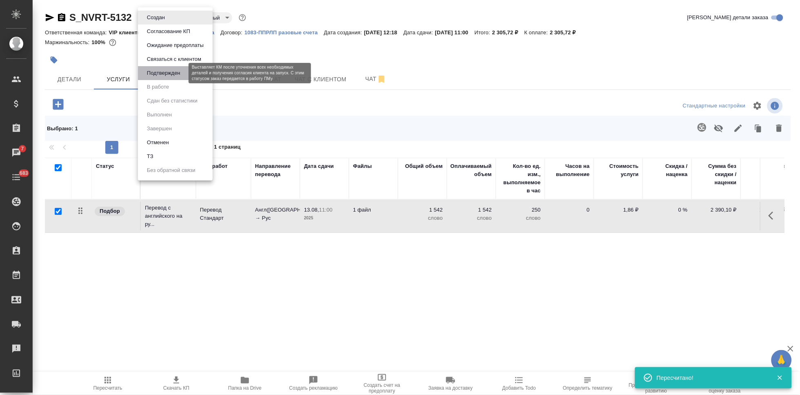
click at [175, 75] on button "Подтвержден" at bounding box center [163, 73] width 38 height 9
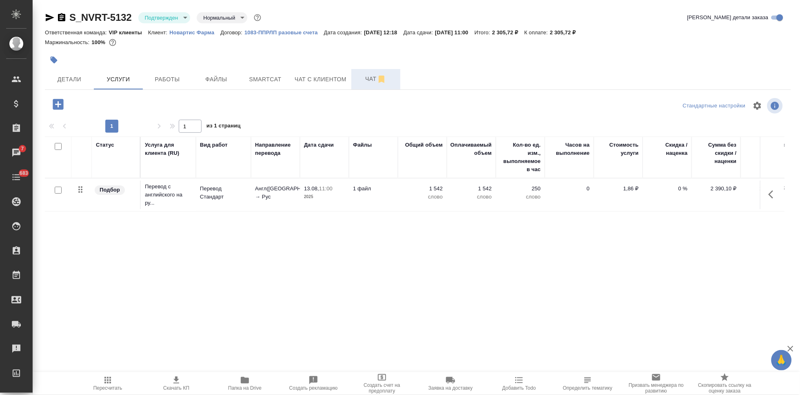
click at [367, 83] on span "Чат" at bounding box center [375, 79] width 39 height 10
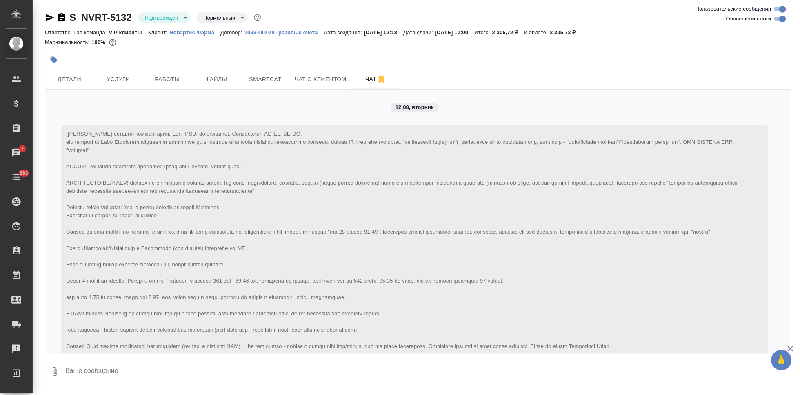
scroll to position [537, 0]
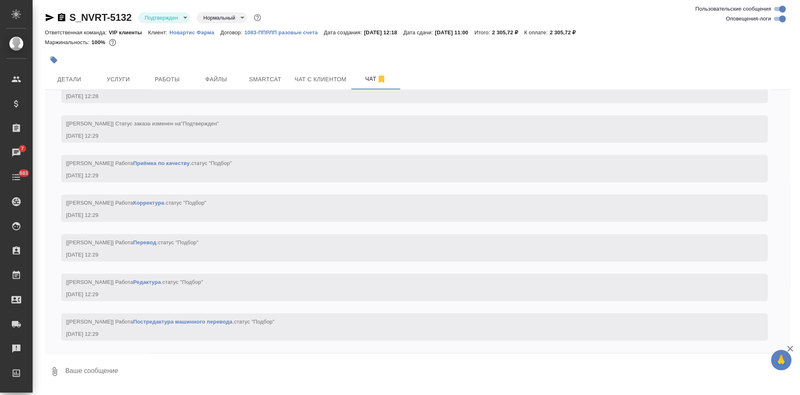
click at [127, 368] on textarea at bounding box center [427, 371] width 726 height 28
type textarea """
click at [122, 362] on textarea """ at bounding box center [420, 371] width 713 height 28
type textarea """
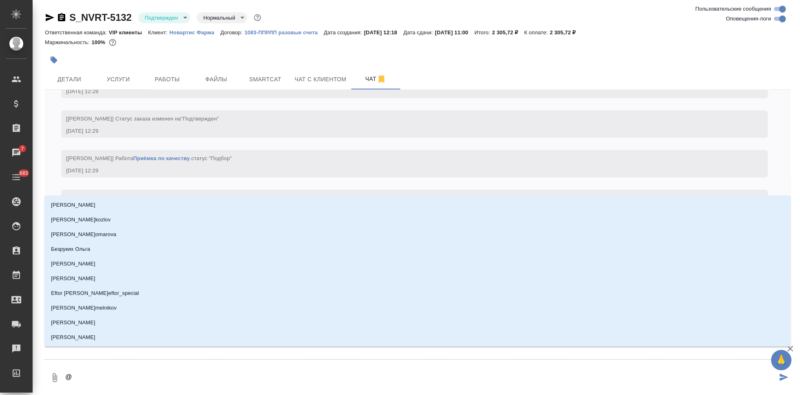
type textarea "@г"
type input "г"
type textarea "@гр"
type input "гр"
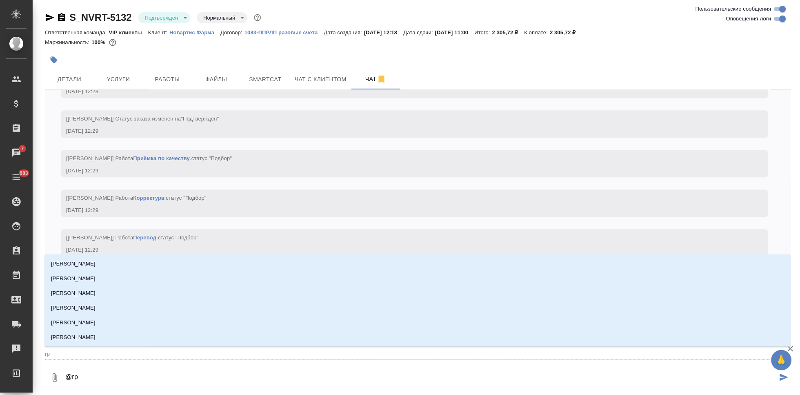
type textarea "@гра"
type input "гра"
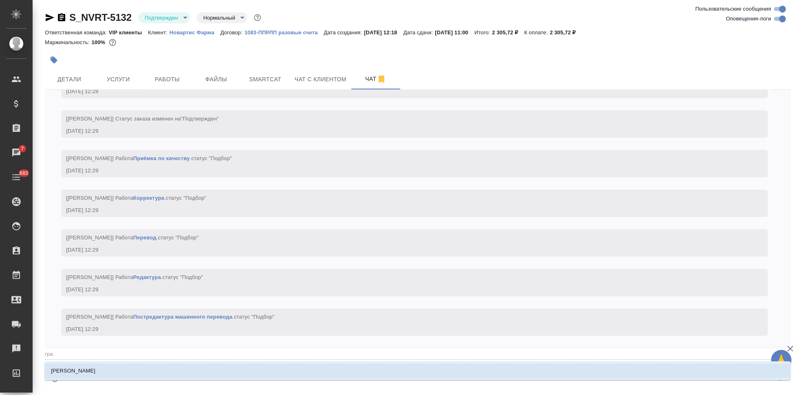
click at [123, 367] on li "Грабко Мария" at bounding box center [417, 370] width 746 height 15
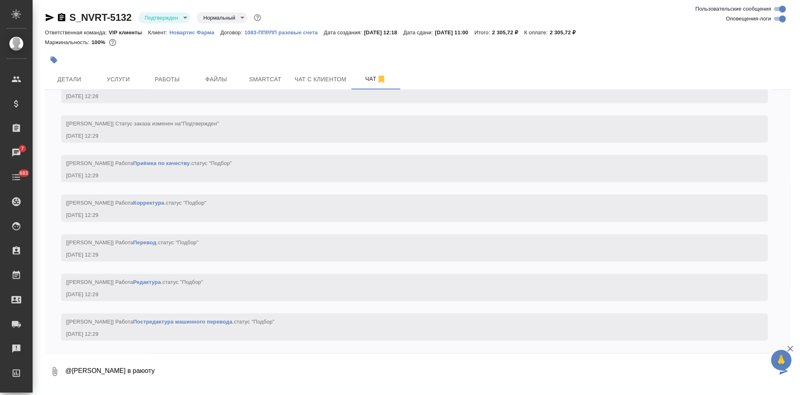
type textarea "@Грабко Мария в раюоту"
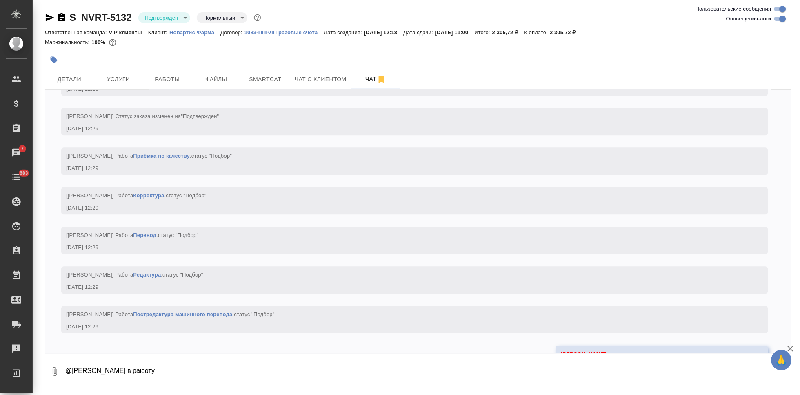
scroll to position [577, 0]
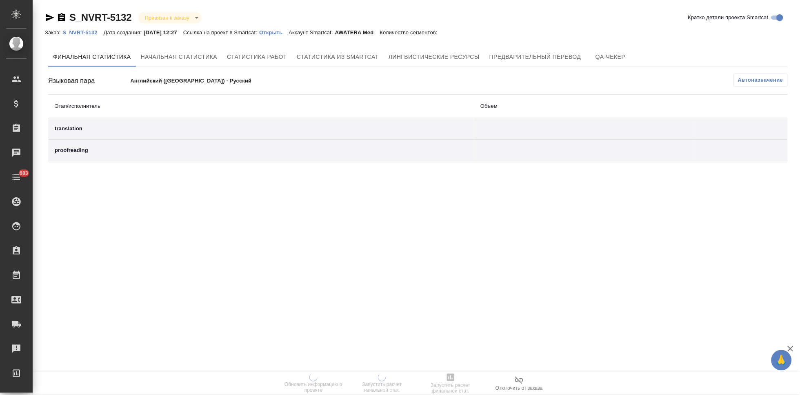
click at [278, 34] on p "Открыть" at bounding box center [273, 32] width 29 height 6
